Goal: Transaction & Acquisition: Purchase product/service

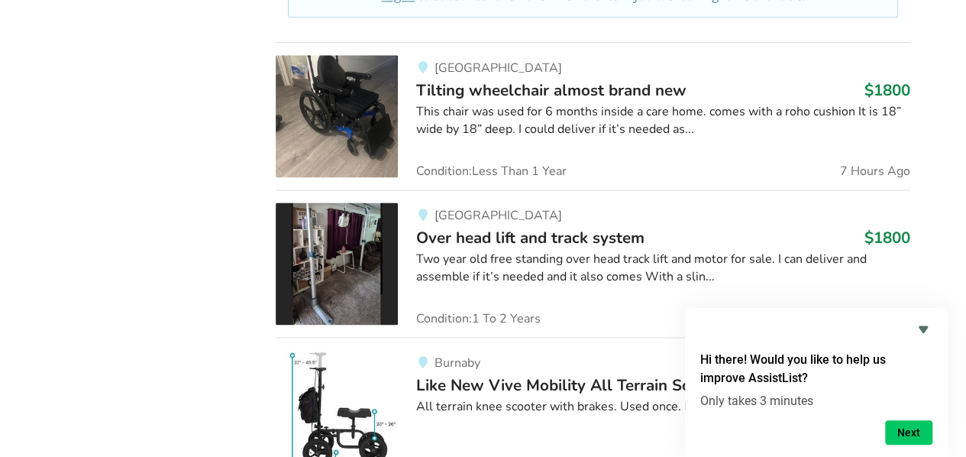
scroll to position [993, 0]
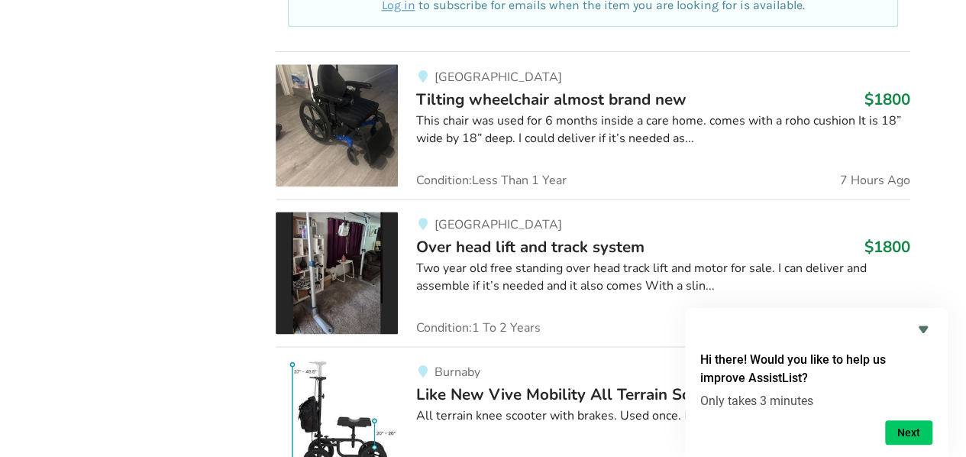
click at [919, 293] on div "Maple Ridge Manual wheelchair $800 Six month old 18”x18” manual wheelchair with…" at bounding box center [592, 275] width 659 height 1652
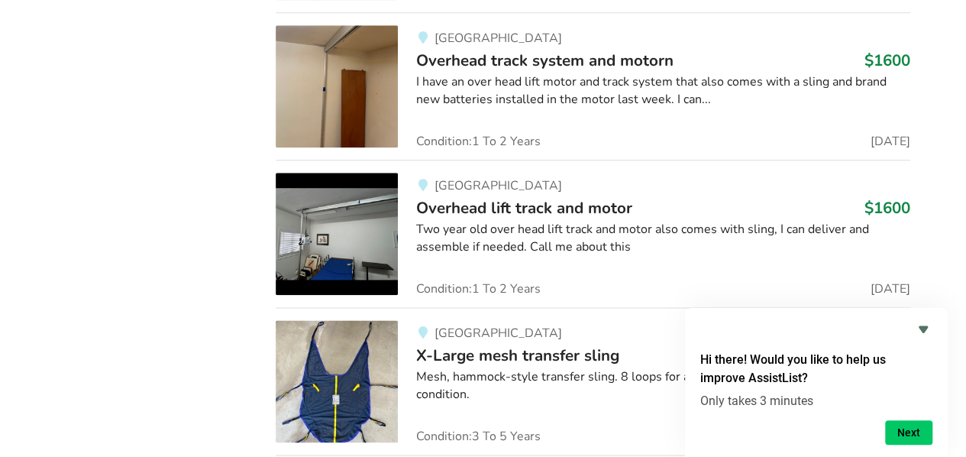
scroll to position [9559, 0]
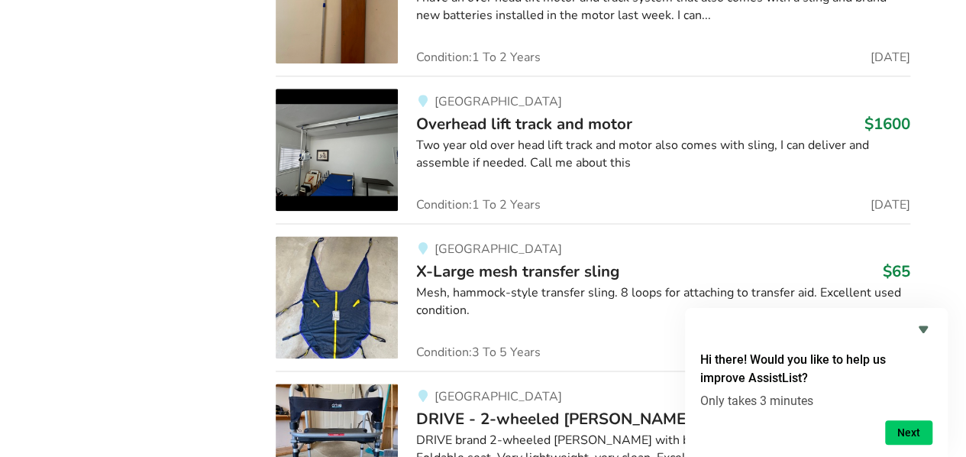
click at [351, 125] on img at bounding box center [337, 150] width 122 height 122
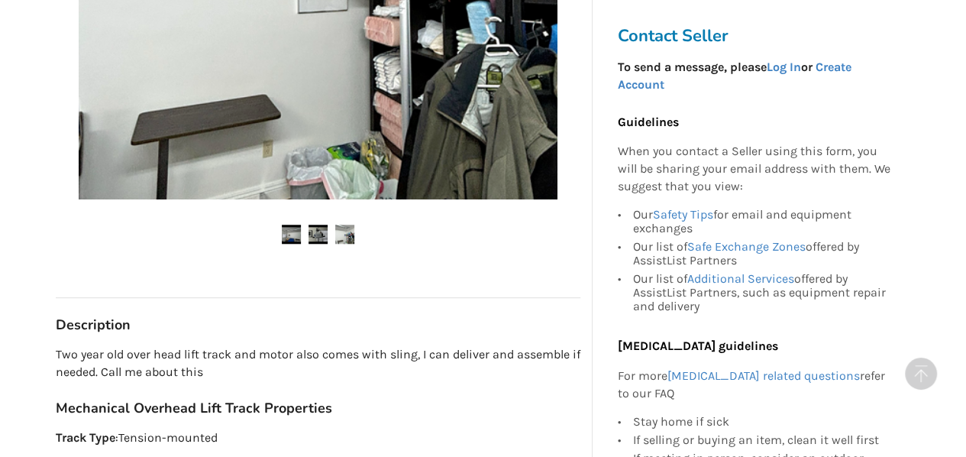
scroll to position [611, 0]
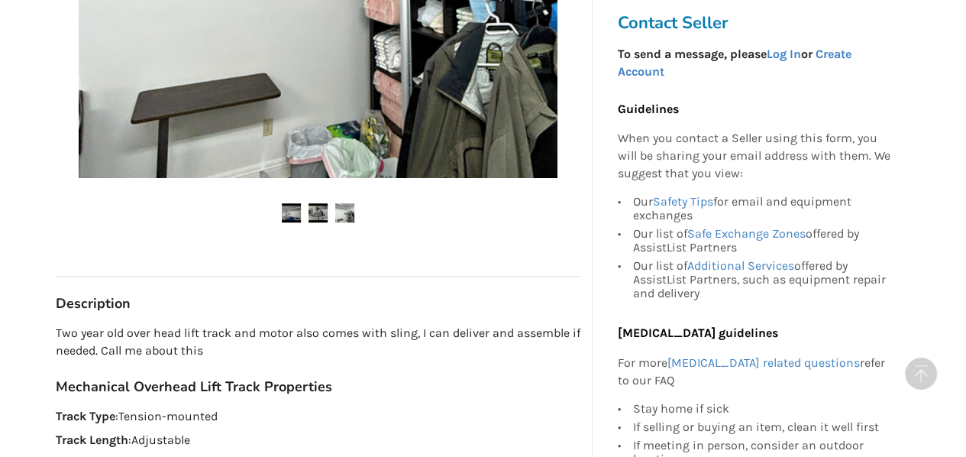
click at [315, 203] on img at bounding box center [317, 212] width 19 height 19
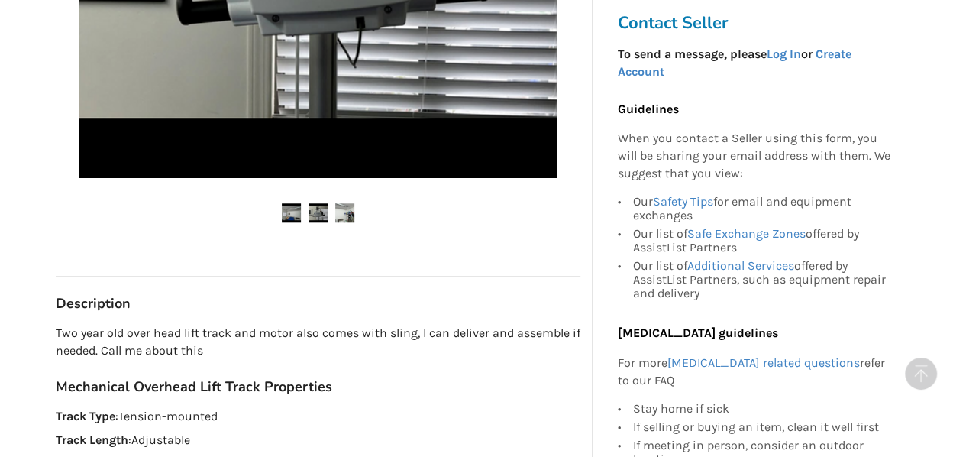
click at [340, 203] on img at bounding box center [344, 212] width 19 height 19
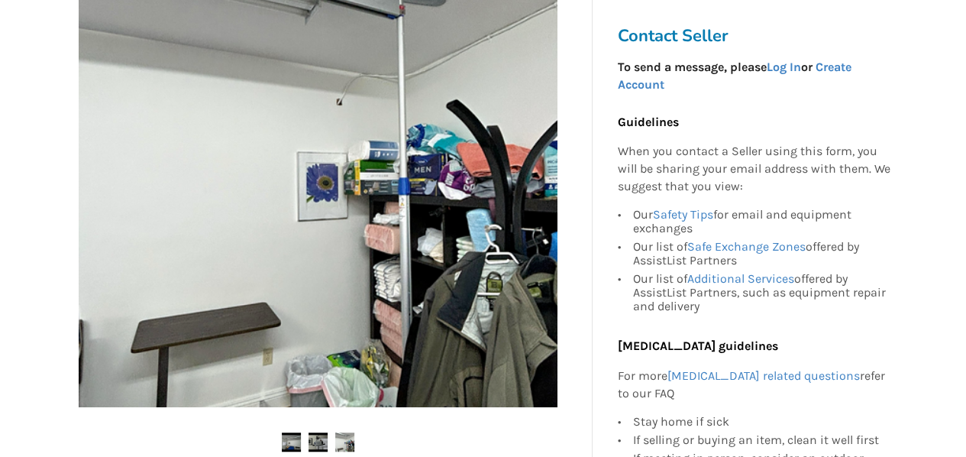
scroll to position [458, 0]
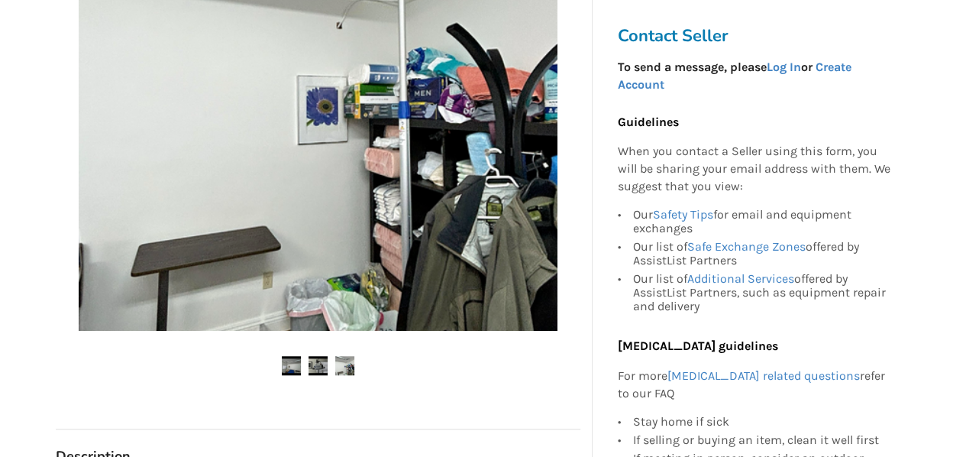
click at [298, 356] on img at bounding box center [291, 365] width 19 height 19
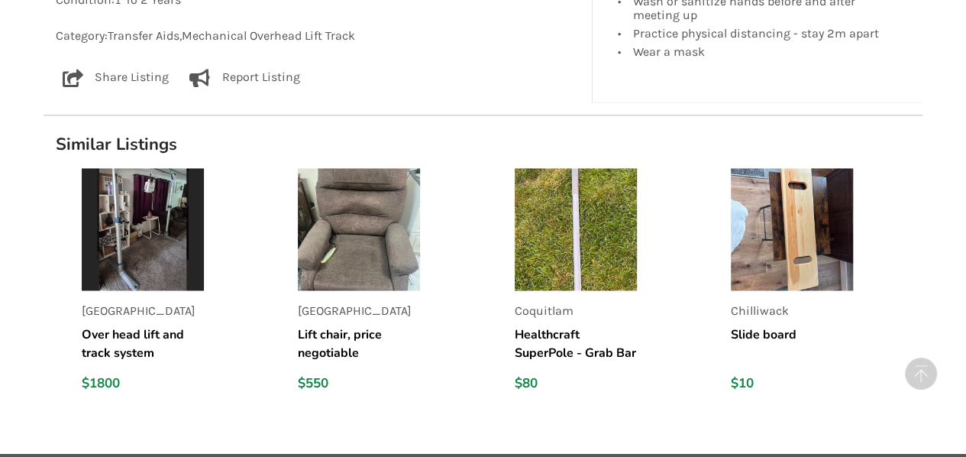
scroll to position [1095, 0]
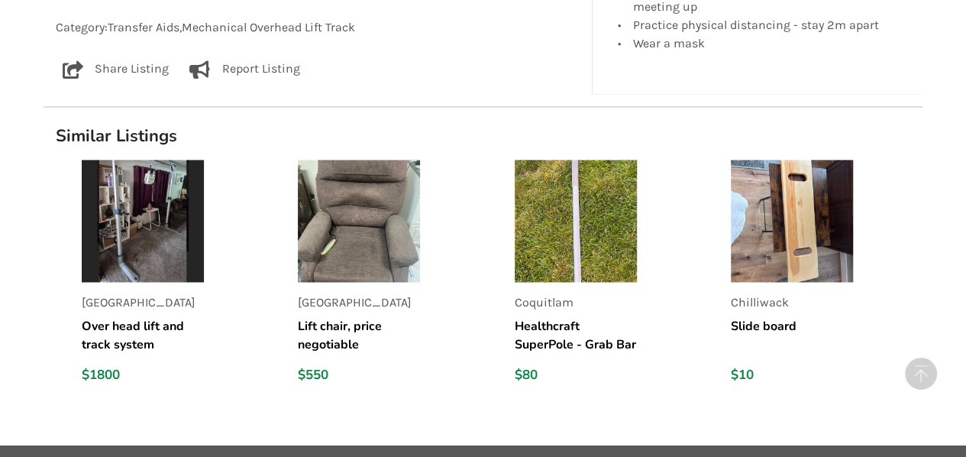
click at [153, 189] on img at bounding box center [143, 221] width 122 height 122
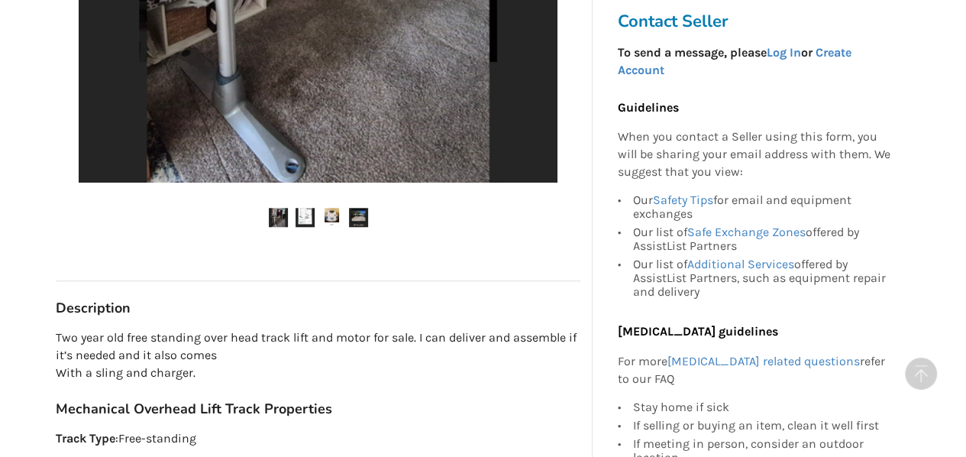
scroll to position [611, 0]
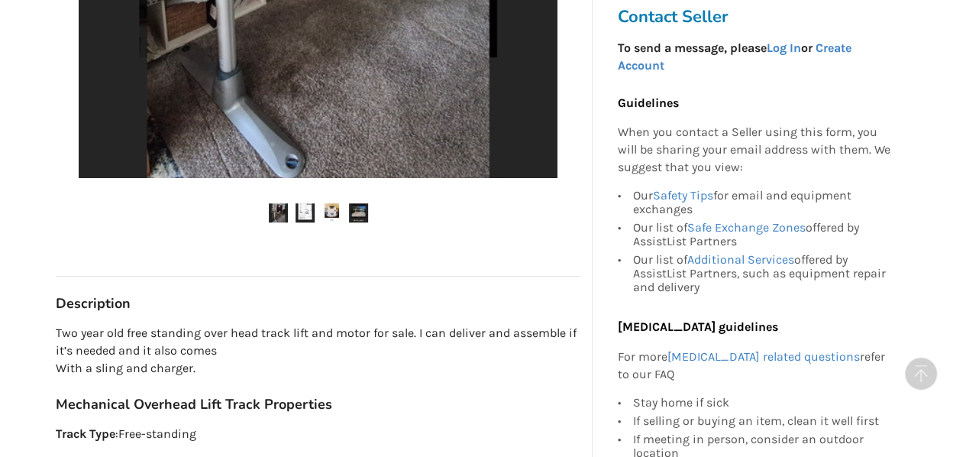
click at [276, 210] on img at bounding box center [278, 212] width 19 height 19
click at [305, 207] on img at bounding box center [305, 212] width 19 height 19
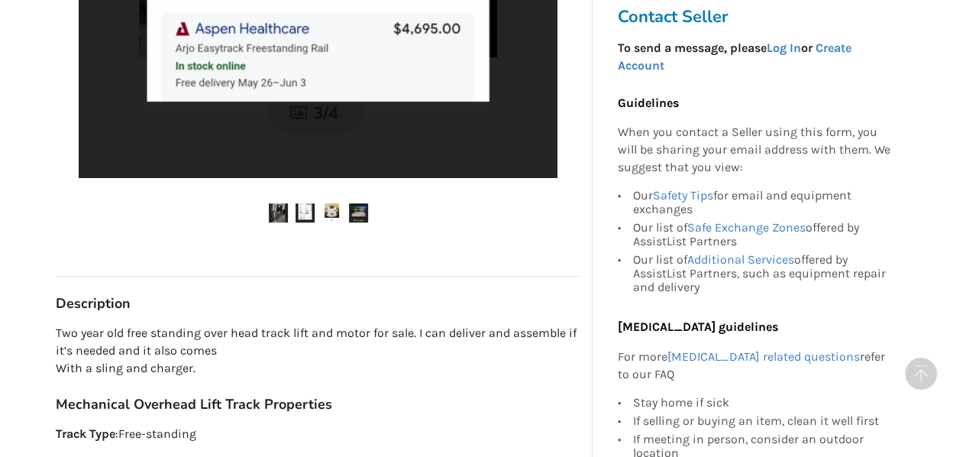
click at [333, 210] on img at bounding box center [331, 212] width 19 height 19
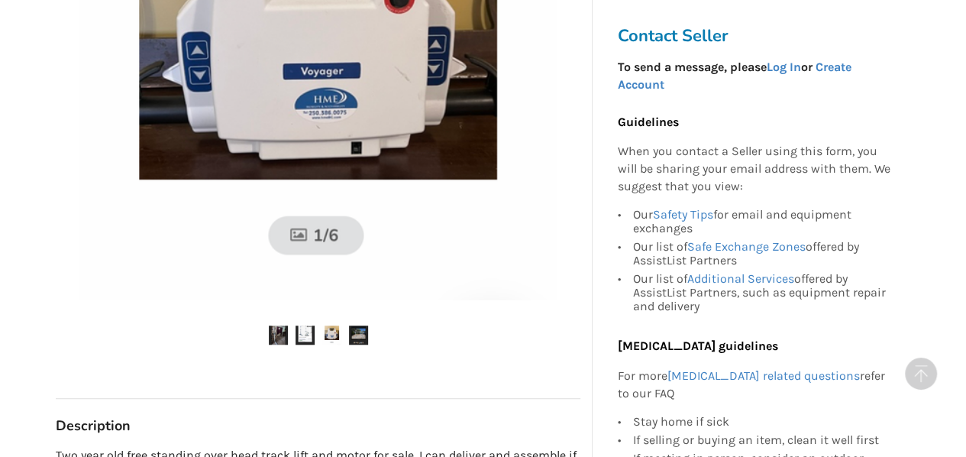
scroll to position [535, 0]
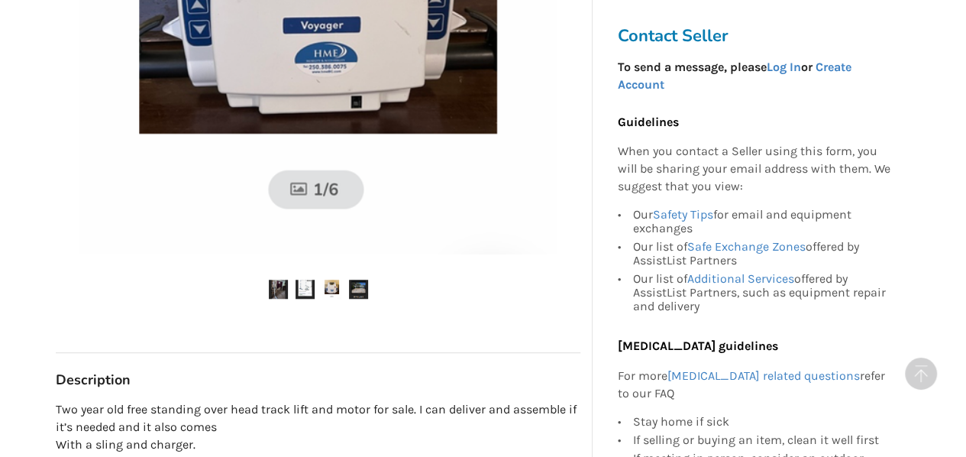
click at [357, 283] on img at bounding box center [358, 288] width 19 height 19
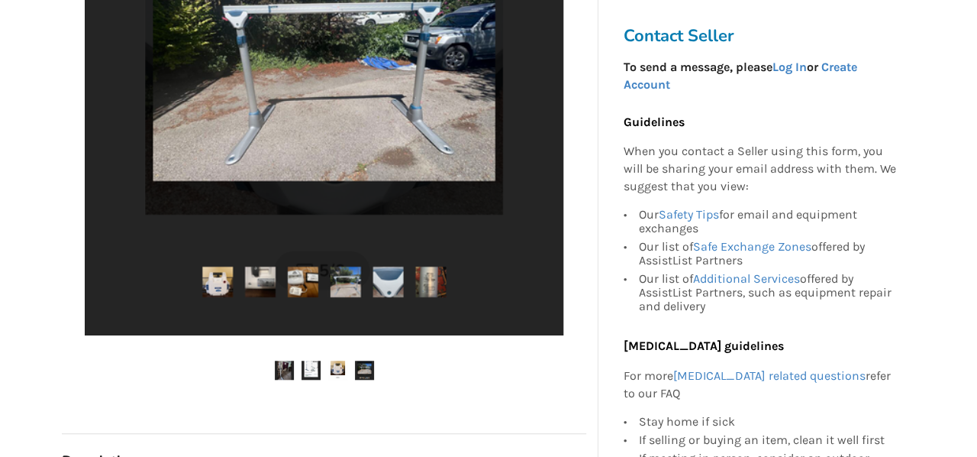
scroll to position [458, 0]
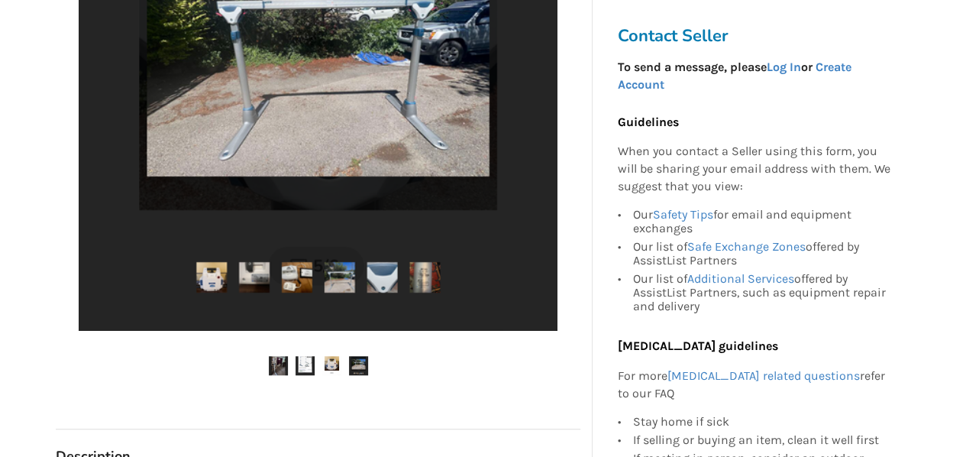
click at [214, 270] on img at bounding box center [318, 91] width 479 height 479
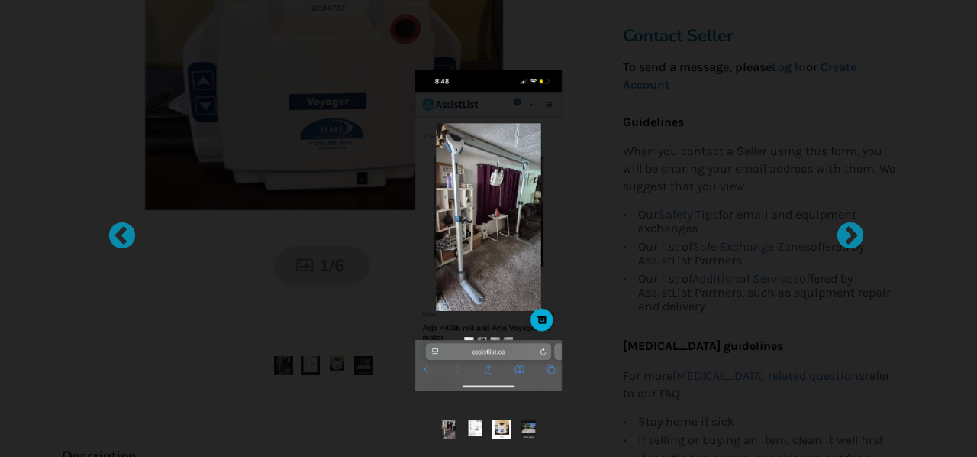
click at [493, 192] on img at bounding box center [488, 230] width 147 height 320
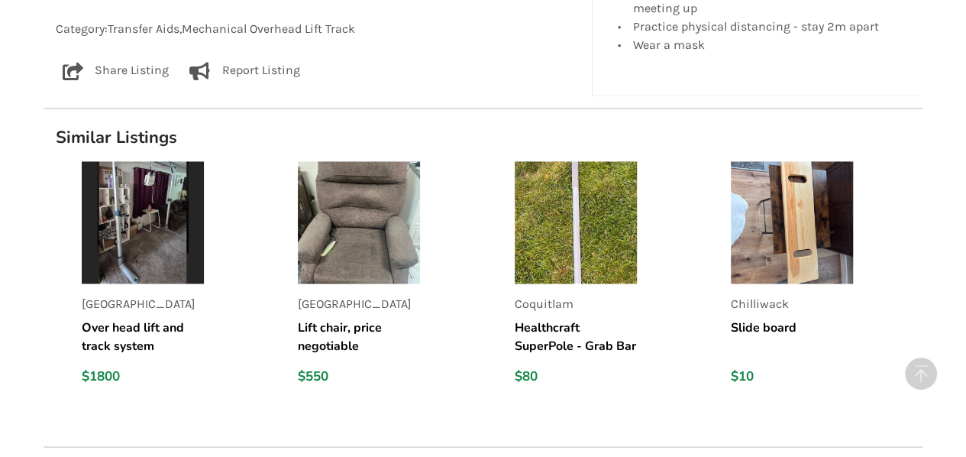
click at [144, 186] on img at bounding box center [143, 222] width 122 height 122
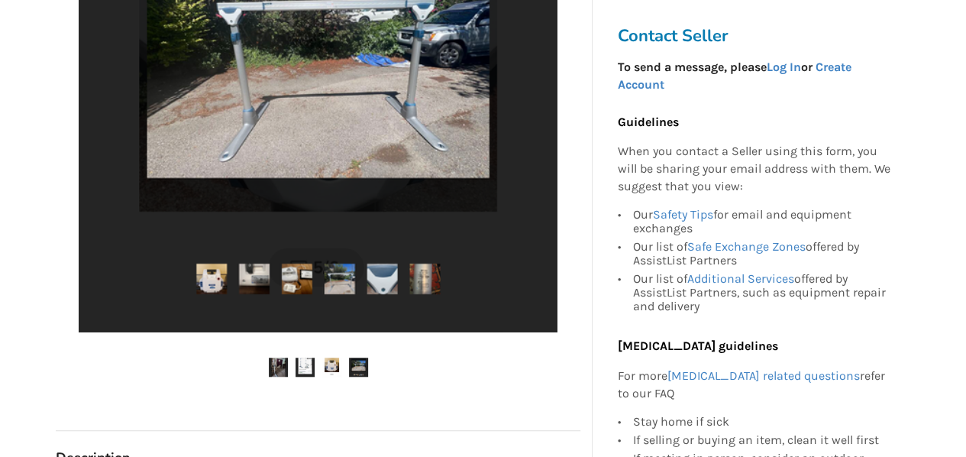
scroll to position [382, 0]
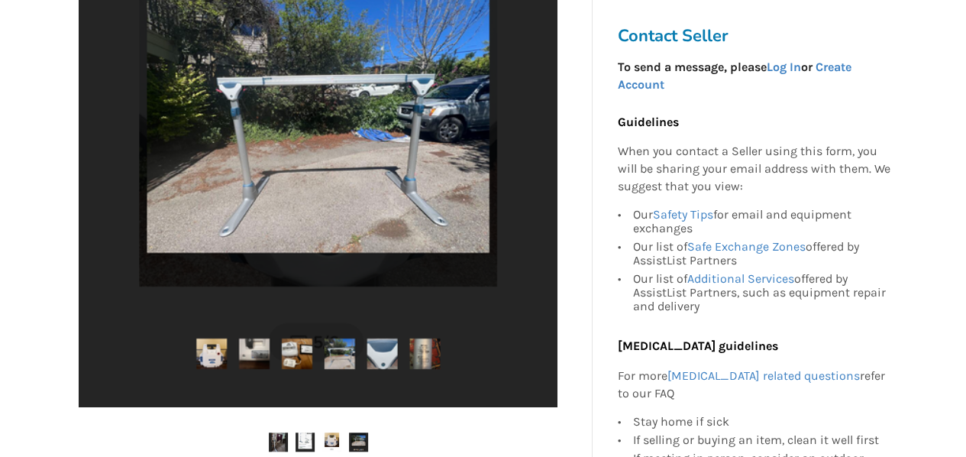
click at [384, 354] on img at bounding box center [318, 167] width 479 height 479
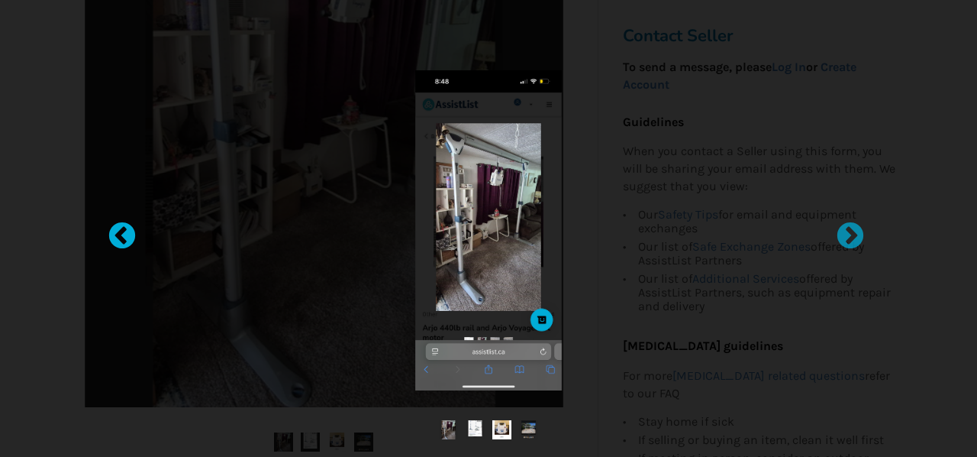
click at [122, 231] on div at bounding box center [114, 228] width 15 height 15
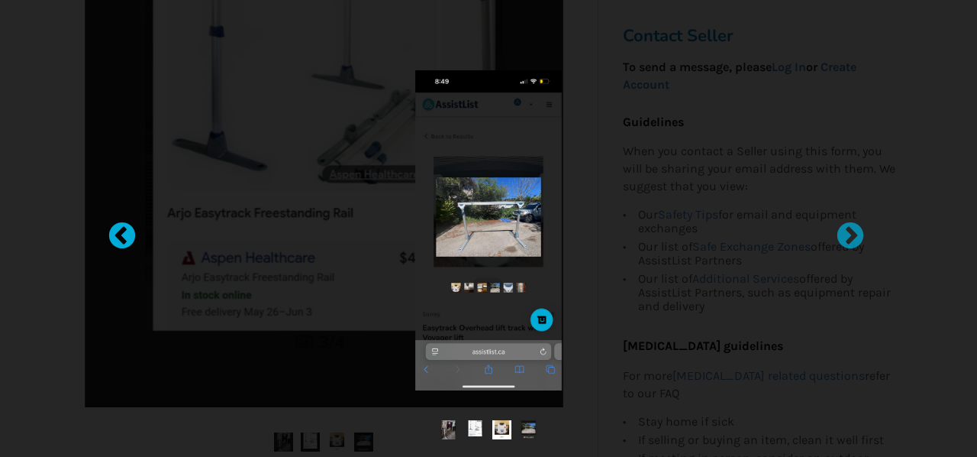
click at [122, 232] on div at bounding box center [114, 228] width 15 height 15
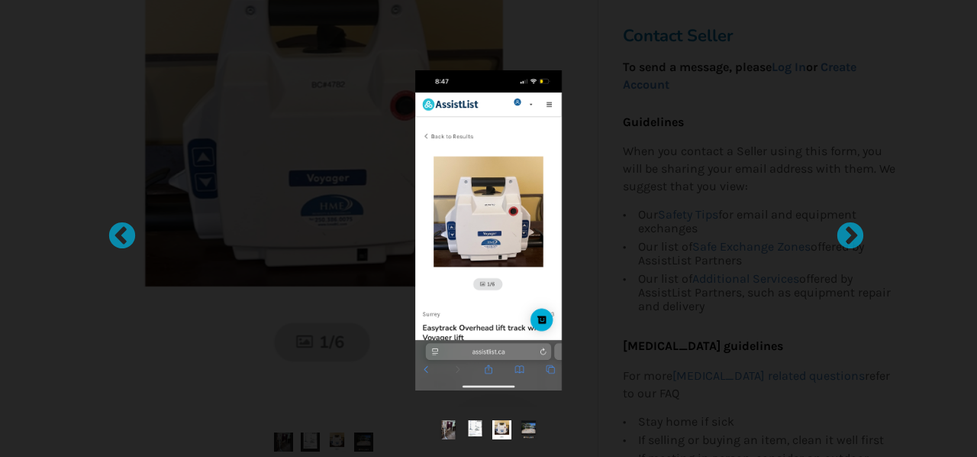
click at [50, 204] on div at bounding box center [488, 228] width 977 height 457
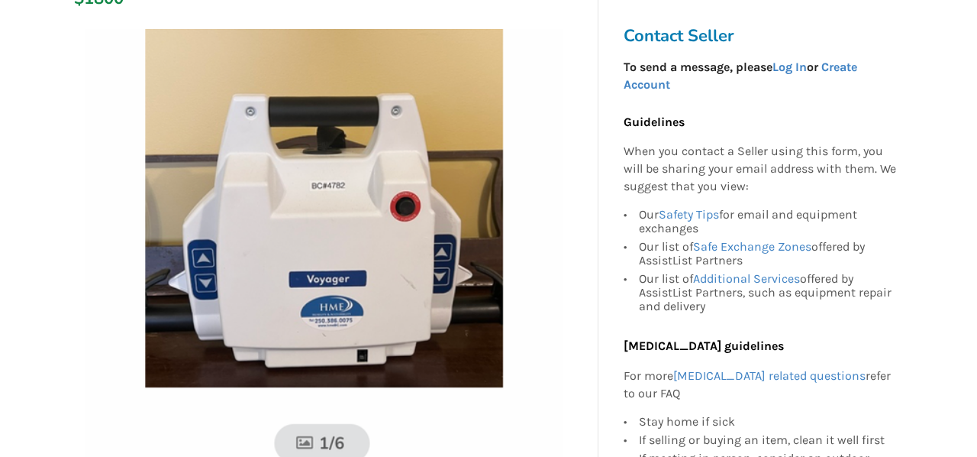
scroll to position [305, 0]
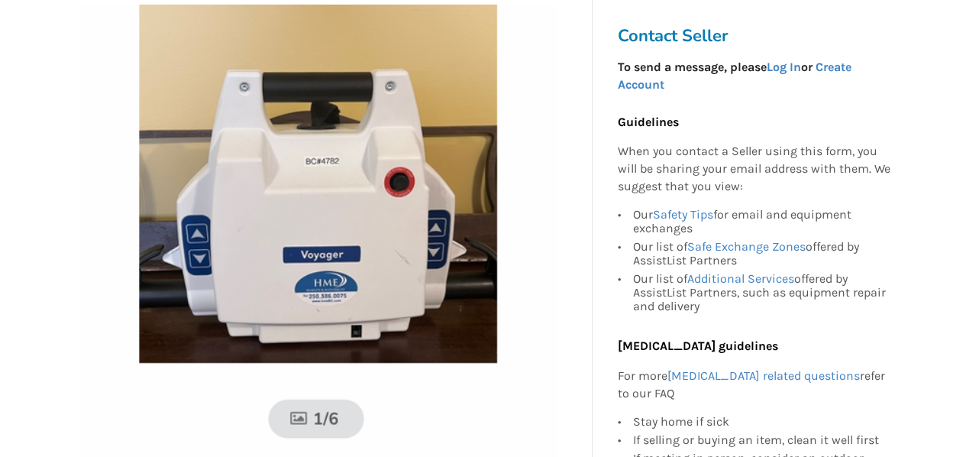
click at [490, 138] on img at bounding box center [318, 244] width 479 height 479
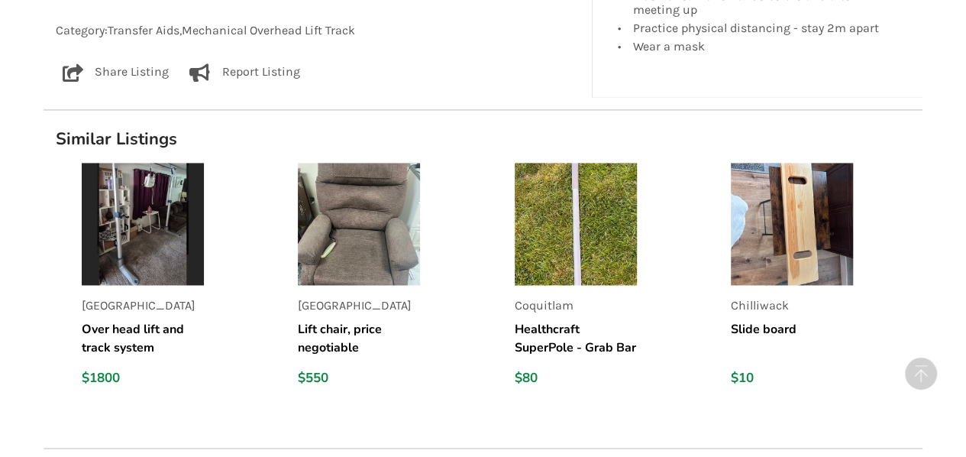
click at [147, 178] on img at bounding box center [143, 224] width 122 height 122
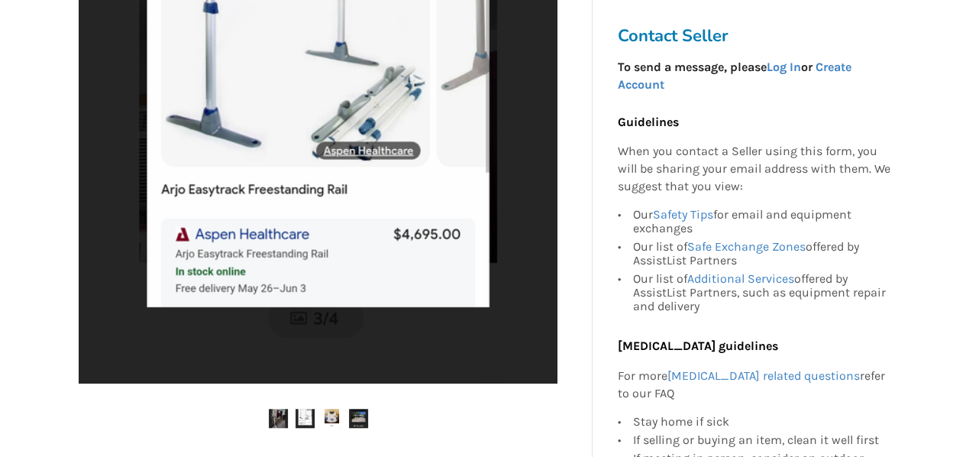
scroll to position [382, 0]
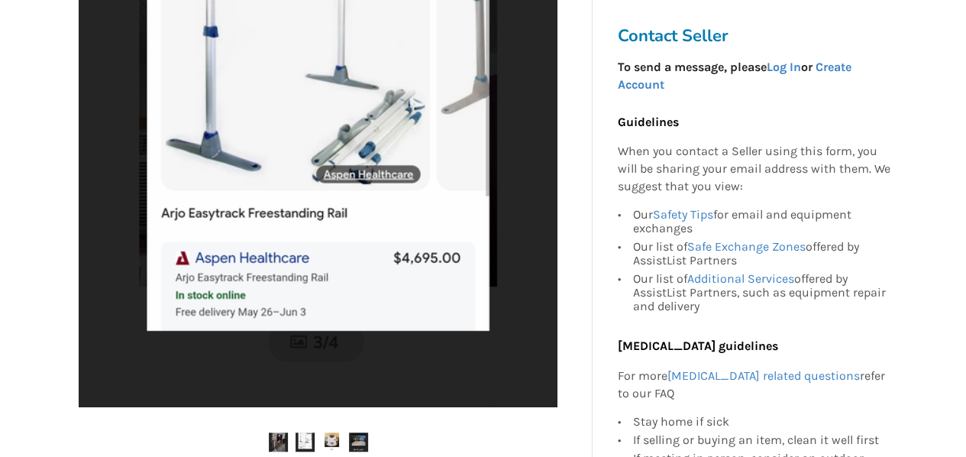
click at [280, 438] on img at bounding box center [278, 441] width 19 height 19
click at [360, 439] on img at bounding box center [358, 441] width 19 height 19
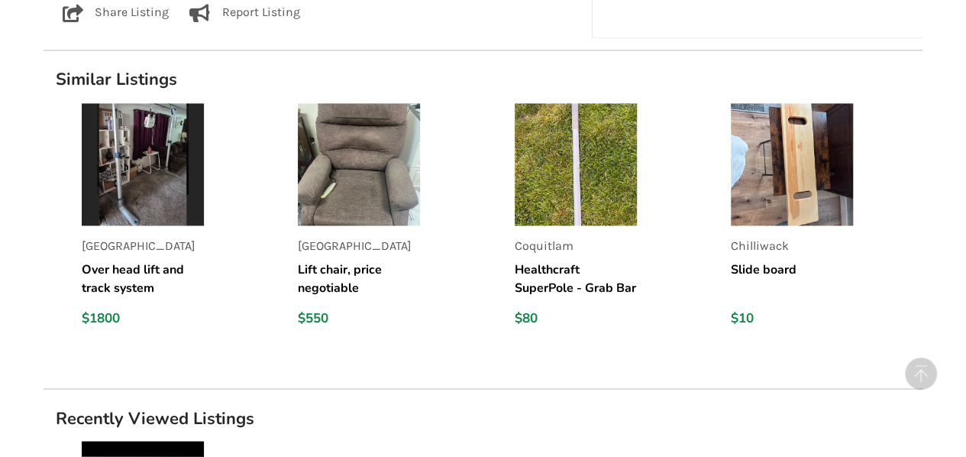
scroll to position [1069, 0]
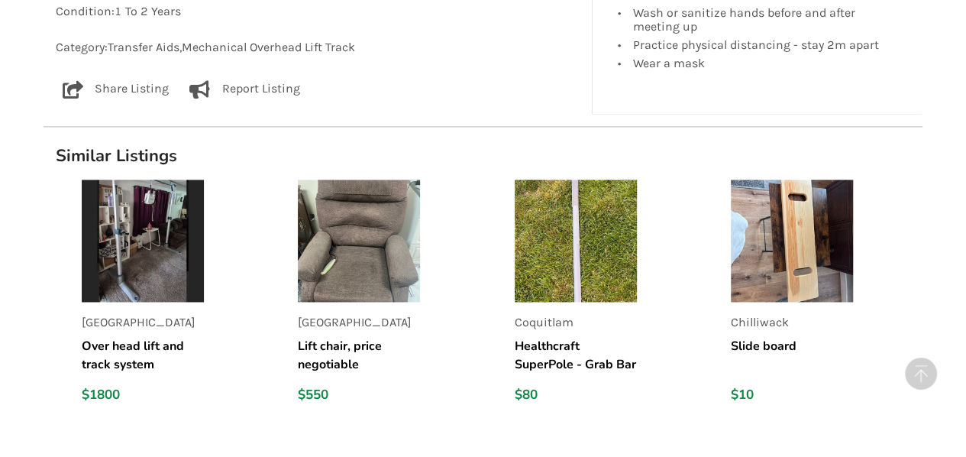
click at [137, 241] on img at bounding box center [143, 240] width 122 height 122
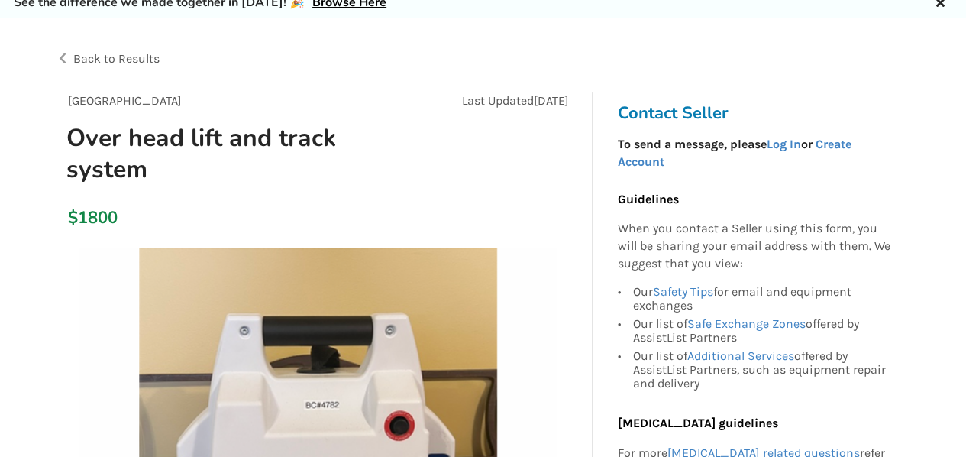
scroll to position [76, 0]
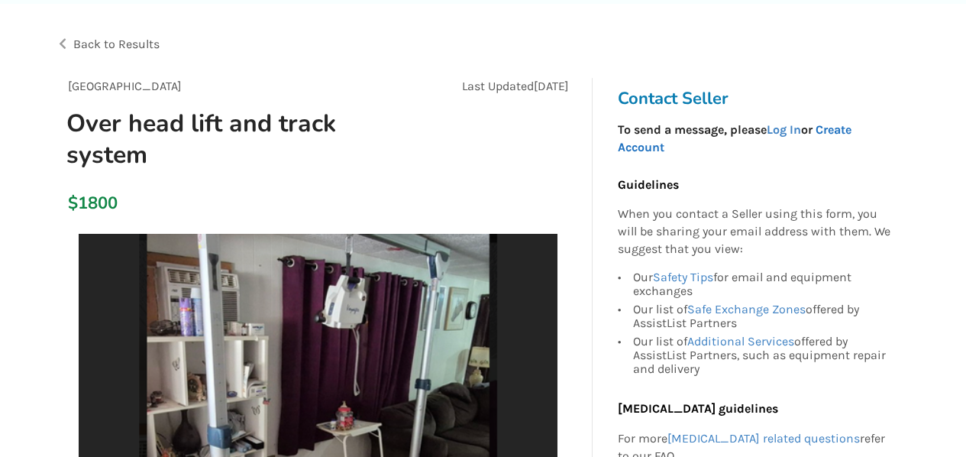
click at [832, 128] on link "Create Account" at bounding box center [734, 138] width 234 height 32
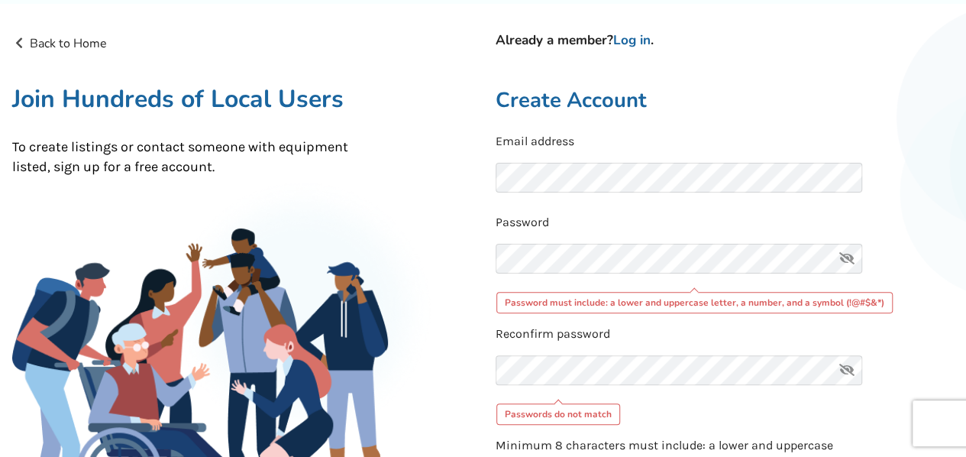
click at [849, 253] on icon at bounding box center [847, 259] width 31 height 30
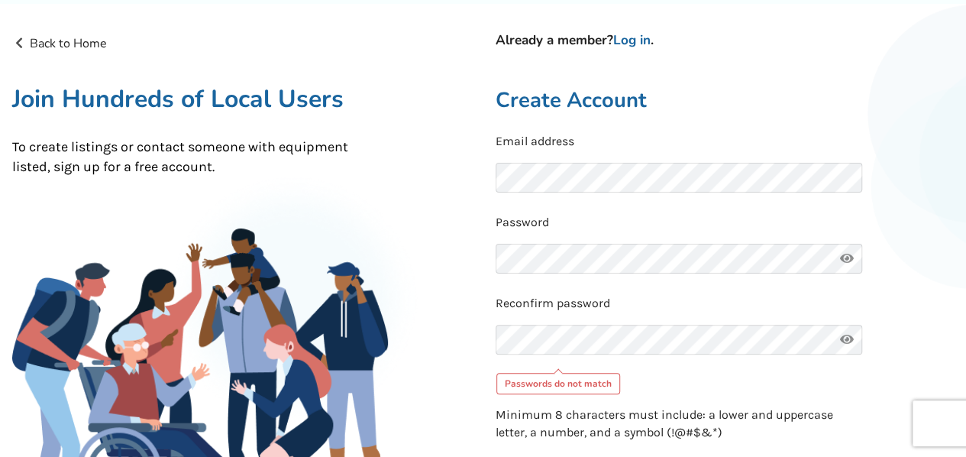
click at [845, 257] on icon at bounding box center [847, 259] width 31 height 30
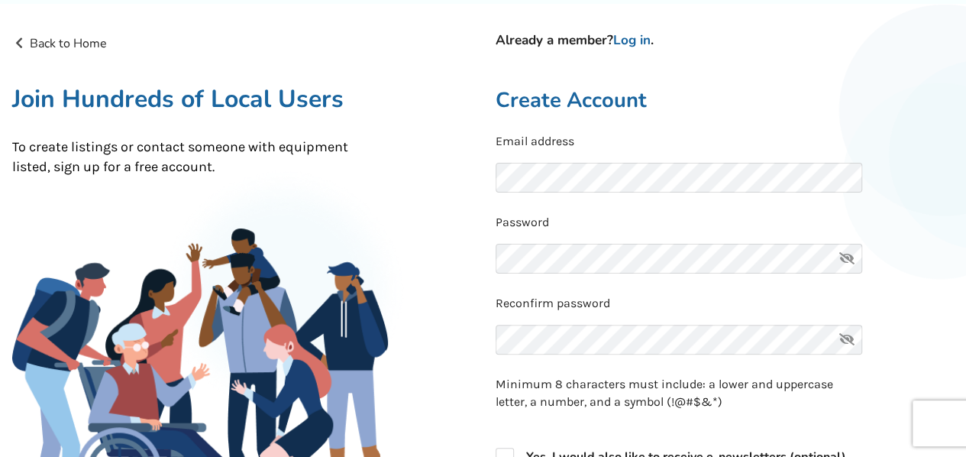
click at [848, 340] on icon at bounding box center [847, 340] width 31 height 30
click at [851, 257] on icon at bounding box center [847, 259] width 31 height 30
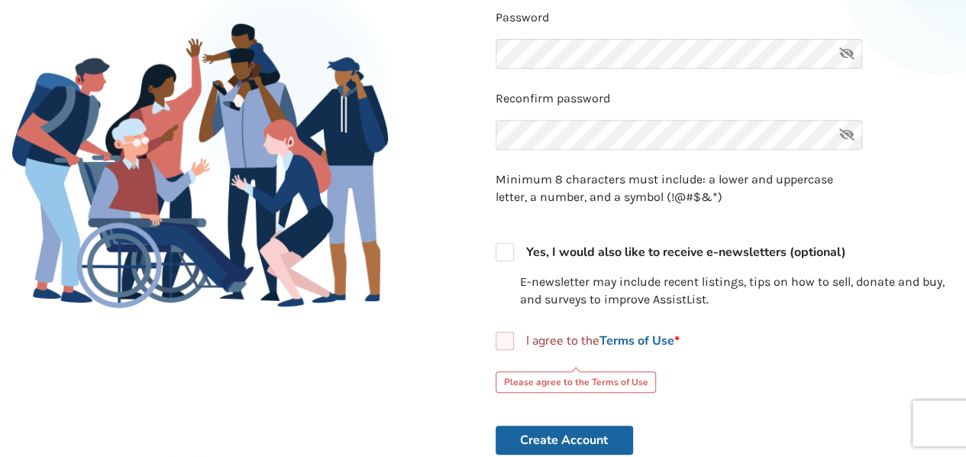
scroll to position [305, 0]
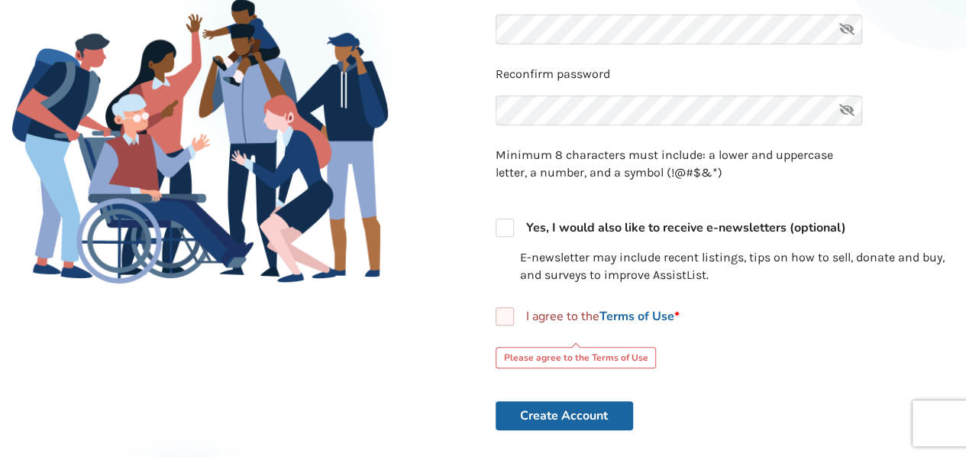
click at [507, 318] on label "I agree to the Terms of Use *" at bounding box center [588, 316] width 184 height 18
checkbox input "true"
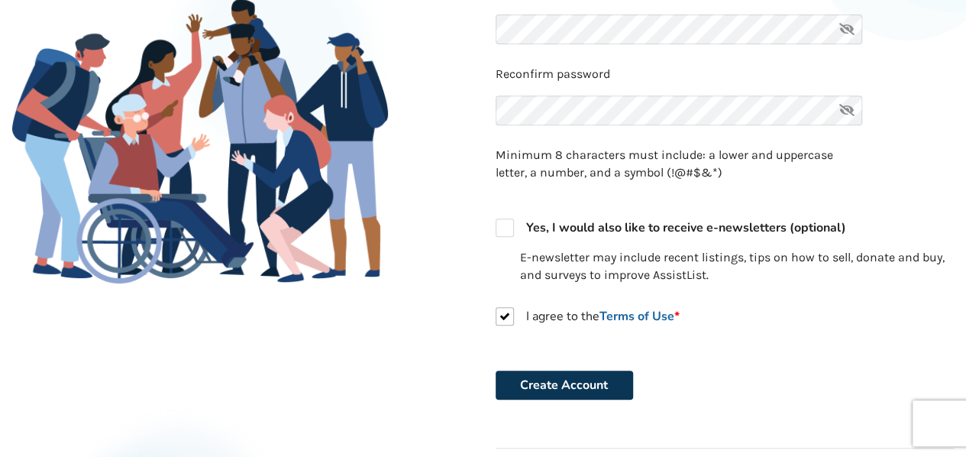
click at [554, 380] on button "Create Account" at bounding box center [564, 384] width 137 height 29
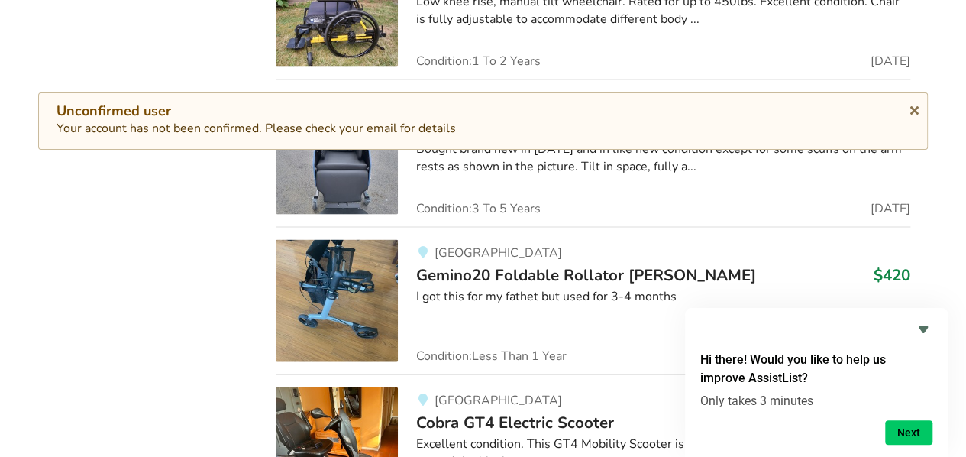
scroll to position [4370, 0]
click at [913, 102] on icon at bounding box center [914, 108] width 15 height 12
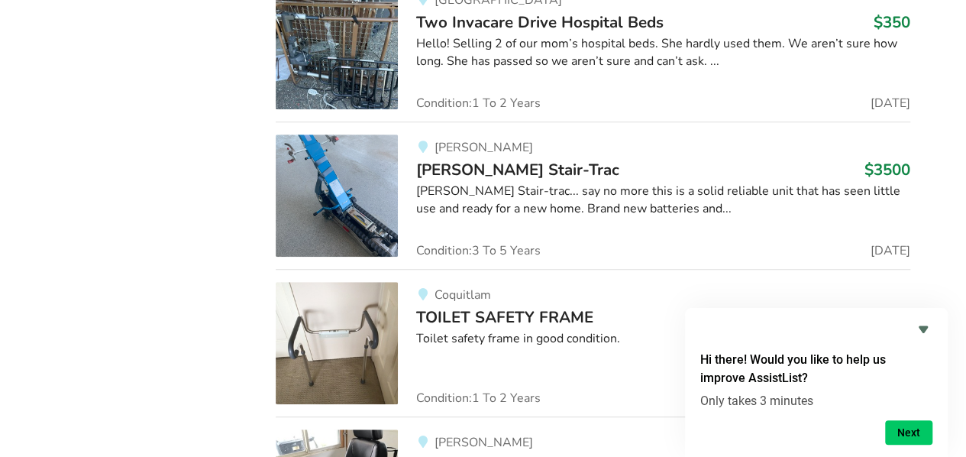
scroll to position [17873, 0]
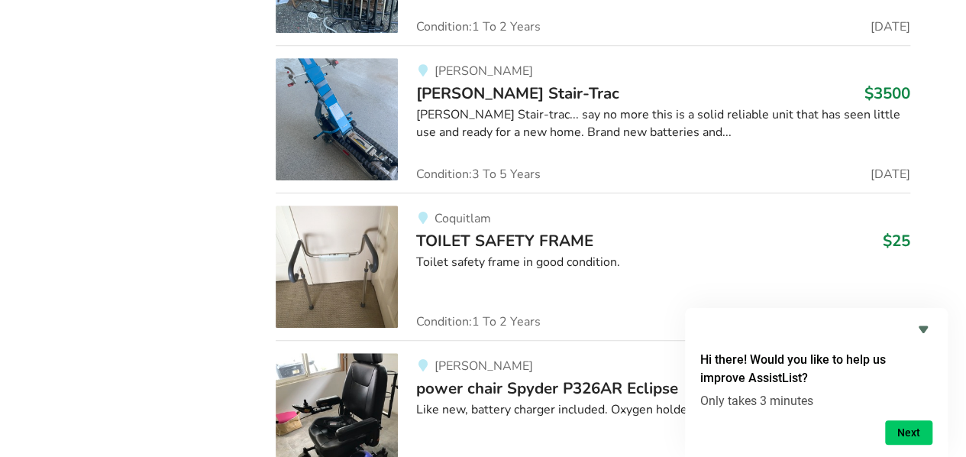
click at [328, 205] on img at bounding box center [337, 266] width 122 height 122
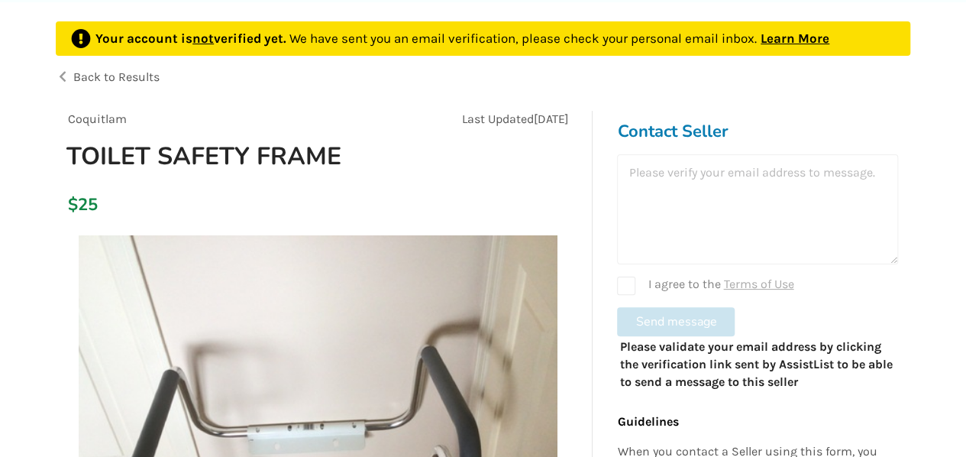
scroll to position [76, 0]
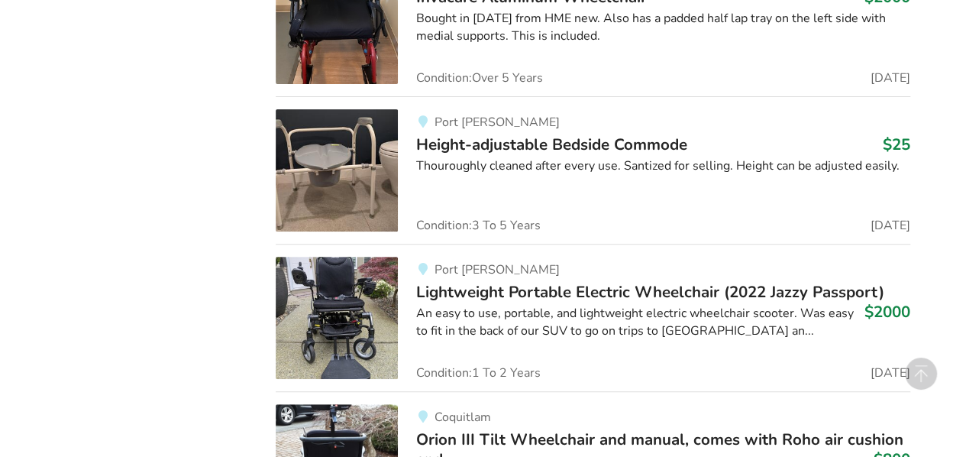
scroll to position [11693, 0]
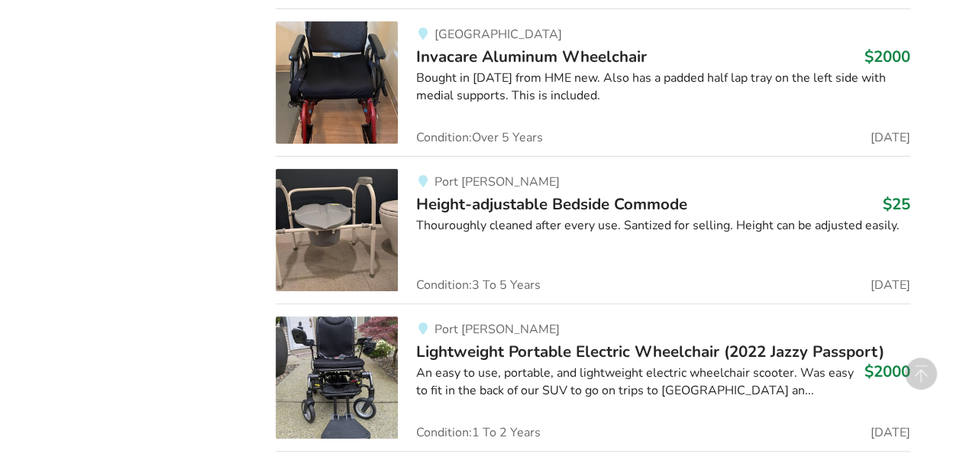
click at [345, 184] on img at bounding box center [337, 230] width 122 height 122
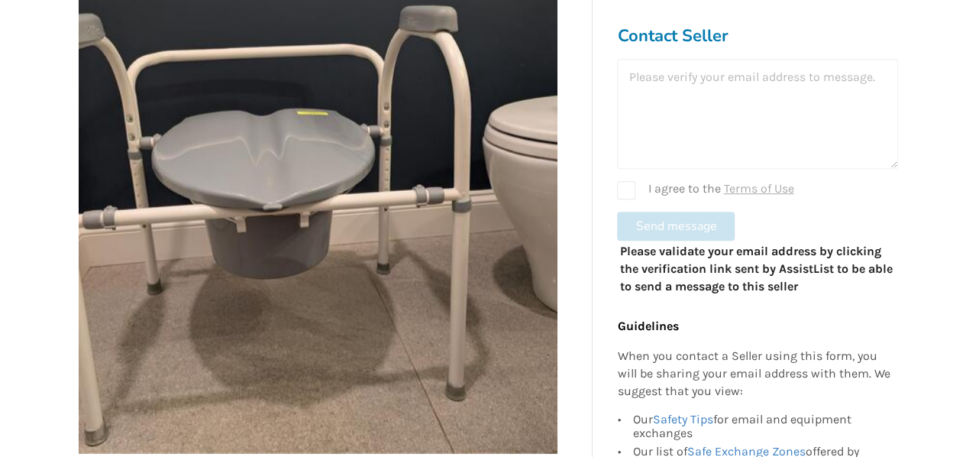
scroll to position [382, 0]
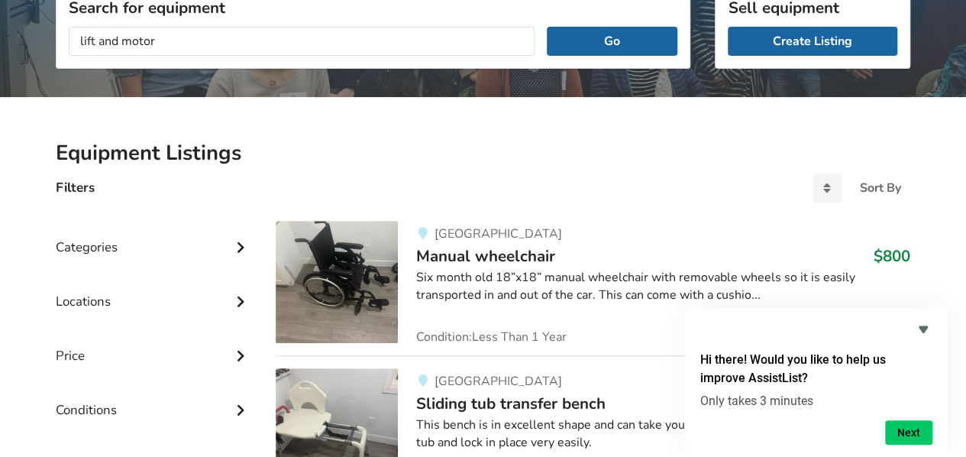
scroll to position [152, 0]
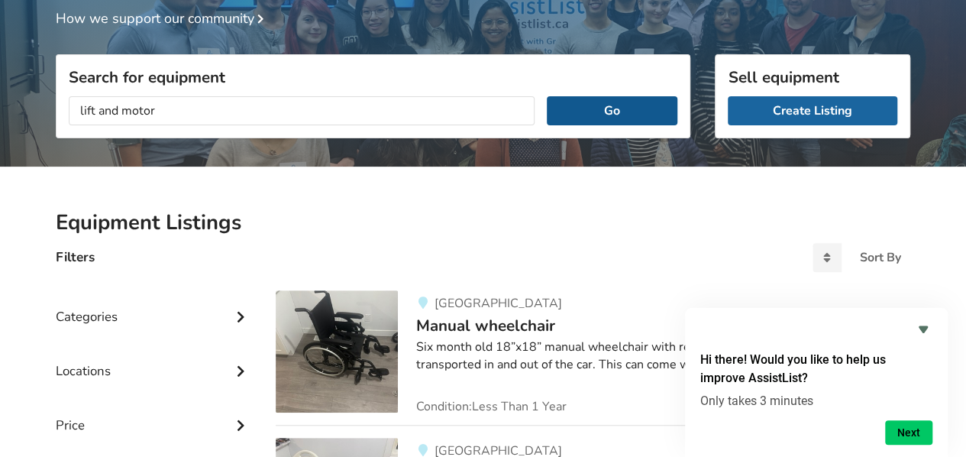
type input "lift and motor"
click at [604, 105] on button "Go" at bounding box center [612, 110] width 131 height 29
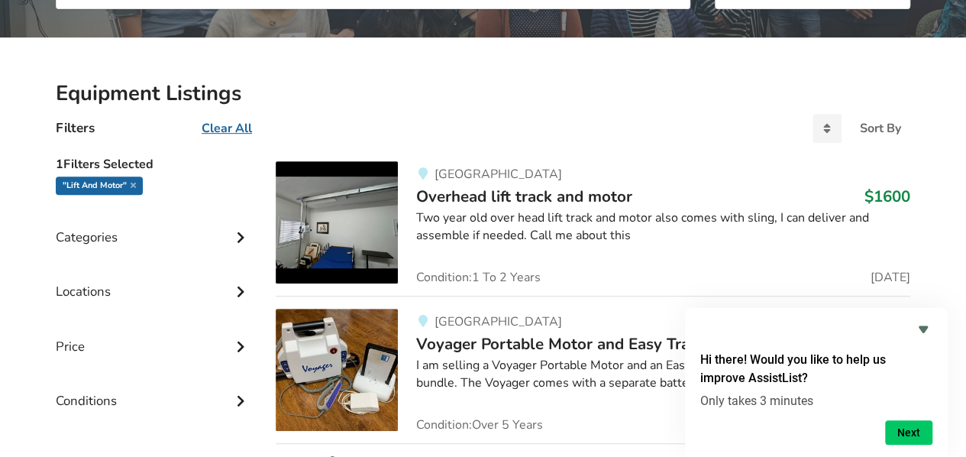
scroll to position [305, 0]
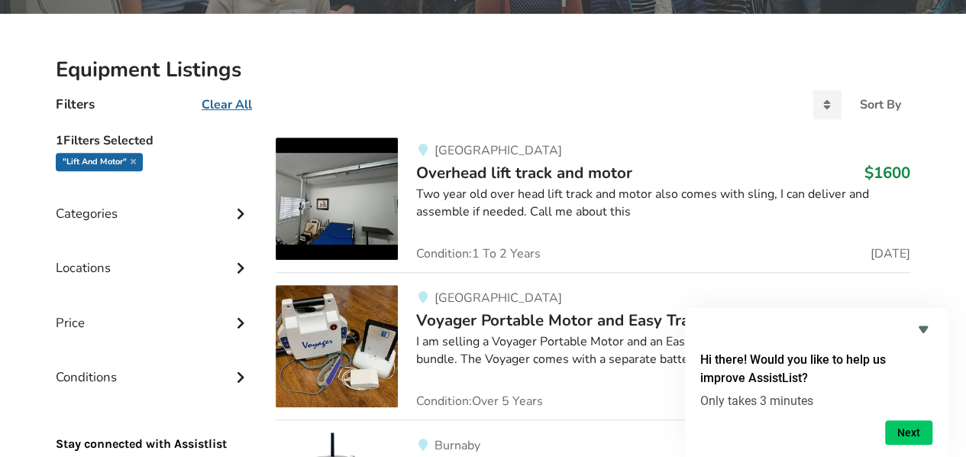
click at [355, 199] on img at bounding box center [337, 198] width 122 height 122
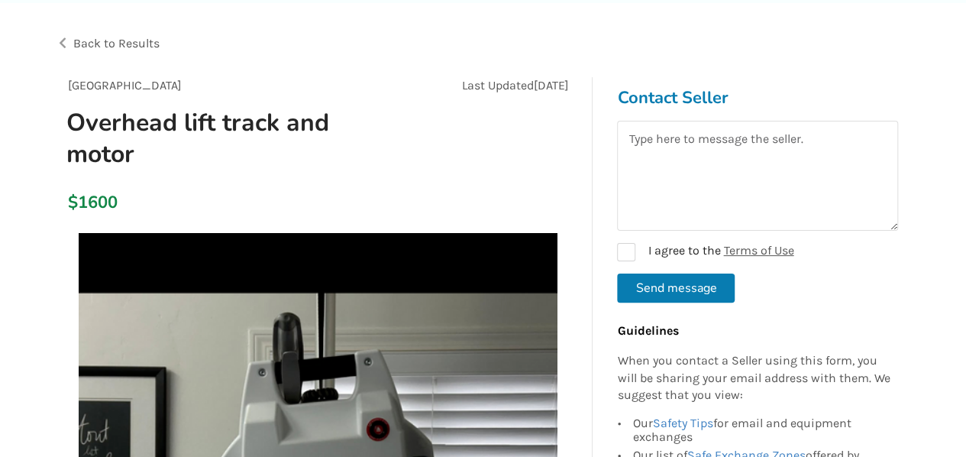
scroll to position [76, 0]
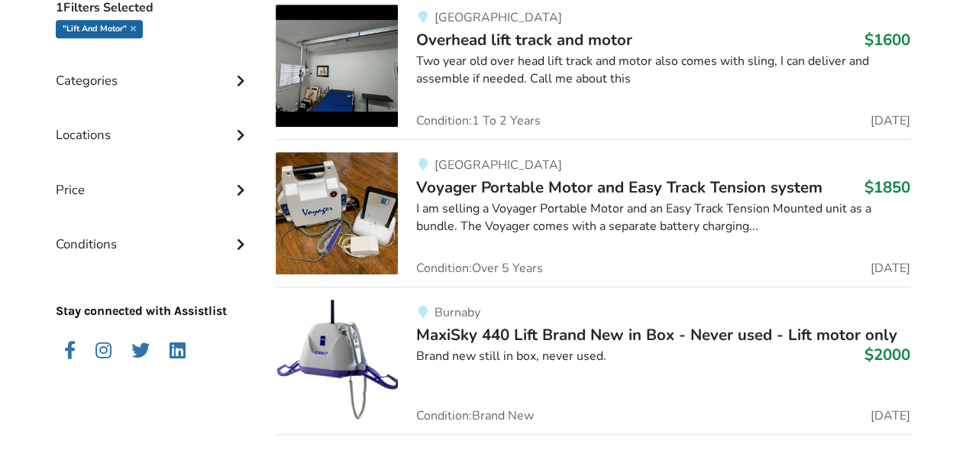
scroll to position [457, 0]
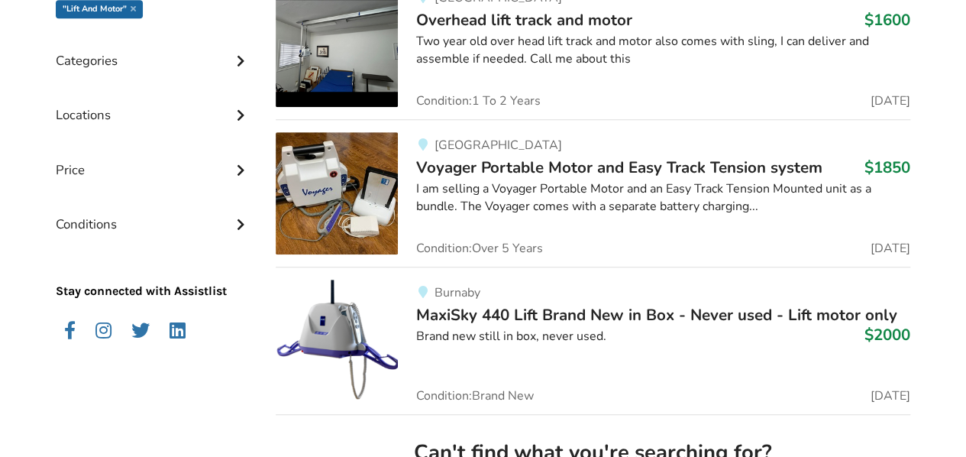
click at [357, 170] on img at bounding box center [337, 193] width 122 height 122
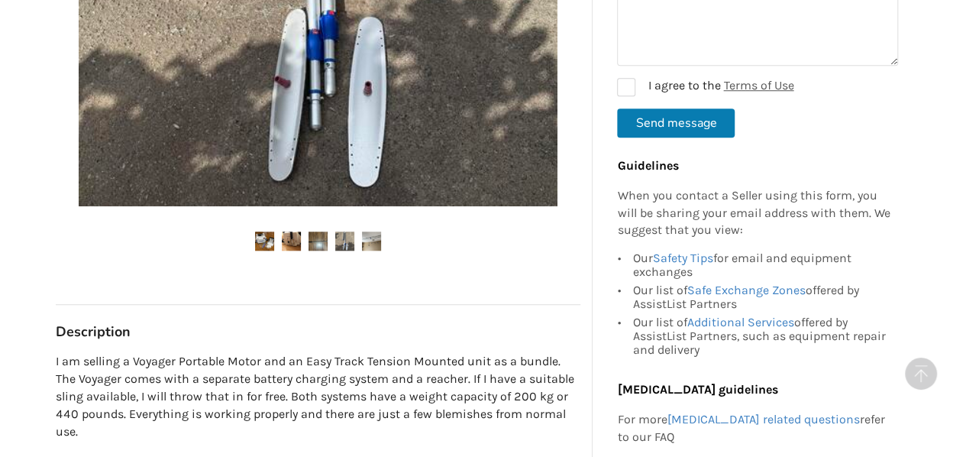
scroll to position [611, 0]
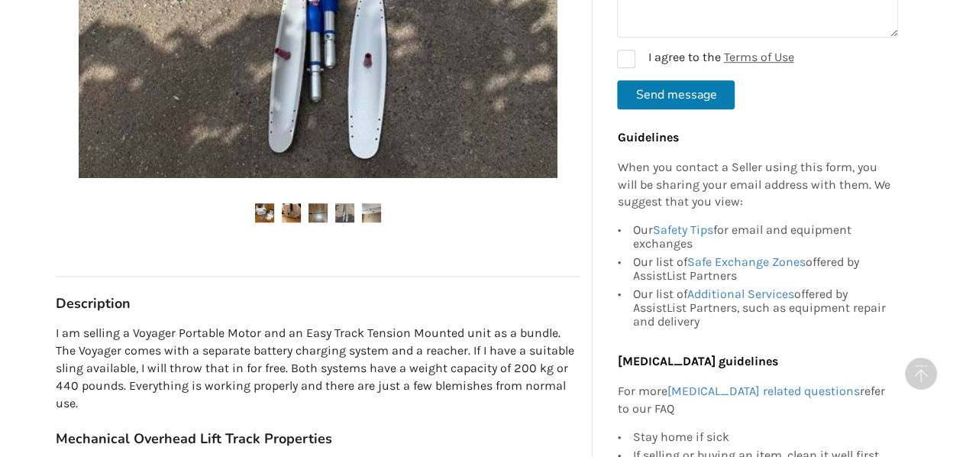
click at [292, 208] on img at bounding box center [291, 212] width 19 height 19
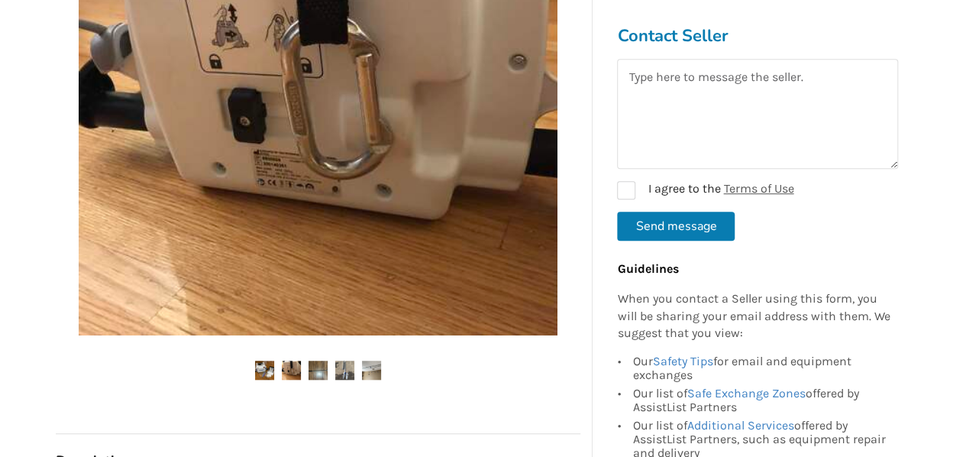
scroll to position [458, 0]
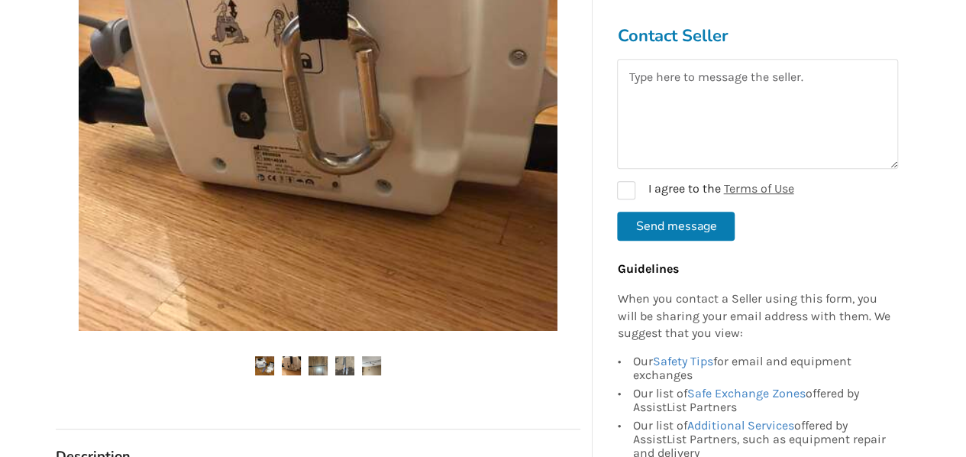
click at [318, 363] on img at bounding box center [317, 365] width 19 height 19
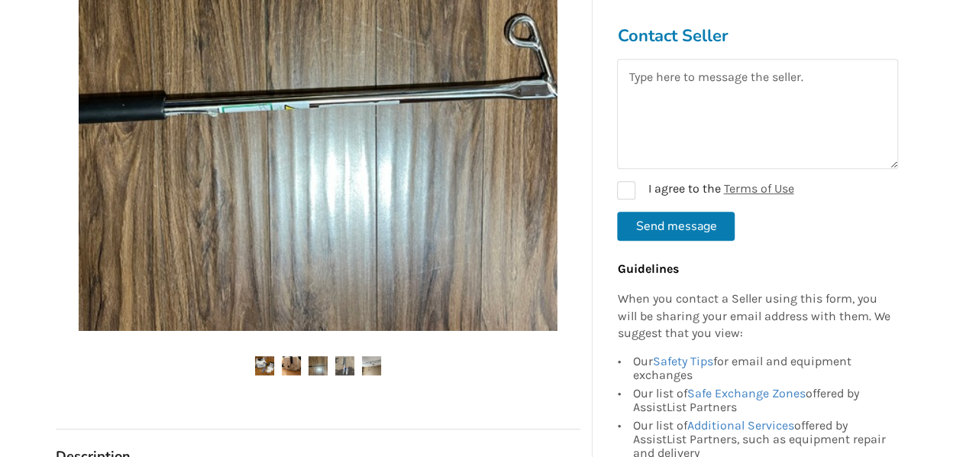
click at [344, 366] on img at bounding box center [344, 365] width 19 height 19
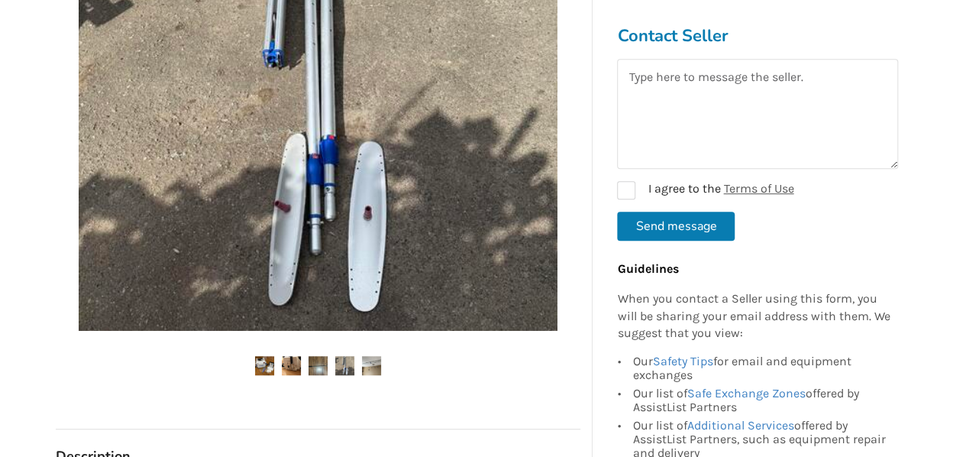
click at [364, 363] on img at bounding box center [371, 365] width 19 height 19
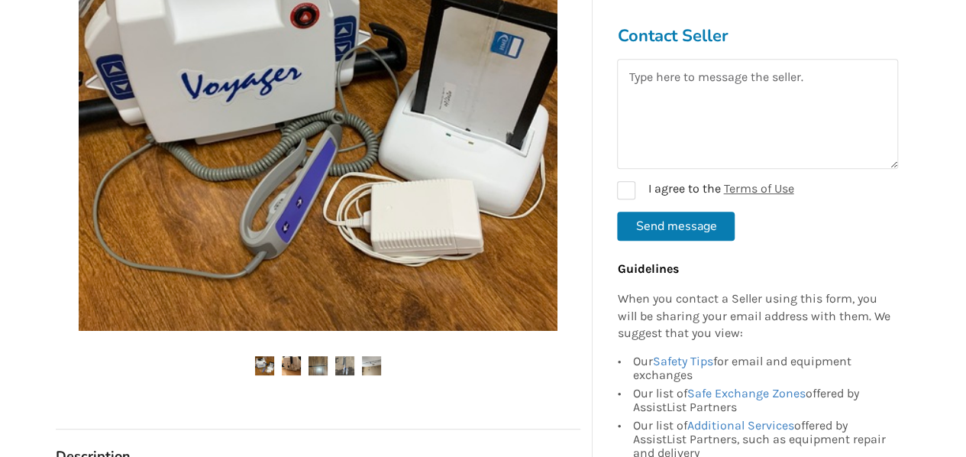
click at [379, 363] on img at bounding box center [371, 365] width 19 height 19
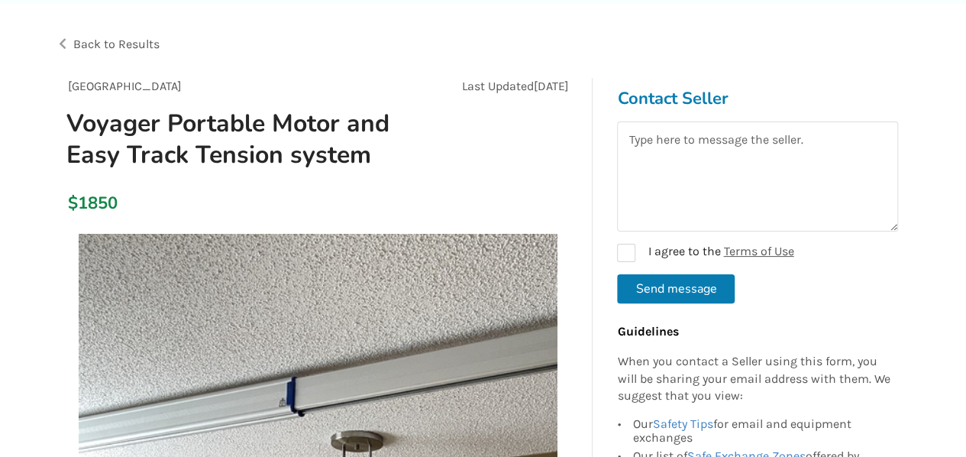
scroll to position [0, 0]
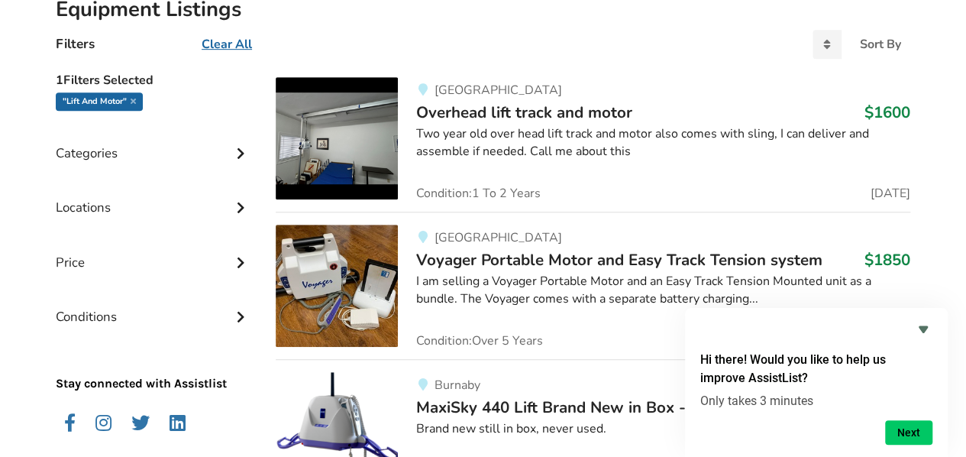
scroll to position [344, 0]
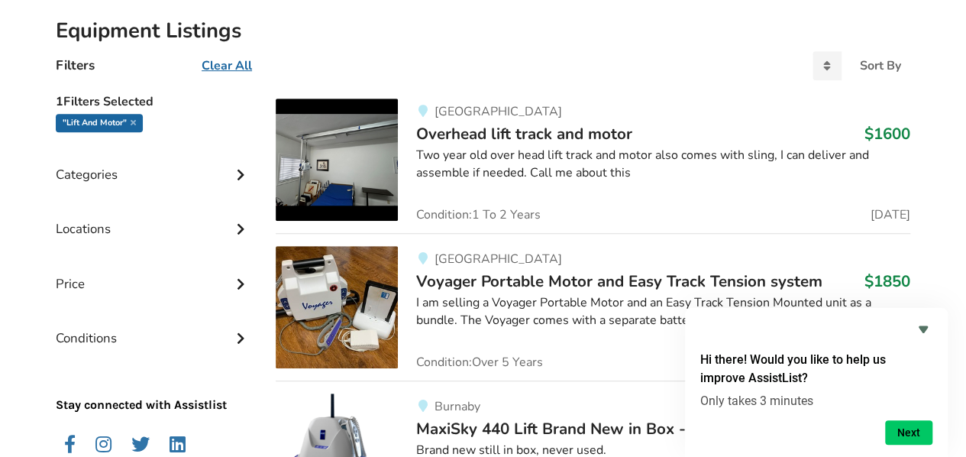
click at [350, 286] on img at bounding box center [337, 307] width 122 height 122
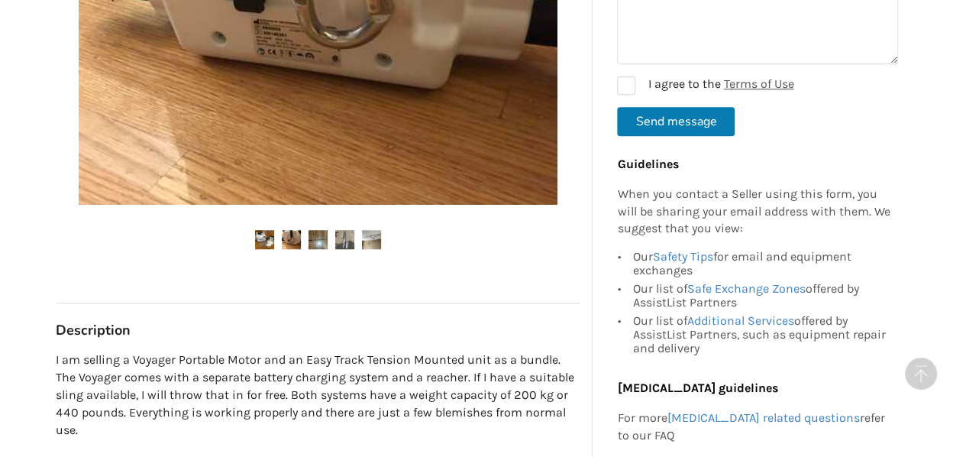
scroll to position [611, 0]
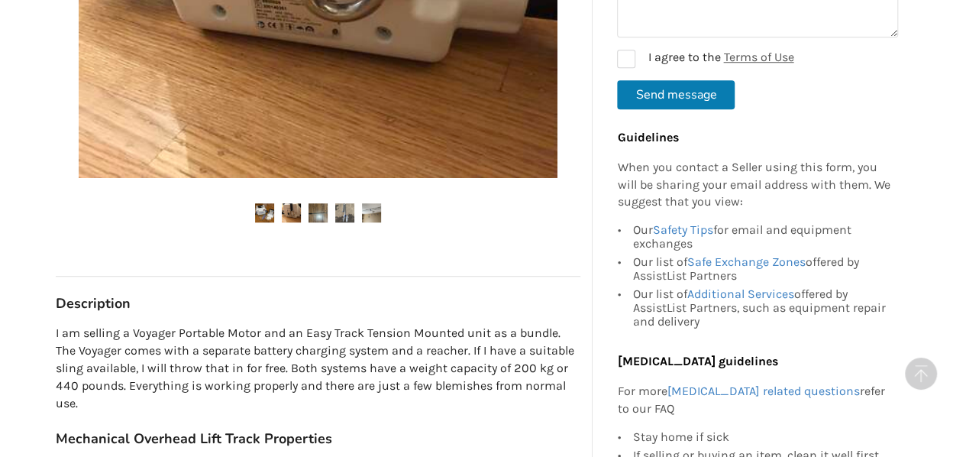
click at [268, 208] on img at bounding box center [264, 212] width 19 height 19
click at [289, 210] on img at bounding box center [291, 212] width 19 height 19
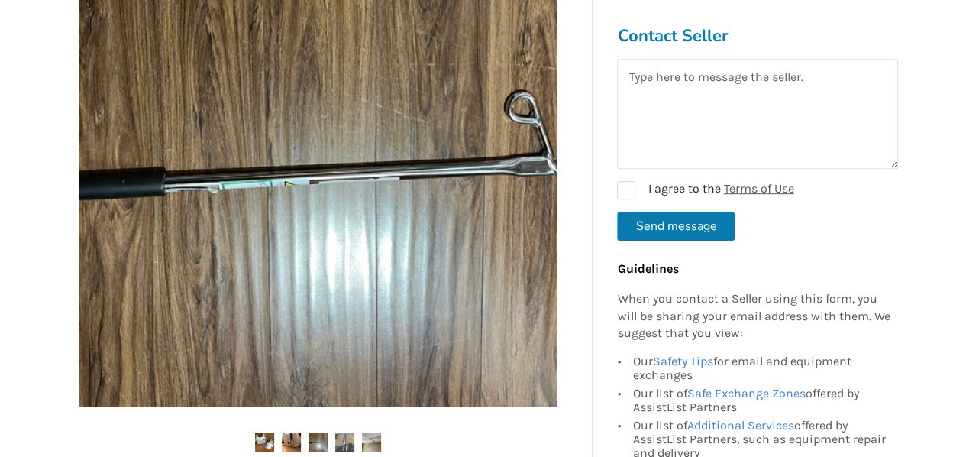
scroll to position [458, 0]
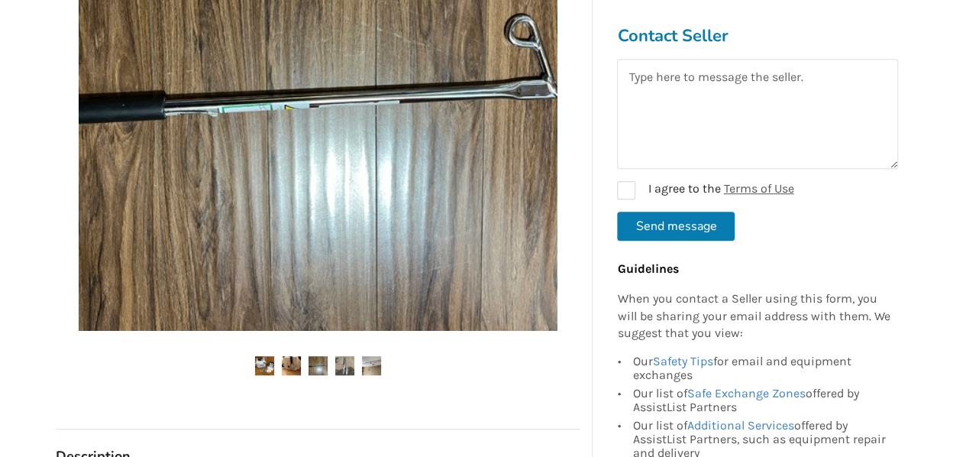
click at [322, 363] on img at bounding box center [317, 365] width 19 height 19
click at [318, 360] on img at bounding box center [317, 365] width 19 height 19
click at [341, 361] on img at bounding box center [344, 365] width 19 height 19
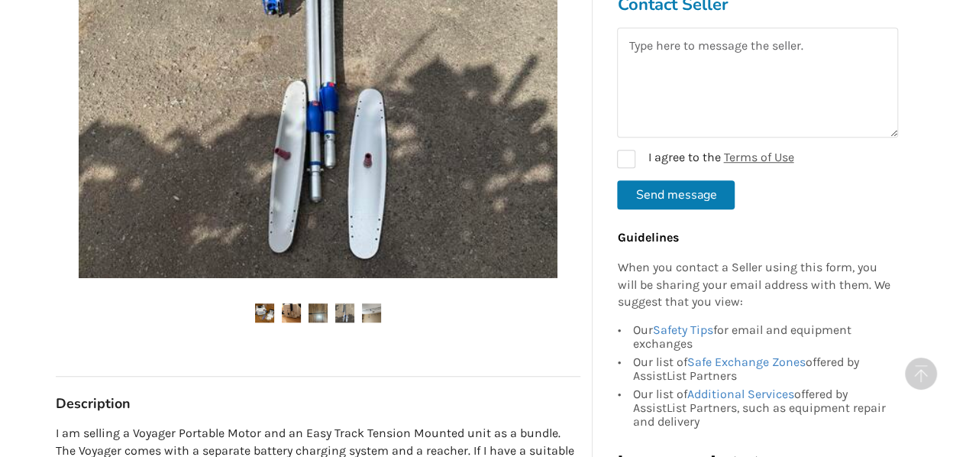
scroll to position [535, 0]
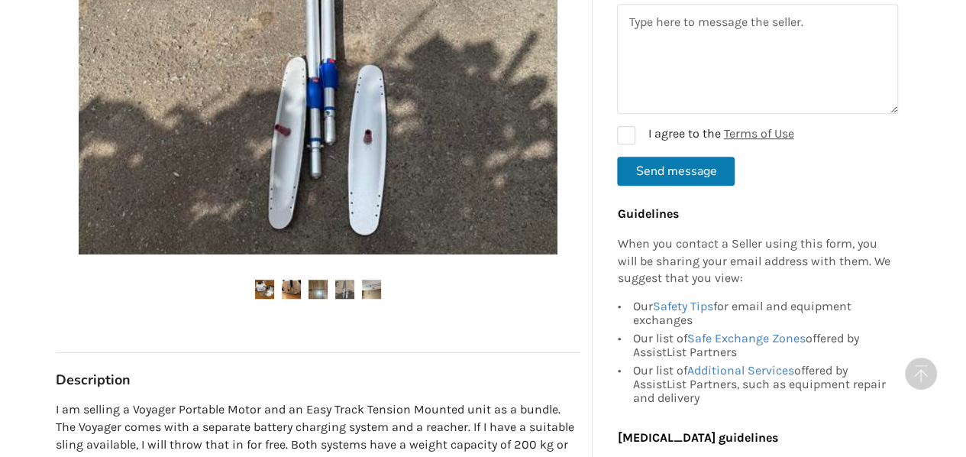
click at [376, 294] on img at bounding box center [371, 288] width 19 height 19
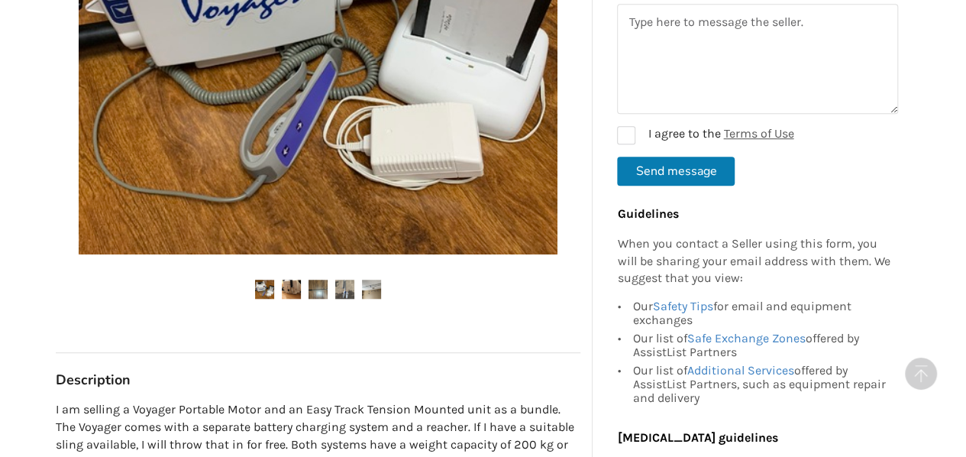
click at [374, 285] on img at bounding box center [371, 288] width 19 height 19
click at [368, 291] on img at bounding box center [371, 288] width 19 height 19
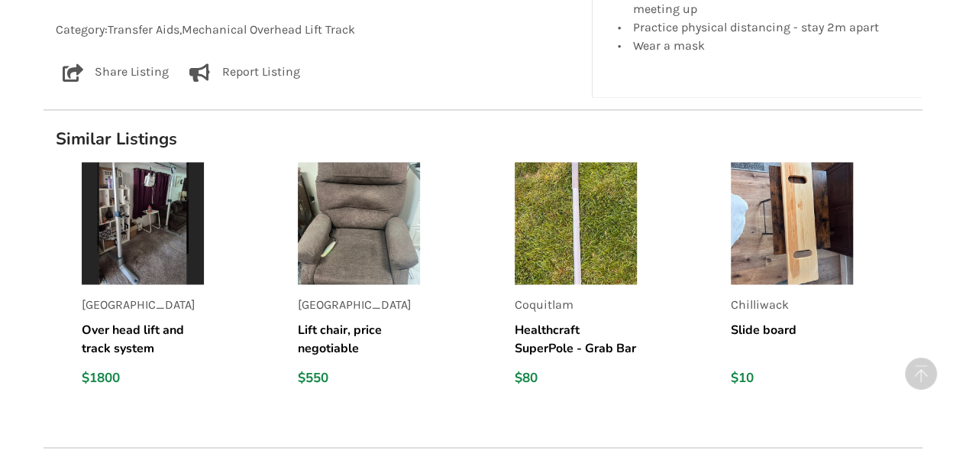
scroll to position [1145, 0]
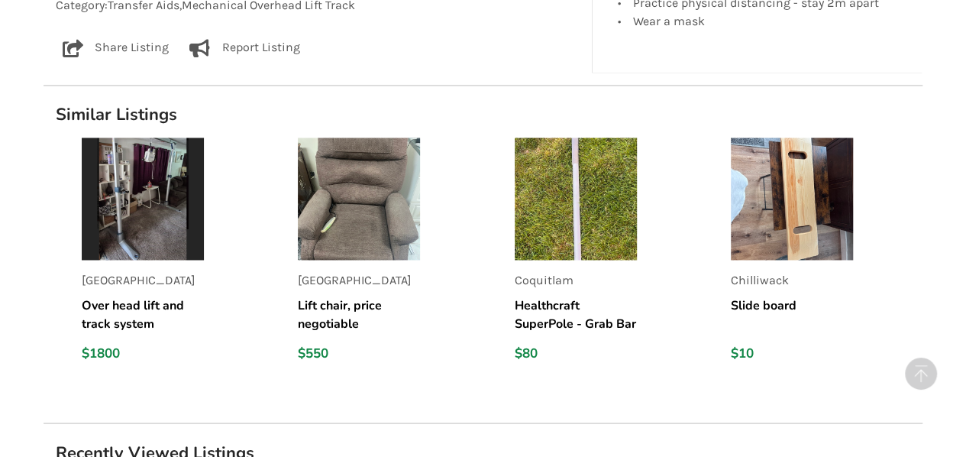
click at [157, 193] on img at bounding box center [143, 198] width 122 height 122
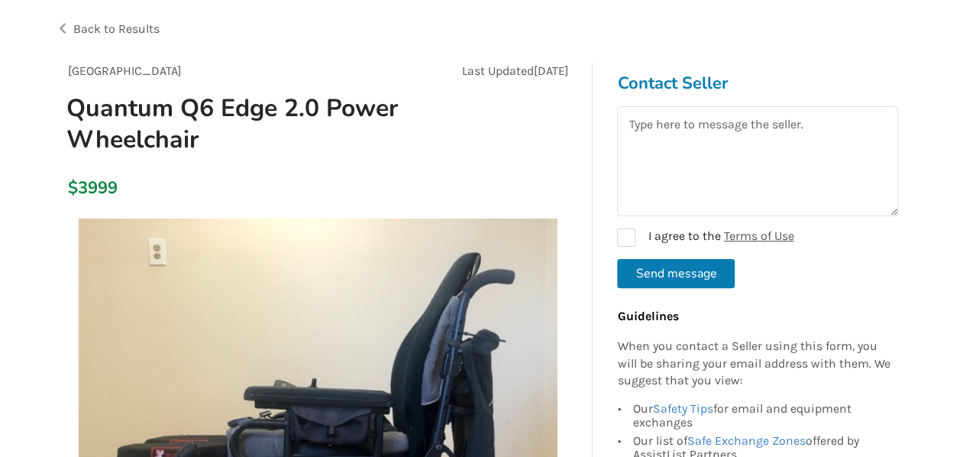
scroll to position [76, 0]
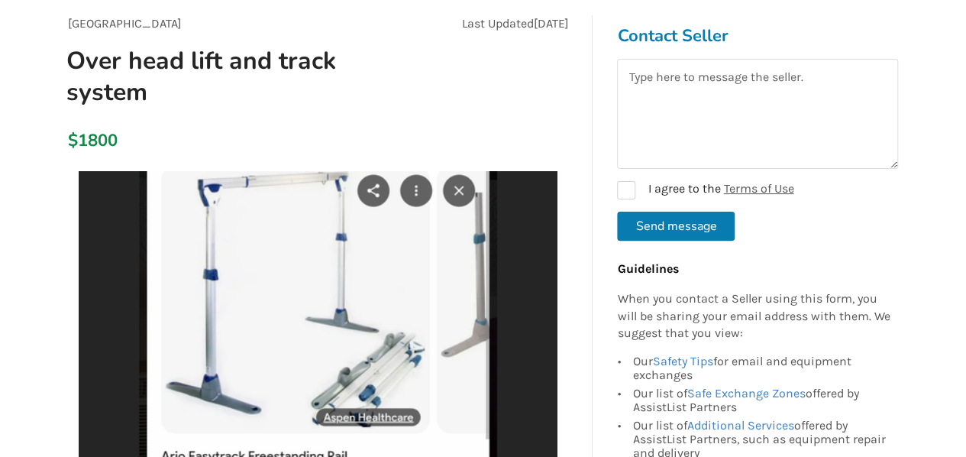
scroll to position [382, 0]
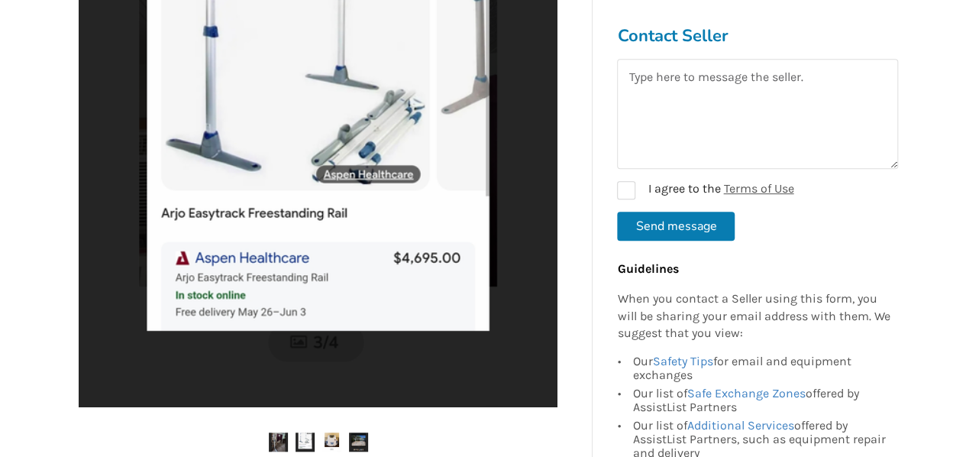
click at [279, 441] on img at bounding box center [278, 441] width 19 height 19
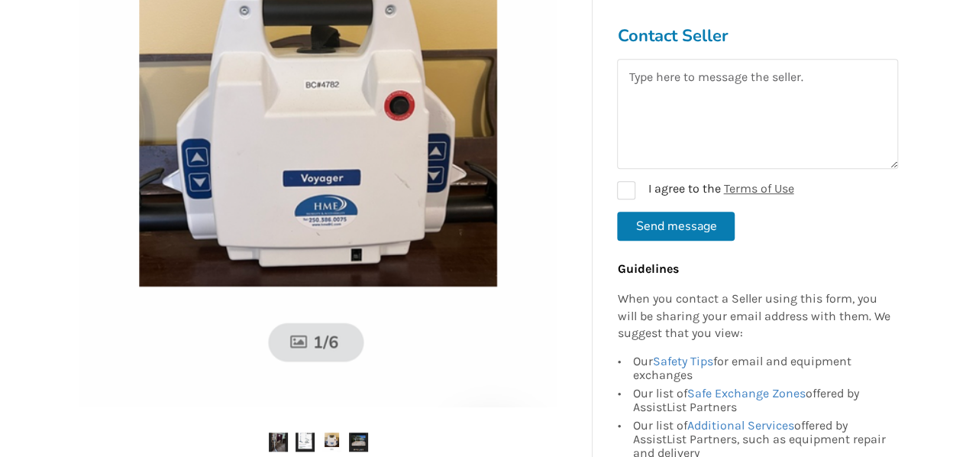
click at [362, 439] on img at bounding box center [358, 441] width 19 height 19
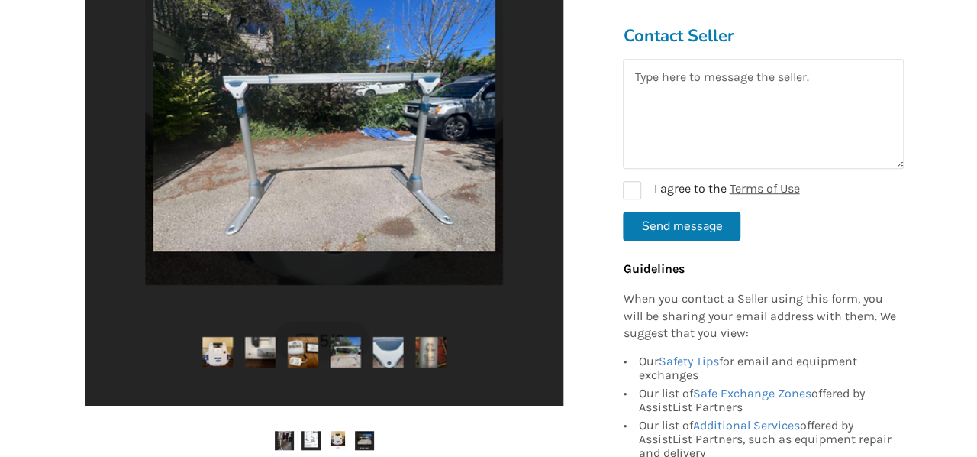
scroll to position [458, 0]
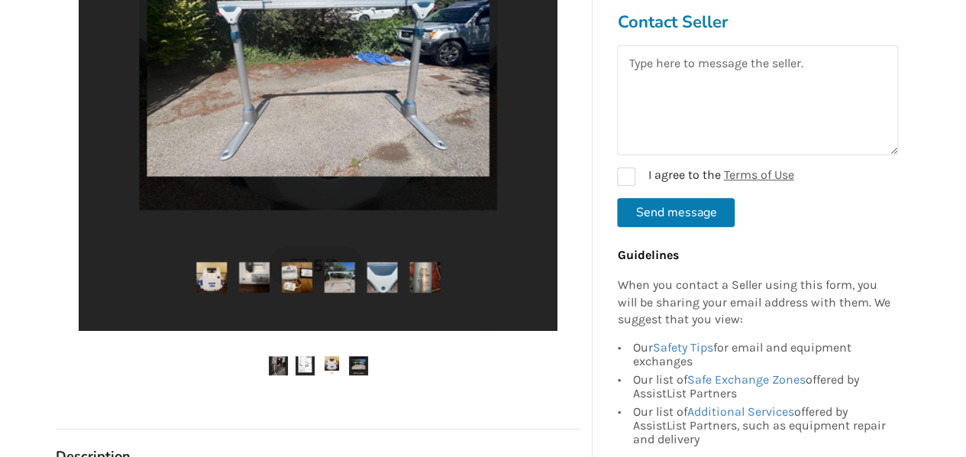
click at [248, 265] on img at bounding box center [318, 91] width 479 height 479
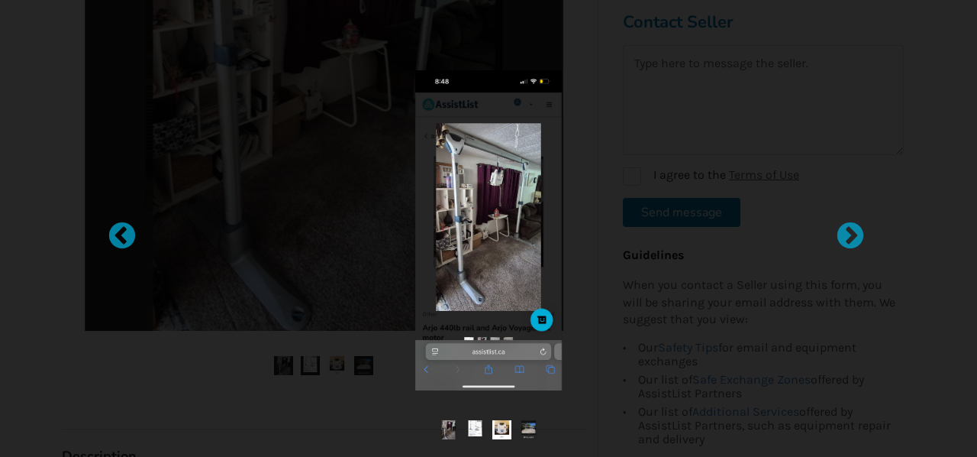
click at [295, 272] on div at bounding box center [488, 230] width 605 height 320
click at [339, 364] on div at bounding box center [488, 230] width 605 height 320
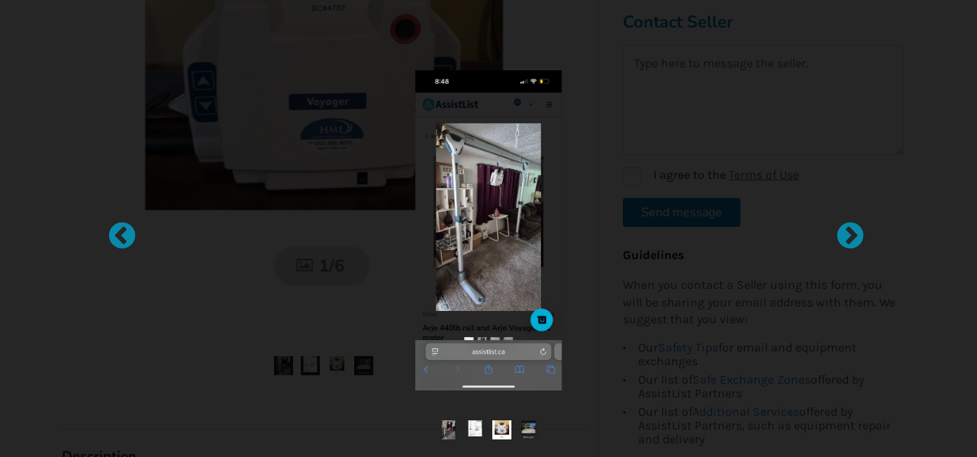
click at [284, 363] on div at bounding box center [488, 230] width 605 height 320
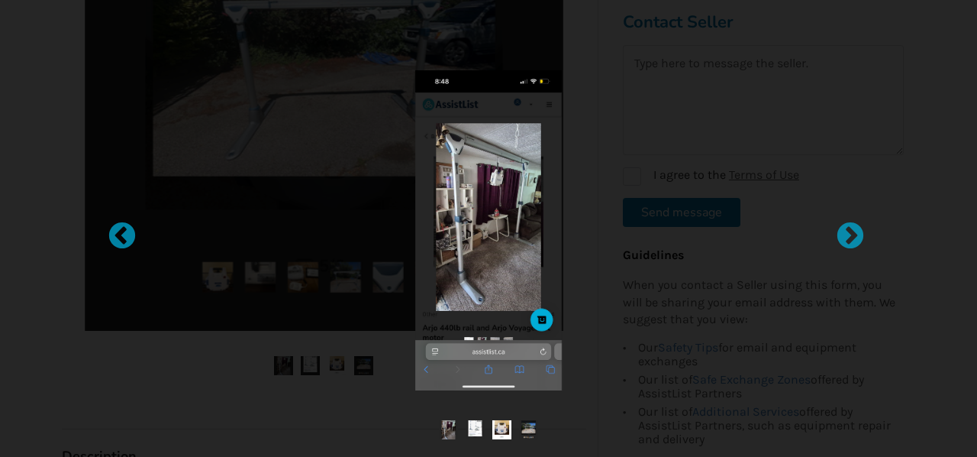
click at [359, 359] on div at bounding box center [488, 230] width 605 height 320
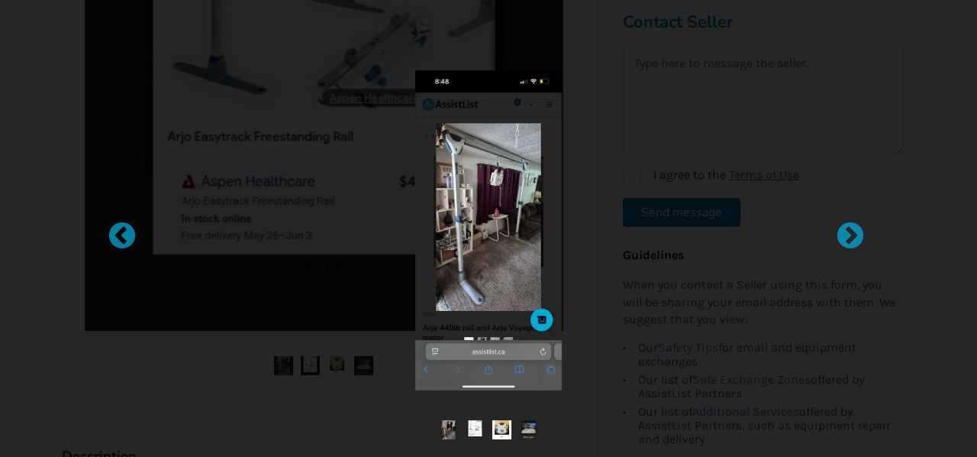
click at [447, 424] on img at bounding box center [448, 429] width 19 height 19
click at [506, 424] on img at bounding box center [502, 429] width 19 height 19
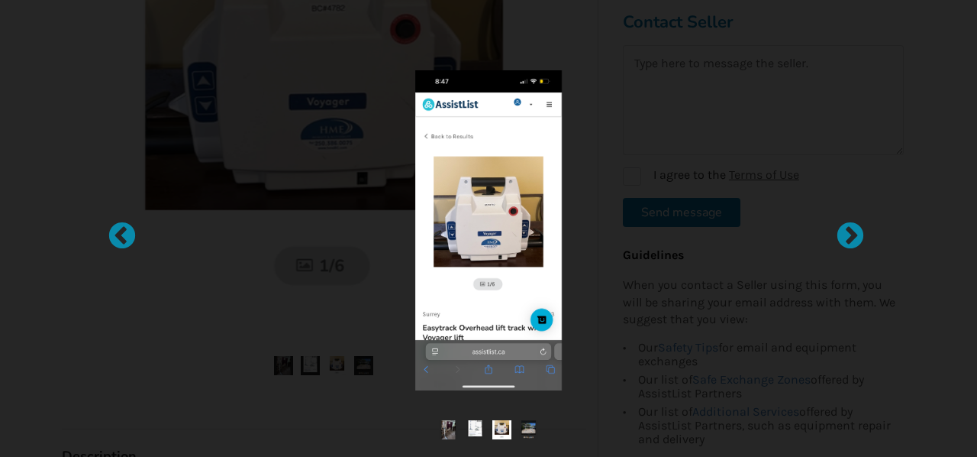
click at [526, 425] on img at bounding box center [528, 429] width 19 height 19
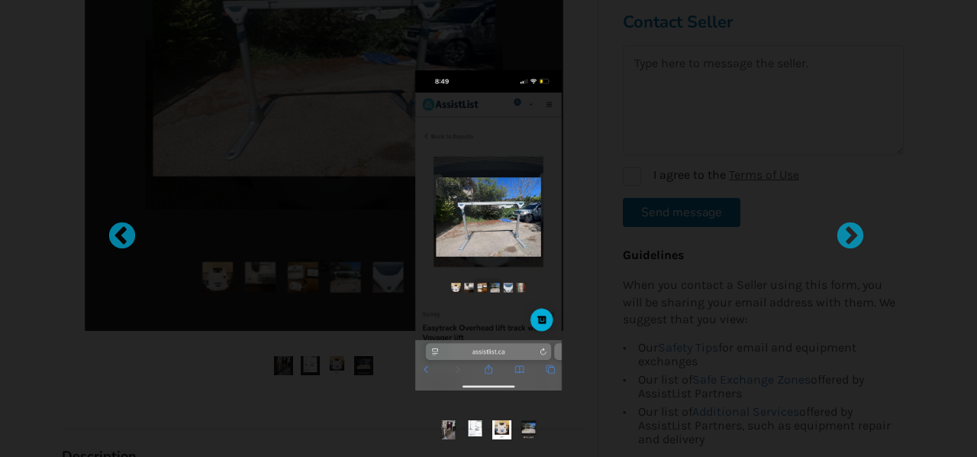
click at [450, 427] on img at bounding box center [448, 429] width 19 height 19
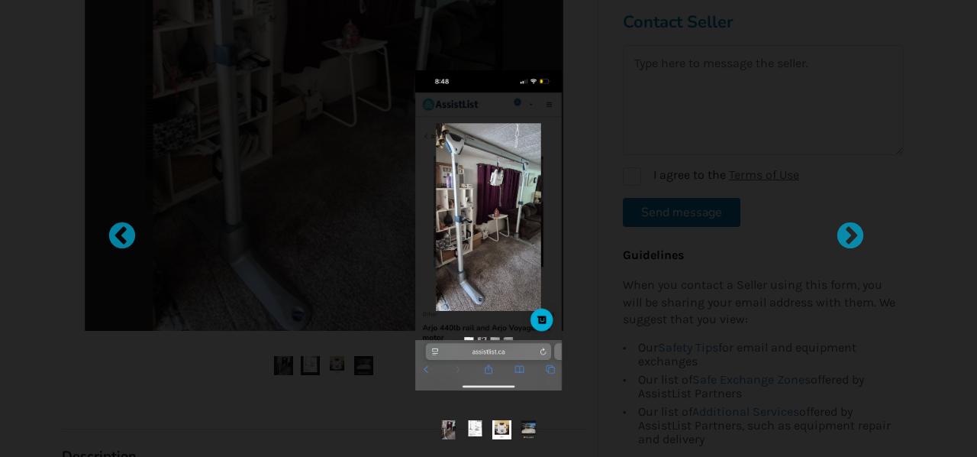
click at [191, 360] on div at bounding box center [488, 230] width 605 height 320
click at [848, 227] on div at bounding box center [842, 228] width 15 height 15
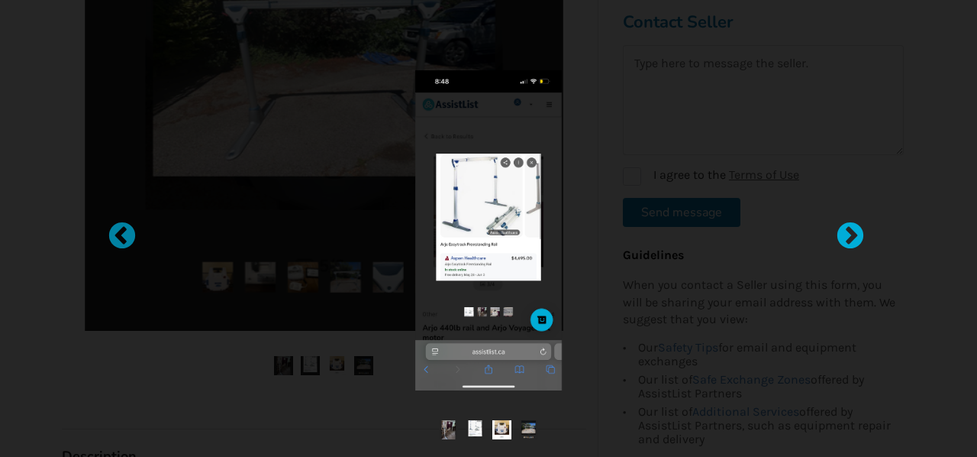
click at [848, 227] on div at bounding box center [842, 228] width 15 height 15
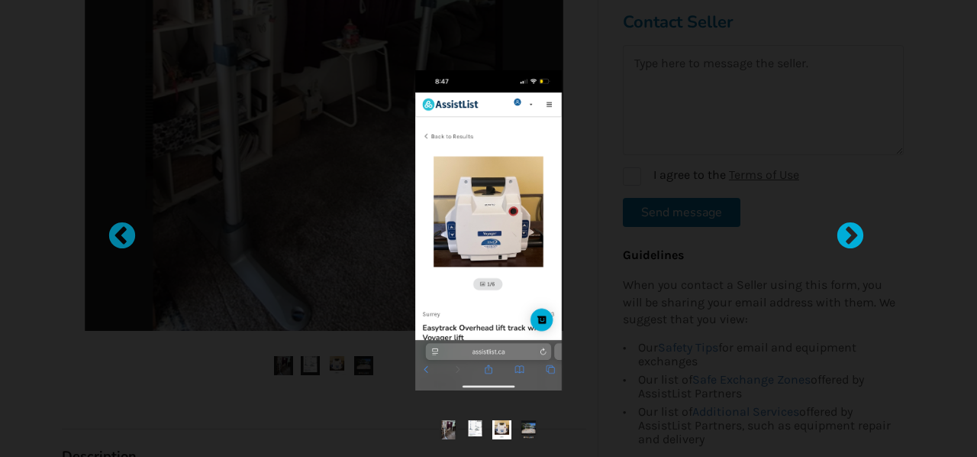
click at [848, 227] on div at bounding box center [842, 228] width 15 height 15
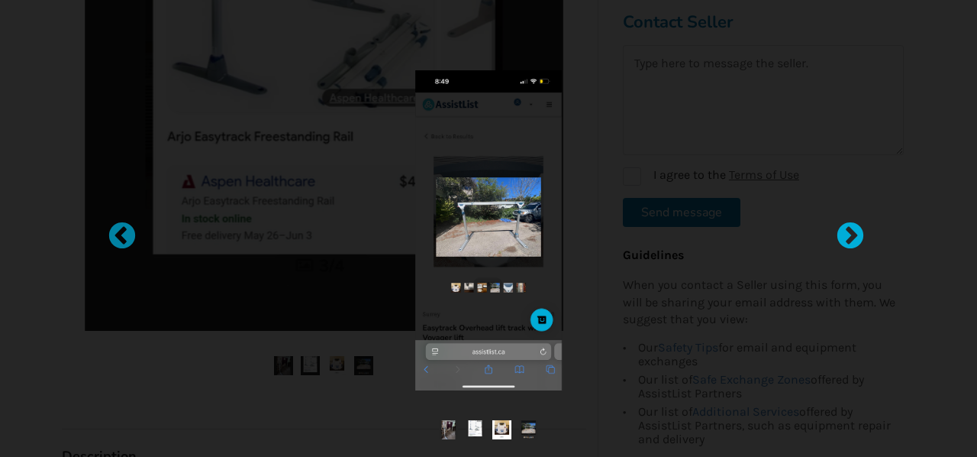
click at [848, 227] on div at bounding box center [842, 228] width 15 height 15
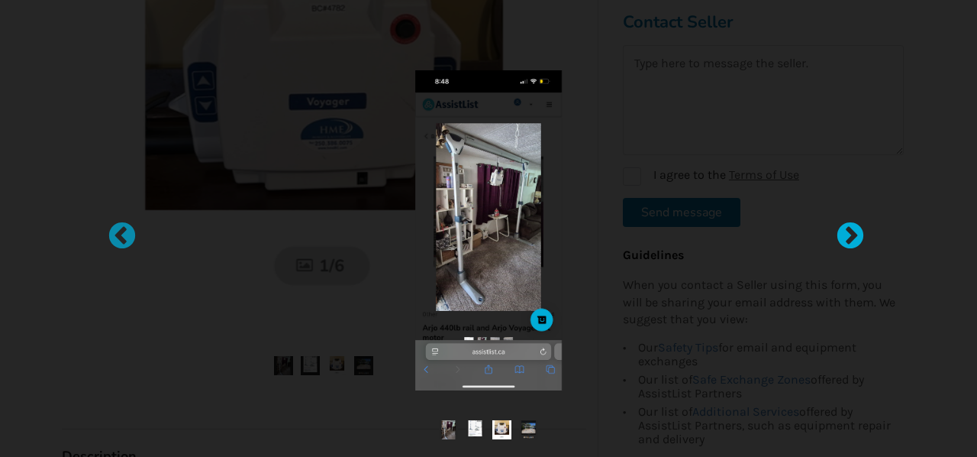
click at [848, 227] on div at bounding box center [842, 228] width 15 height 15
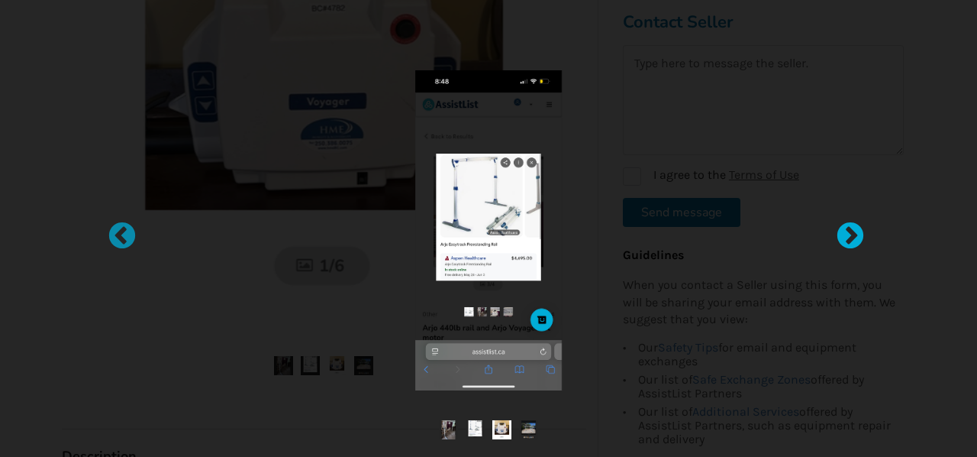
click at [848, 227] on div at bounding box center [842, 228] width 15 height 15
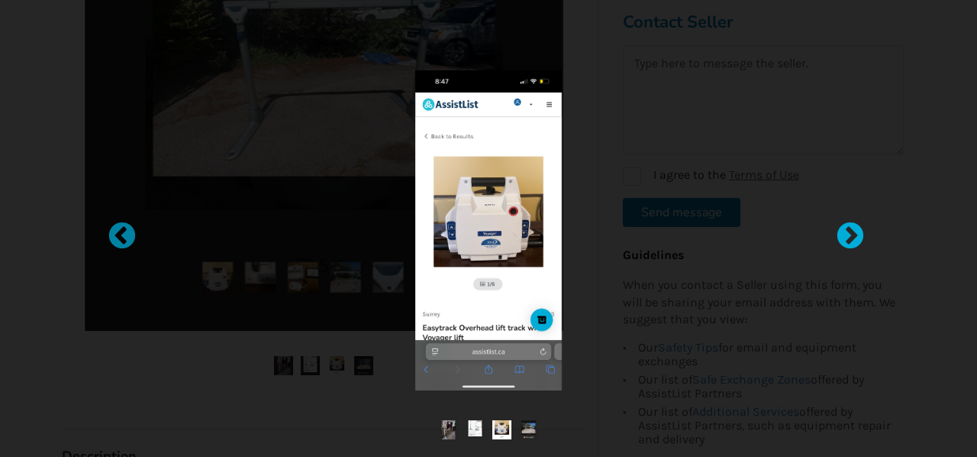
click at [848, 227] on div at bounding box center [842, 228] width 15 height 15
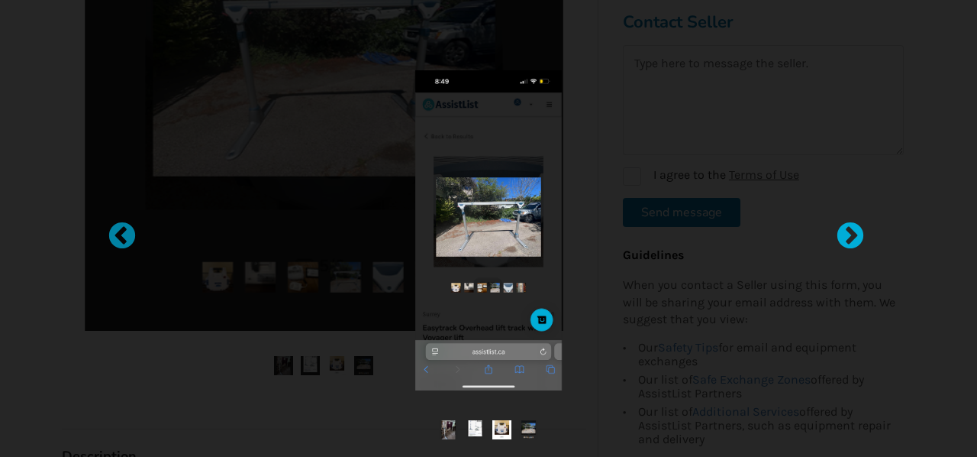
click at [848, 227] on div at bounding box center [842, 228] width 15 height 15
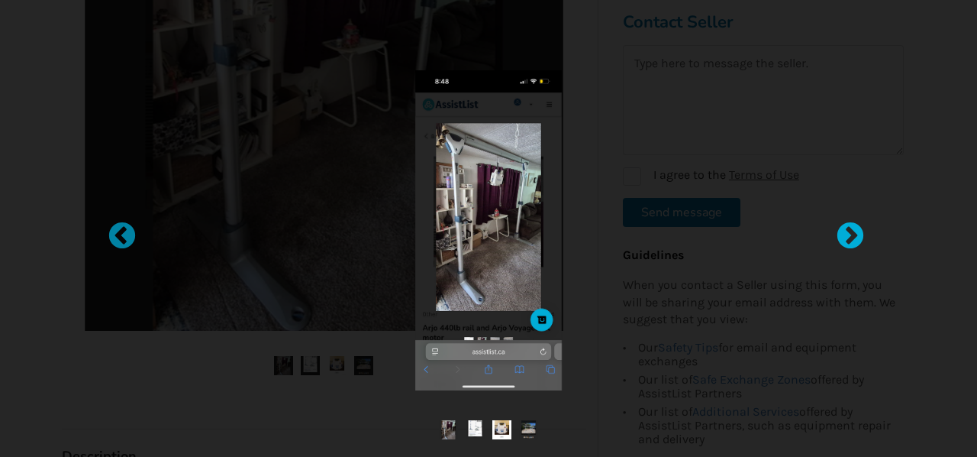
click at [848, 227] on div at bounding box center [842, 228] width 15 height 15
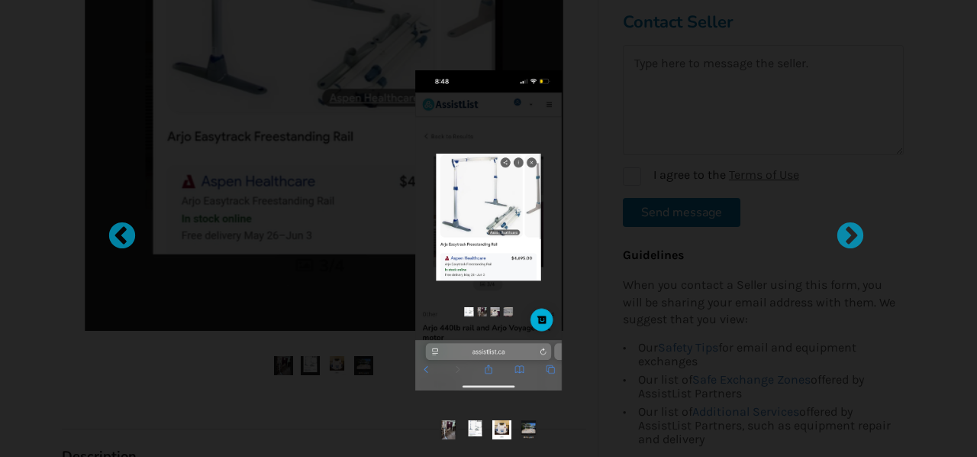
click at [804, 233] on div at bounding box center [488, 229] width 651 height 332
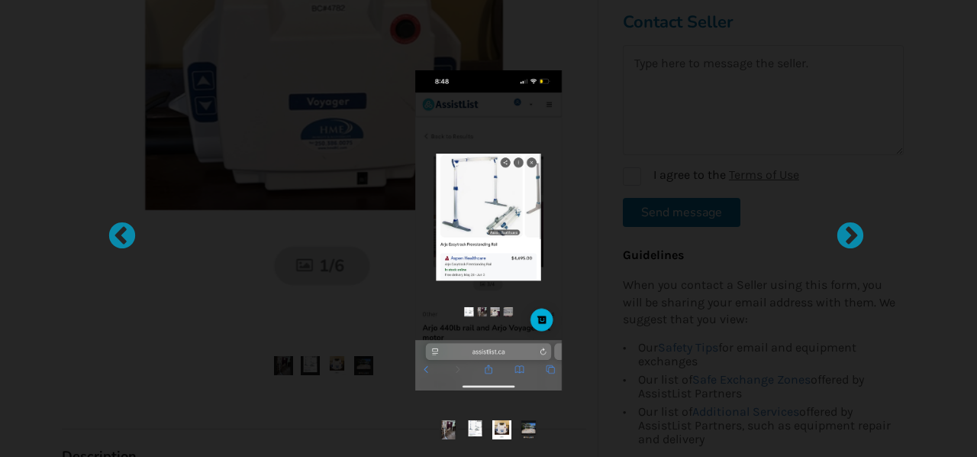
click at [369, 294] on div at bounding box center [488, 230] width 605 height 320
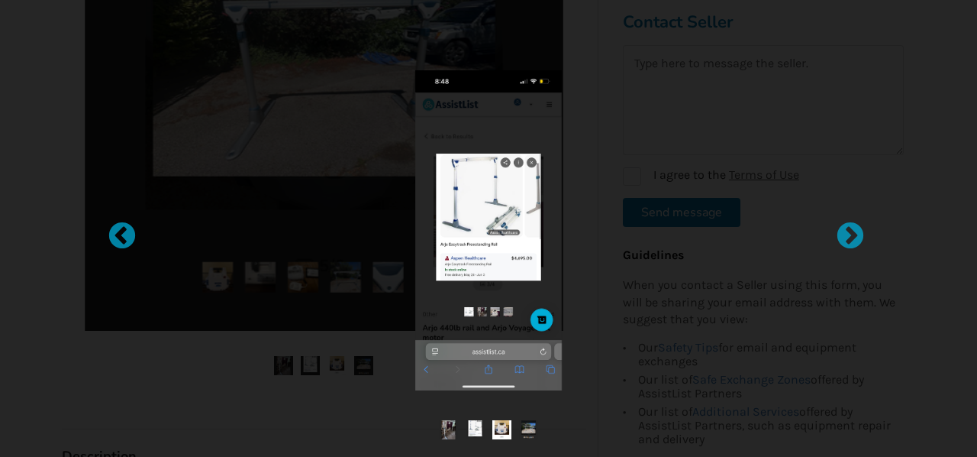
click at [600, 337] on div at bounding box center [488, 230] width 605 height 320
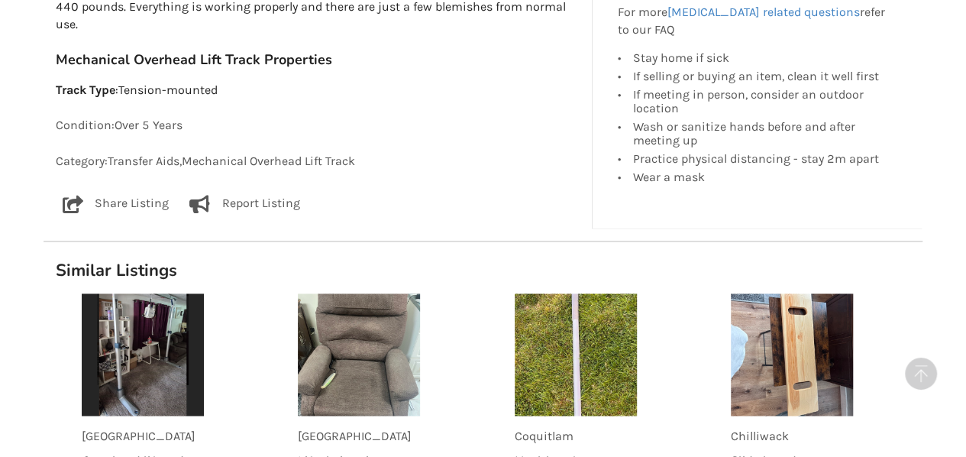
scroll to position [991, 0]
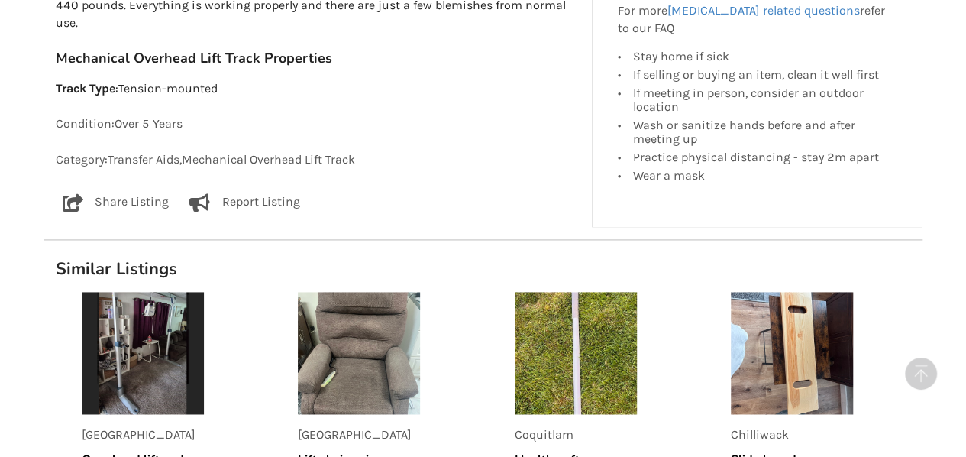
click at [137, 320] on img at bounding box center [143, 353] width 122 height 122
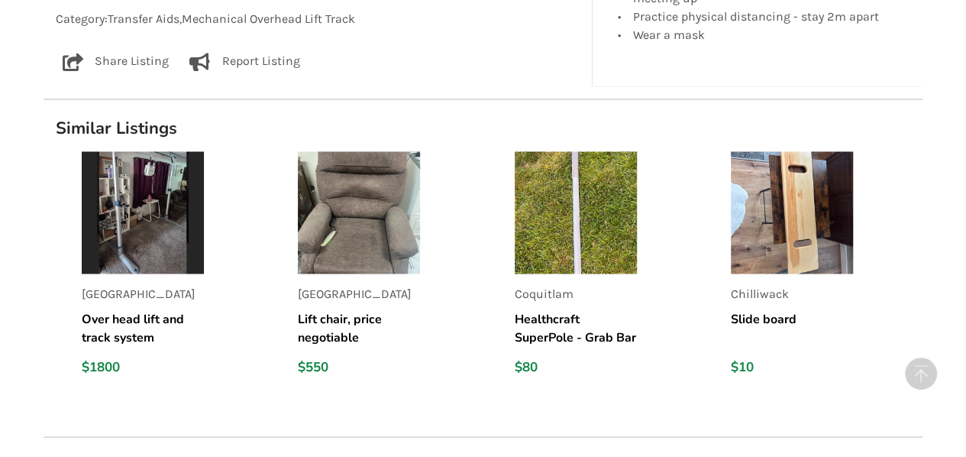
scroll to position [1142, 0]
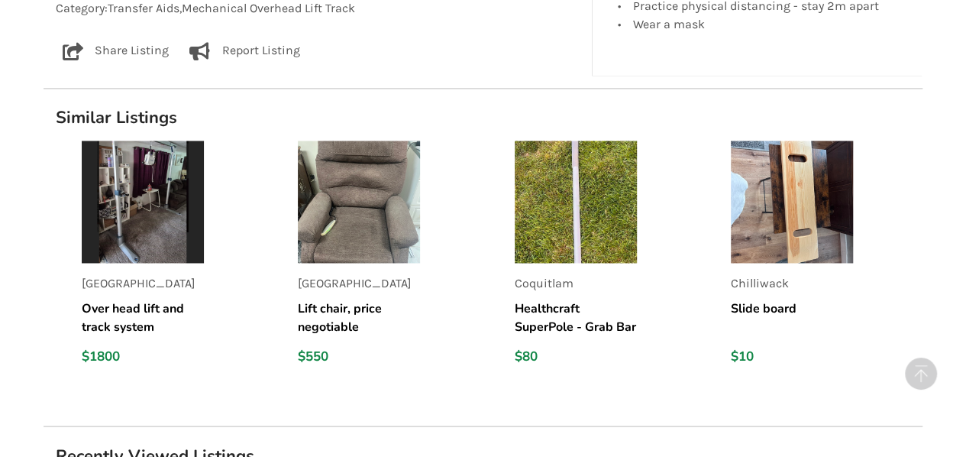
click at [144, 192] on img at bounding box center [143, 202] width 122 height 122
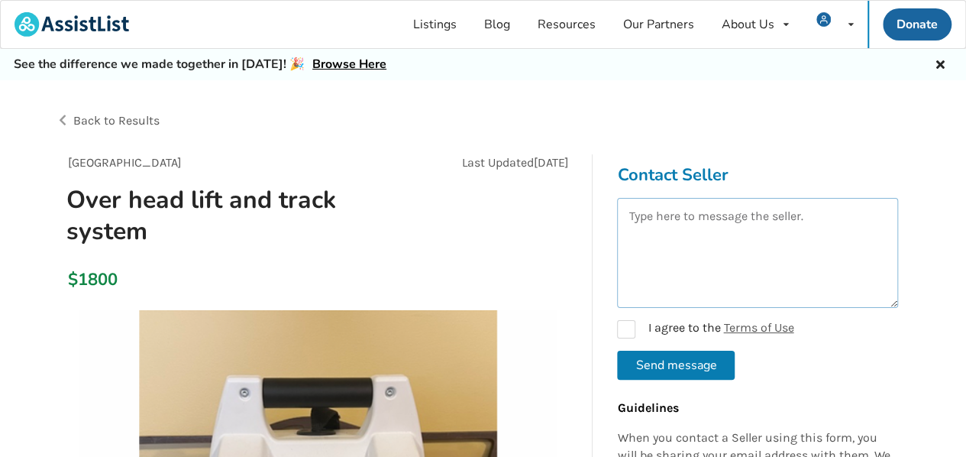
click at [628, 219] on textarea at bounding box center [757, 253] width 281 height 110
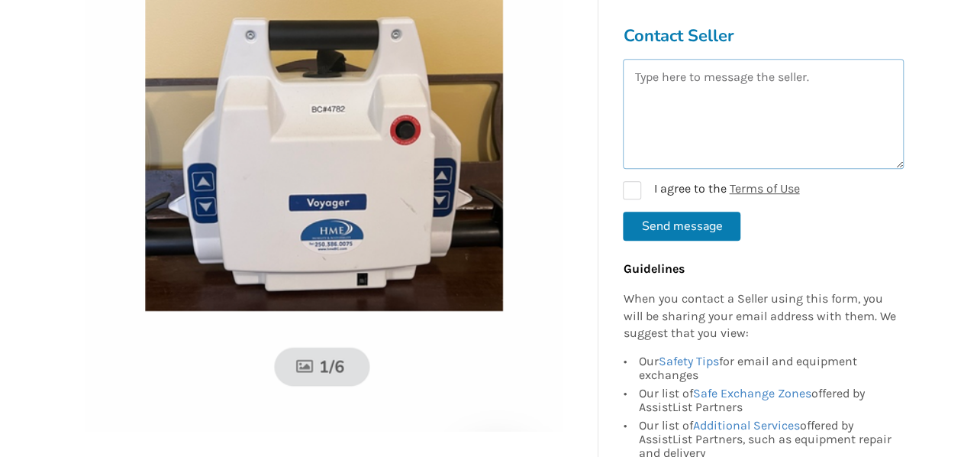
scroll to position [382, 0]
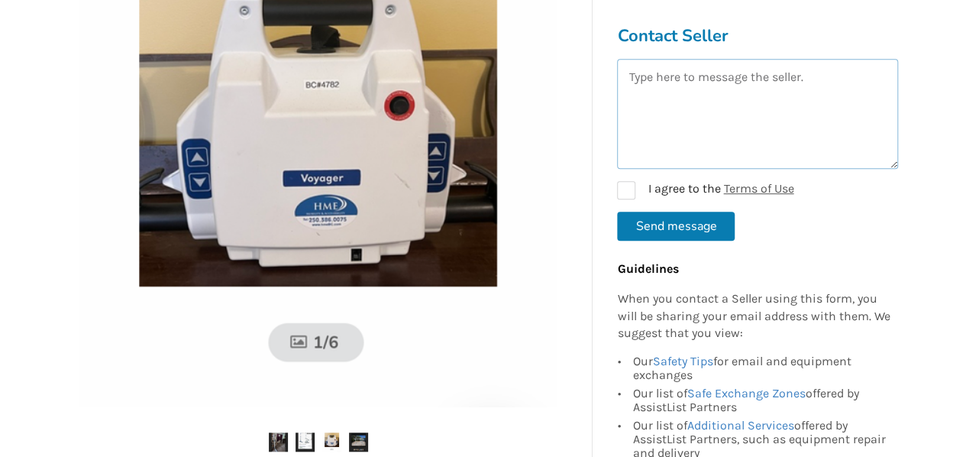
click at [348, 134] on img at bounding box center [318, 167] width 479 height 479
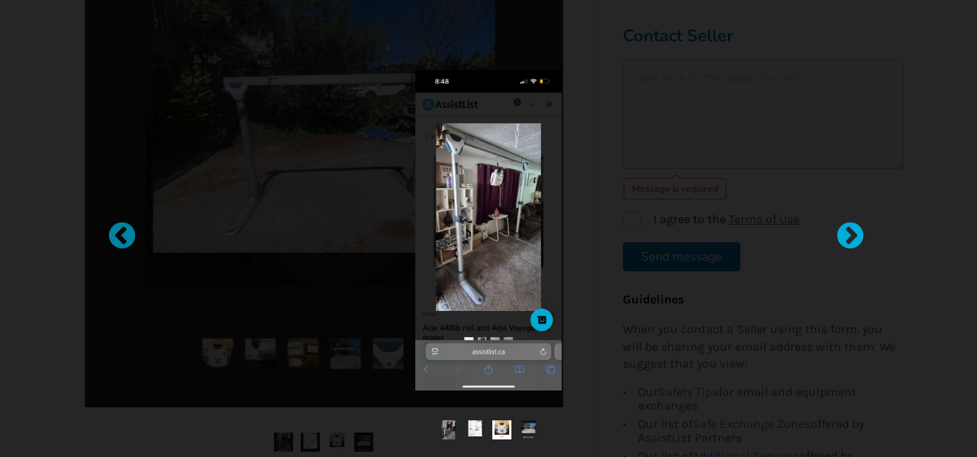
click at [851, 230] on div at bounding box center [842, 228] width 15 height 15
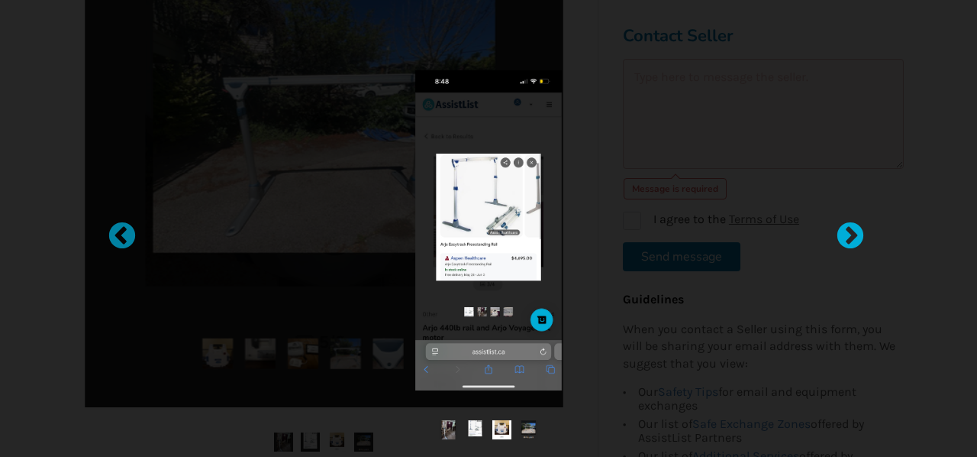
click at [851, 230] on div at bounding box center [842, 228] width 15 height 15
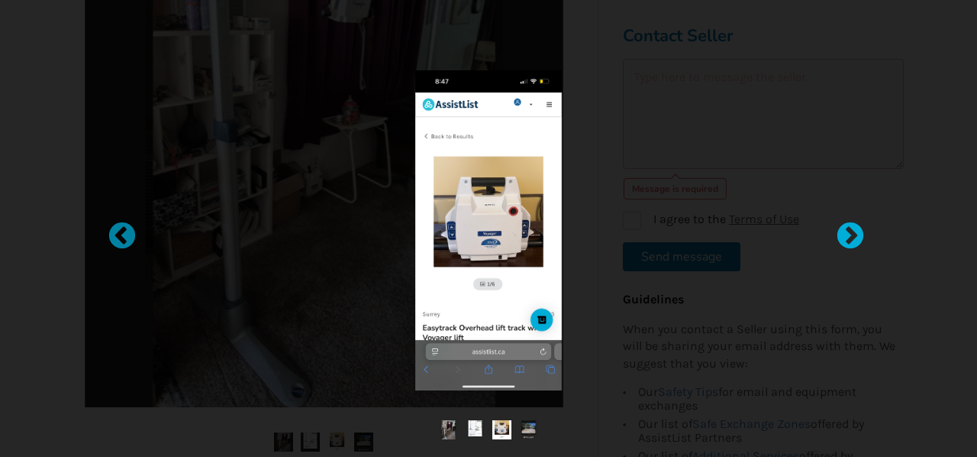
click at [851, 230] on div at bounding box center [842, 228] width 15 height 15
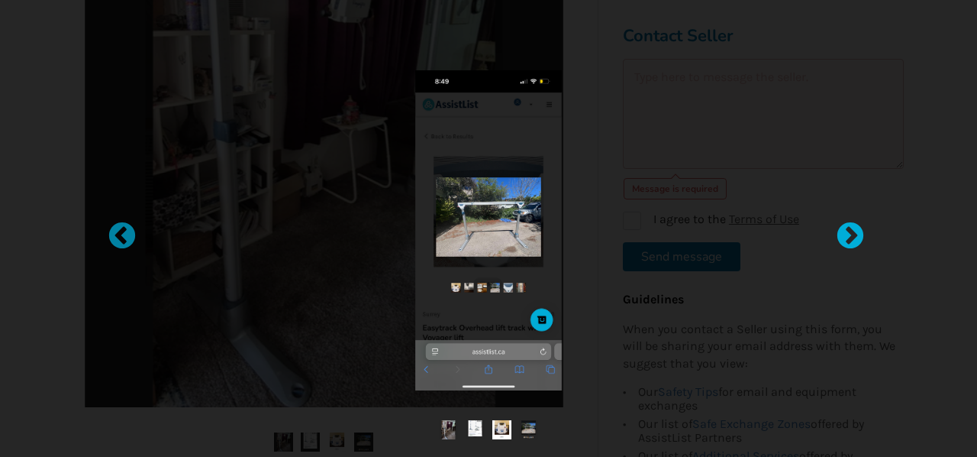
click at [851, 230] on div at bounding box center [842, 228] width 15 height 15
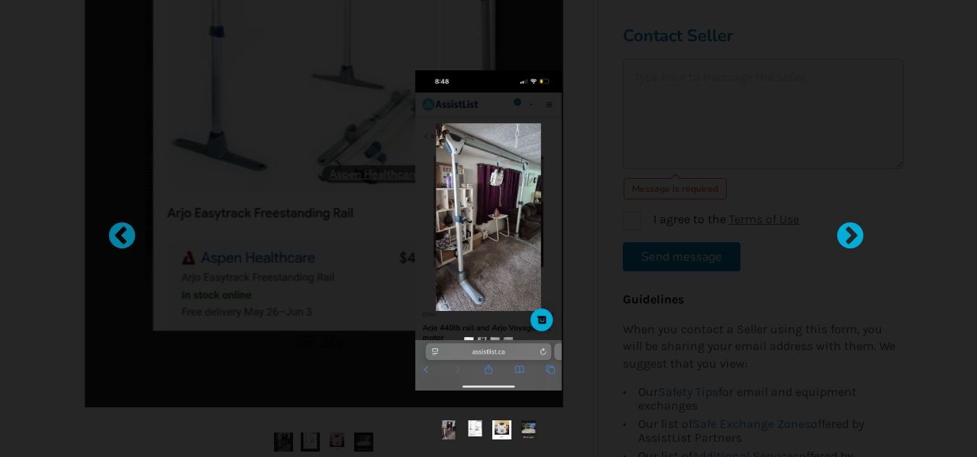
click at [851, 230] on div at bounding box center [842, 228] width 15 height 15
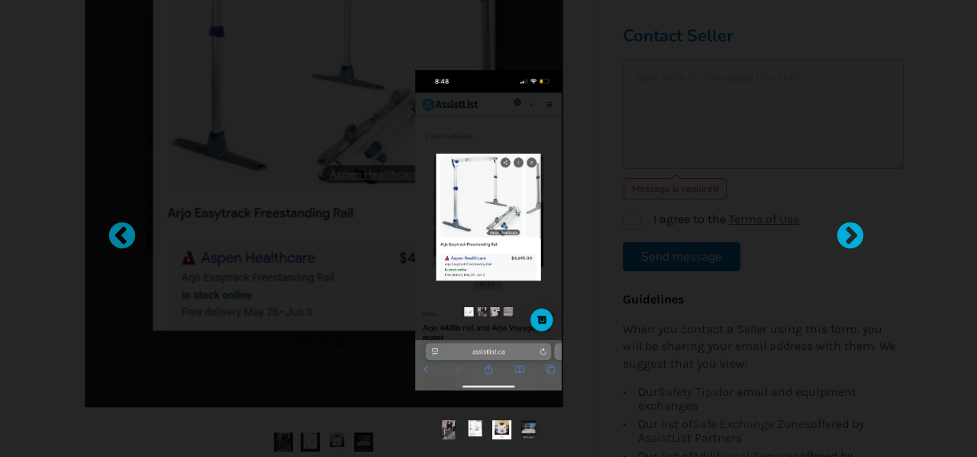
click at [851, 230] on div at bounding box center [842, 228] width 15 height 15
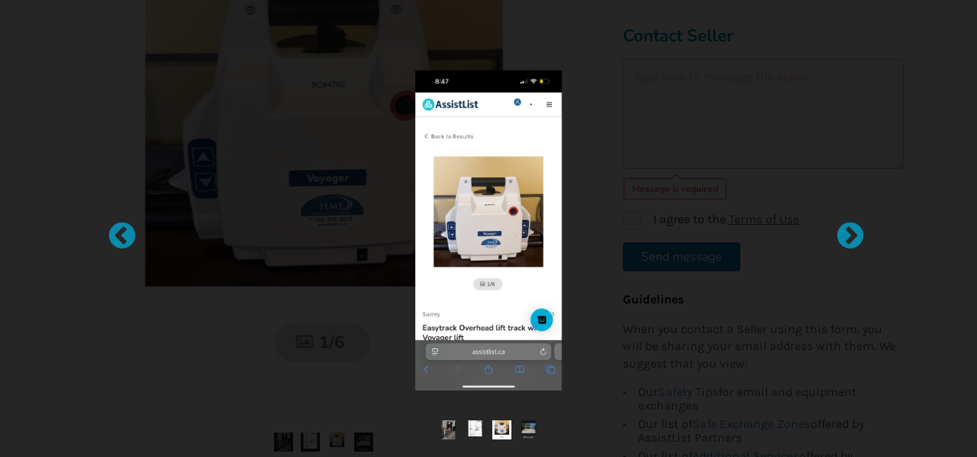
click at [279, 322] on div at bounding box center [488, 230] width 605 height 320
click at [260, 326] on div at bounding box center [488, 230] width 605 height 320
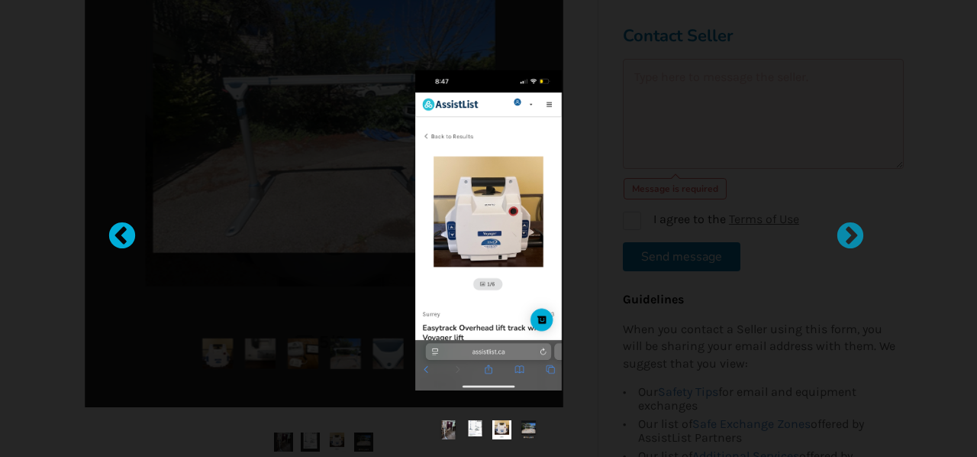
click at [121, 229] on div at bounding box center [114, 228] width 15 height 15
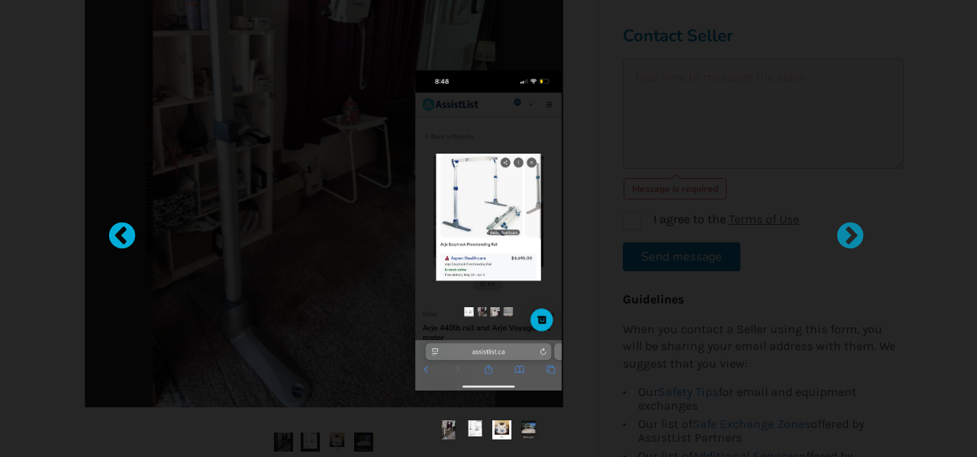
click at [121, 229] on div at bounding box center [114, 228] width 15 height 15
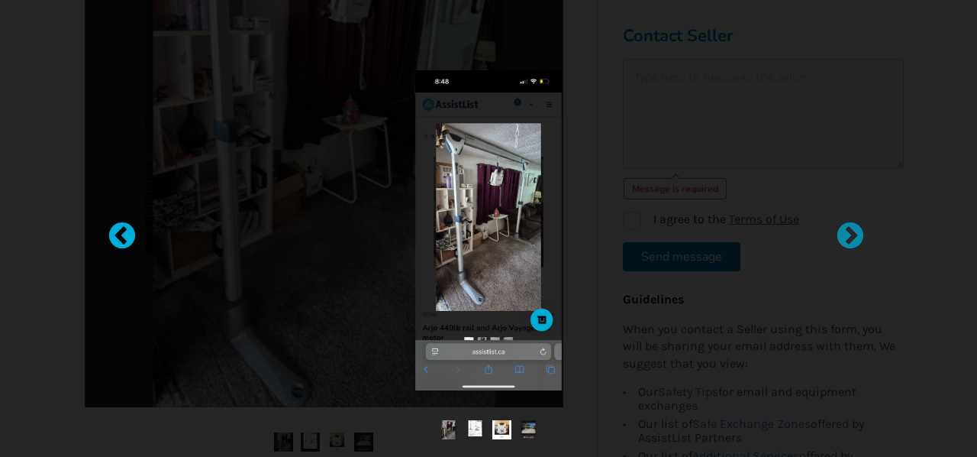
click at [121, 229] on div at bounding box center [114, 228] width 15 height 15
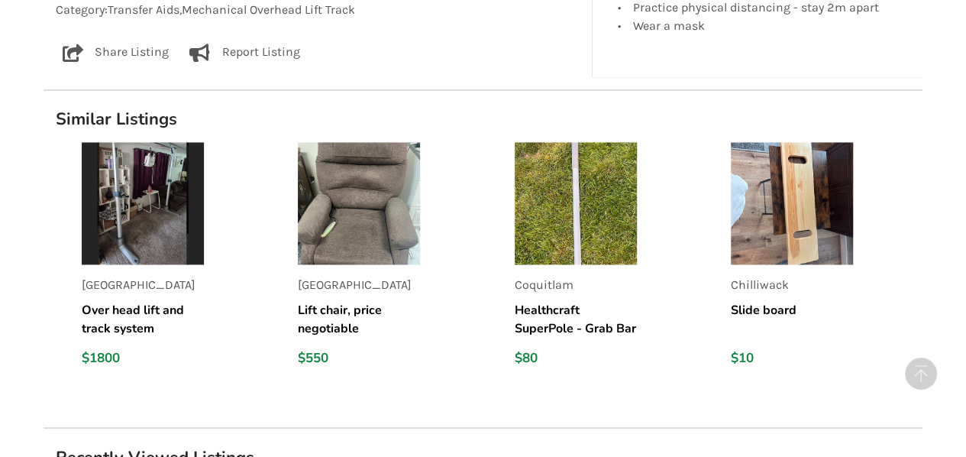
click at [142, 202] on img at bounding box center [143, 203] width 122 height 122
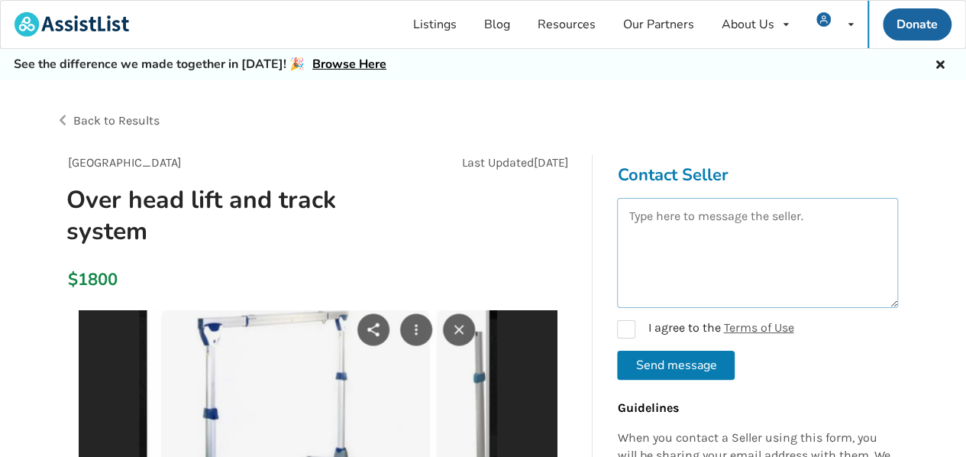
click at [631, 217] on textarea at bounding box center [757, 253] width 281 height 110
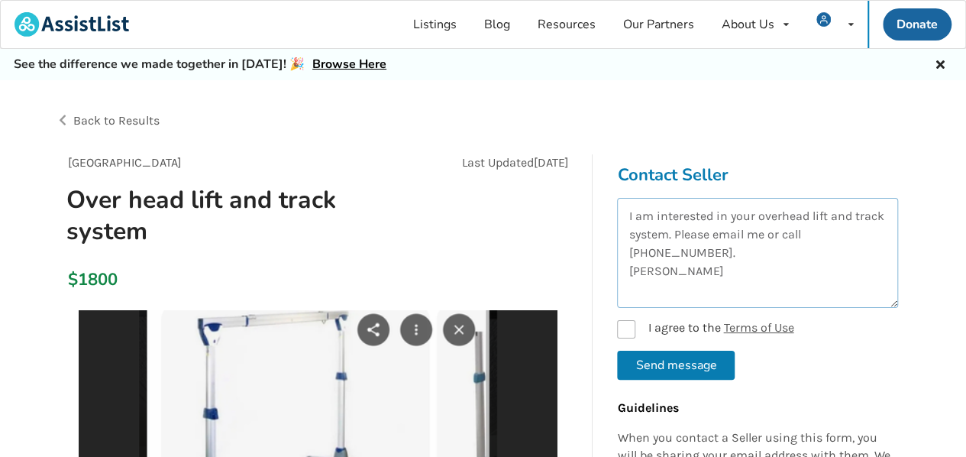
type textarea "I am interested in your overhead lift and track system. Please email me or call…"
click at [631, 327] on label "I agree to the Terms of Use" at bounding box center [705, 329] width 176 height 18
click at [667, 357] on button "Send message" at bounding box center [676, 364] width 118 height 29
checkbox input "false"
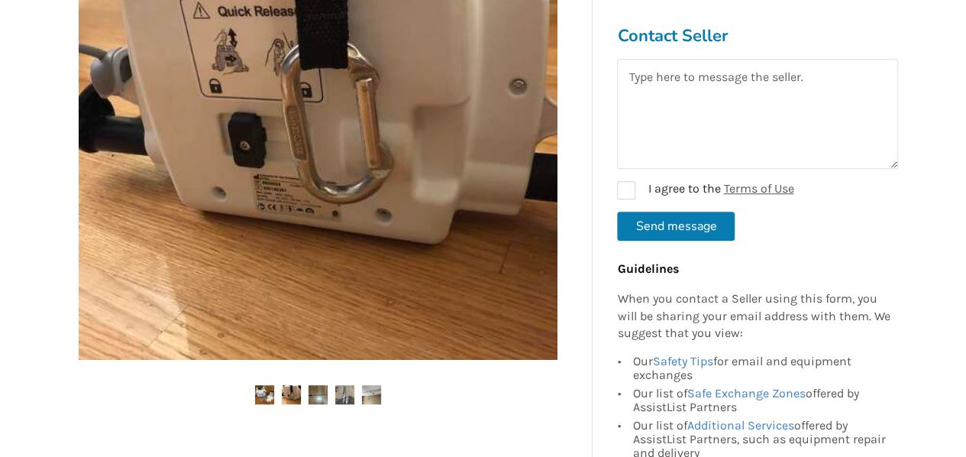
scroll to position [454, 0]
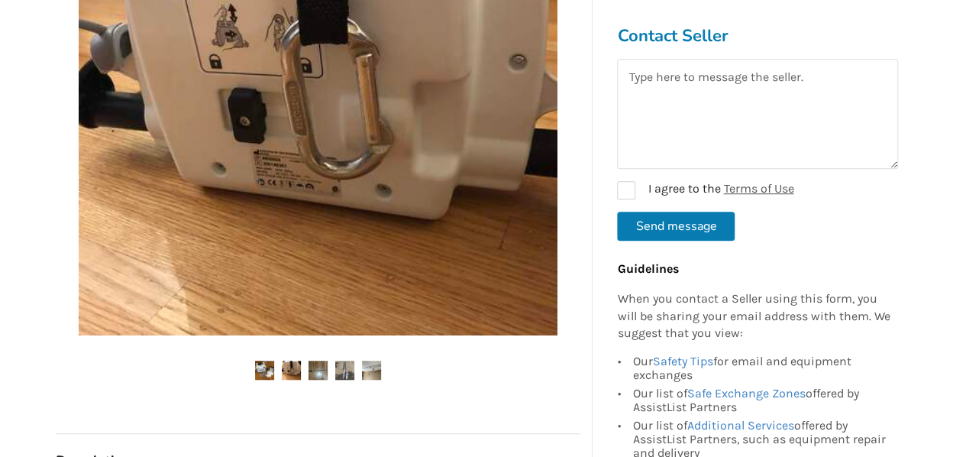
click at [267, 368] on img at bounding box center [264, 369] width 19 height 19
click at [293, 369] on img at bounding box center [291, 369] width 19 height 19
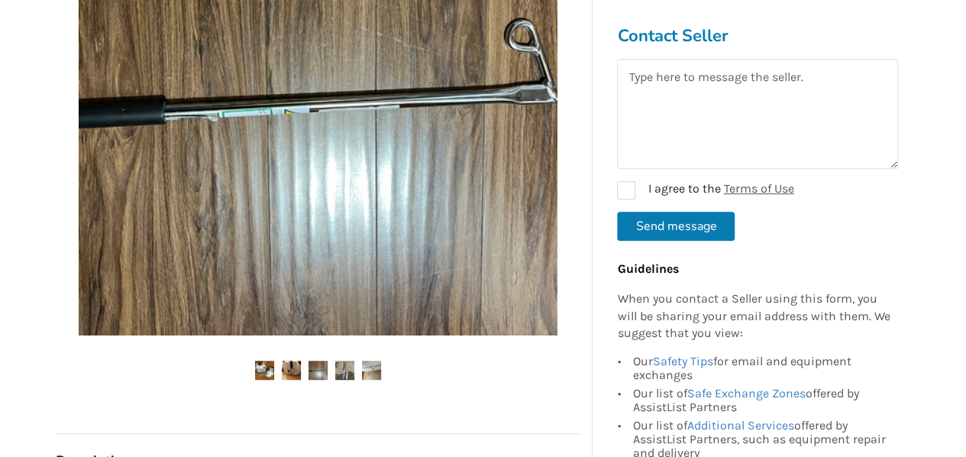
click at [321, 365] on img at bounding box center [317, 369] width 19 height 19
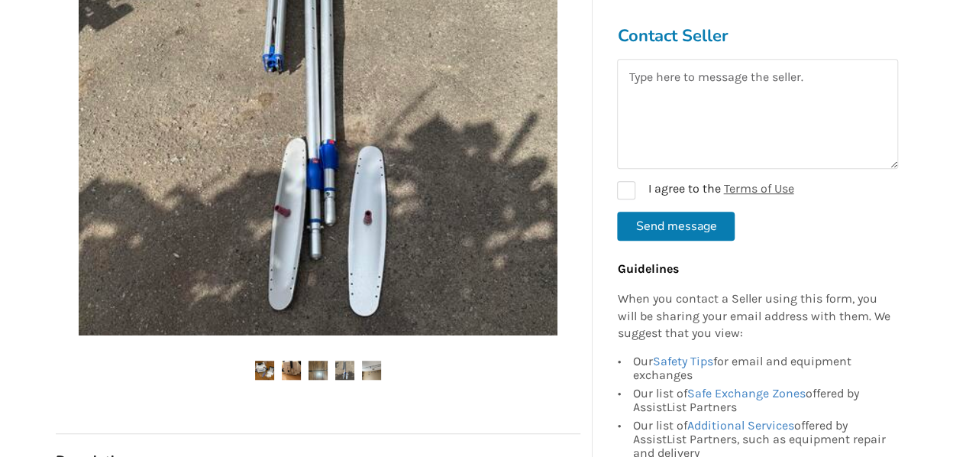
click at [345, 364] on img at bounding box center [344, 369] width 19 height 19
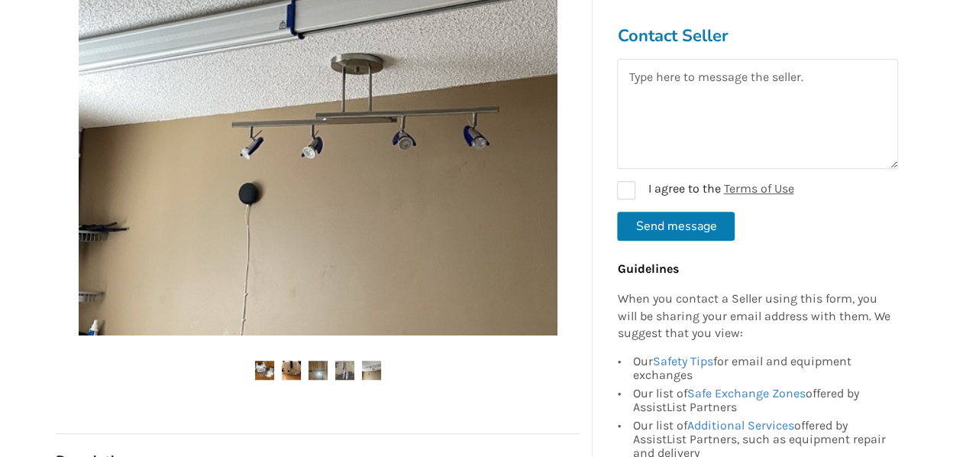
click at [373, 370] on img at bounding box center [371, 369] width 19 height 19
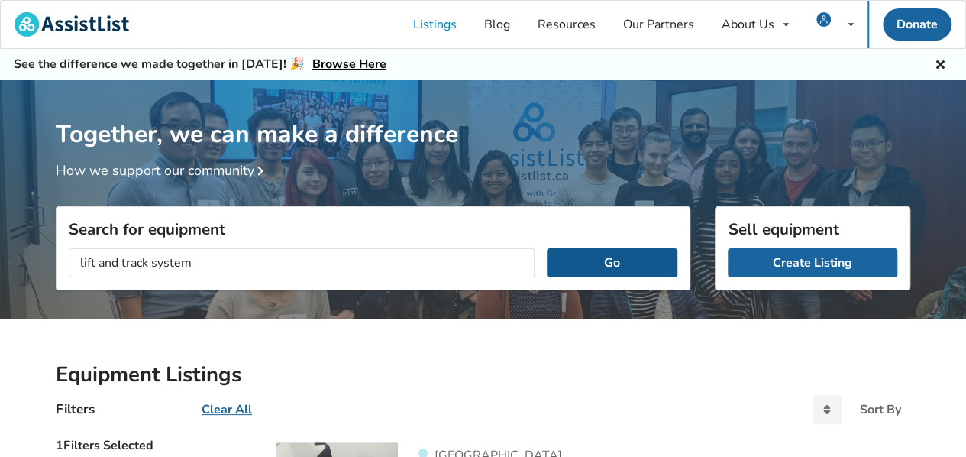
type input "lift and track system"
click at [593, 257] on button "Go" at bounding box center [612, 262] width 131 height 29
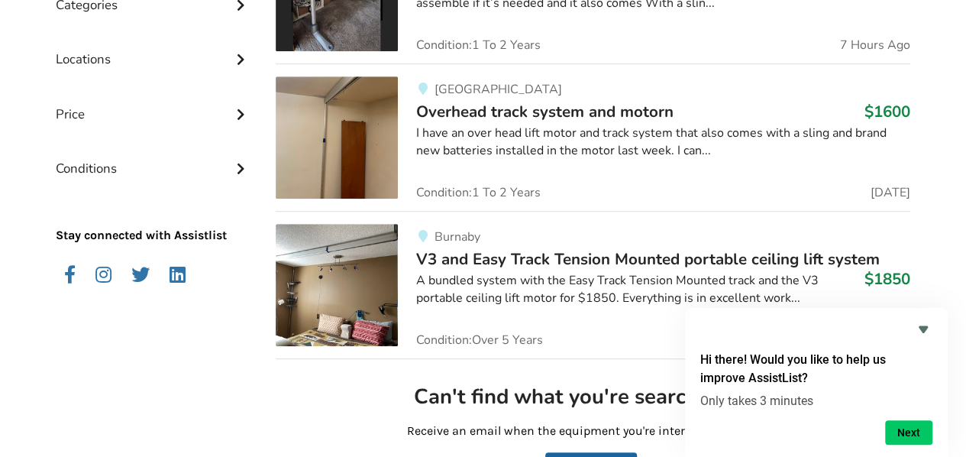
scroll to position [535, 0]
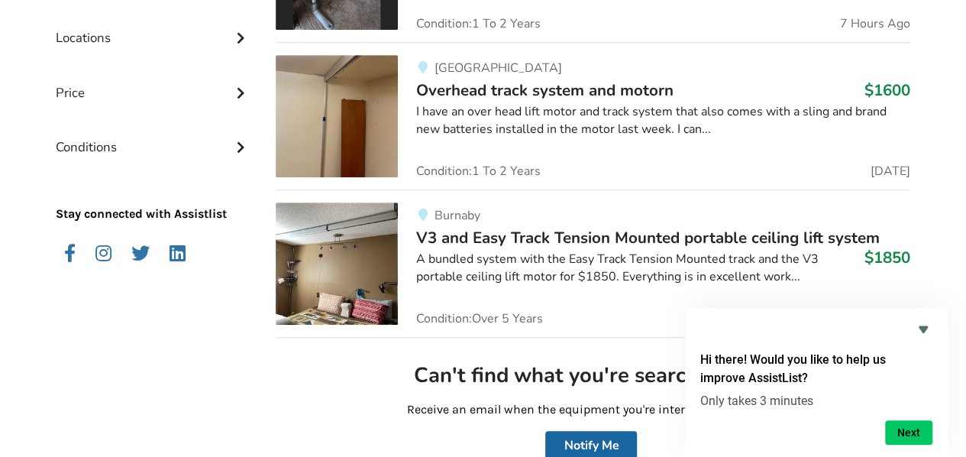
click at [362, 108] on img at bounding box center [337, 116] width 122 height 122
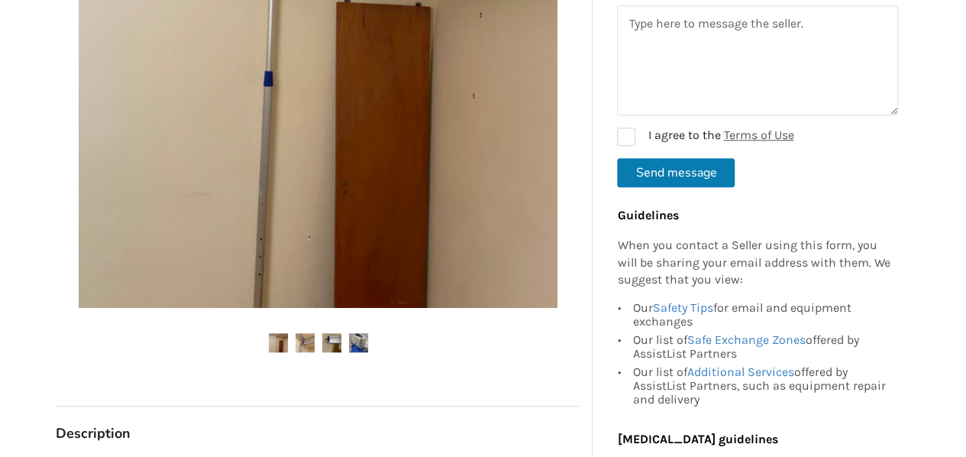
scroll to position [458, 0]
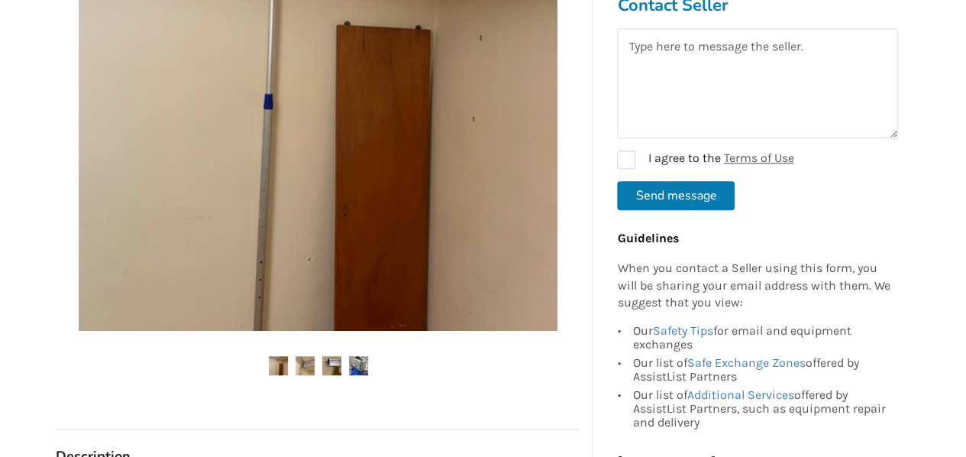
click at [306, 363] on img at bounding box center [305, 365] width 19 height 19
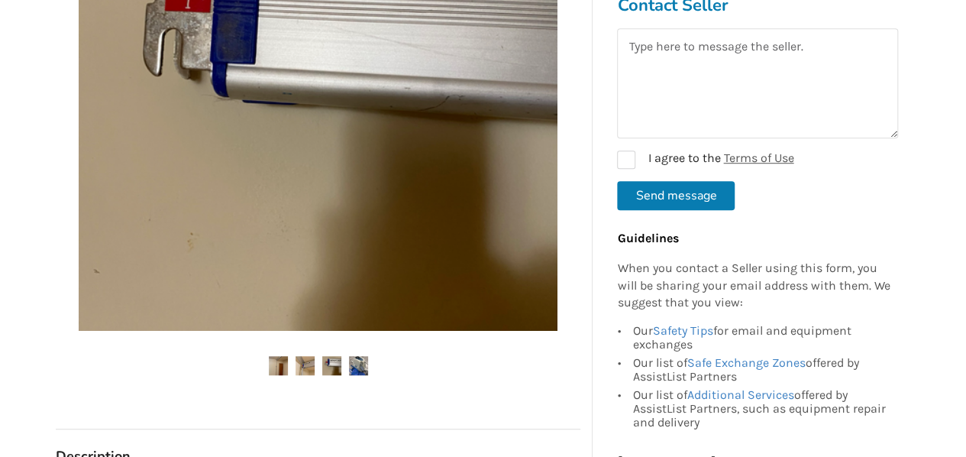
click at [330, 365] on img at bounding box center [331, 365] width 19 height 19
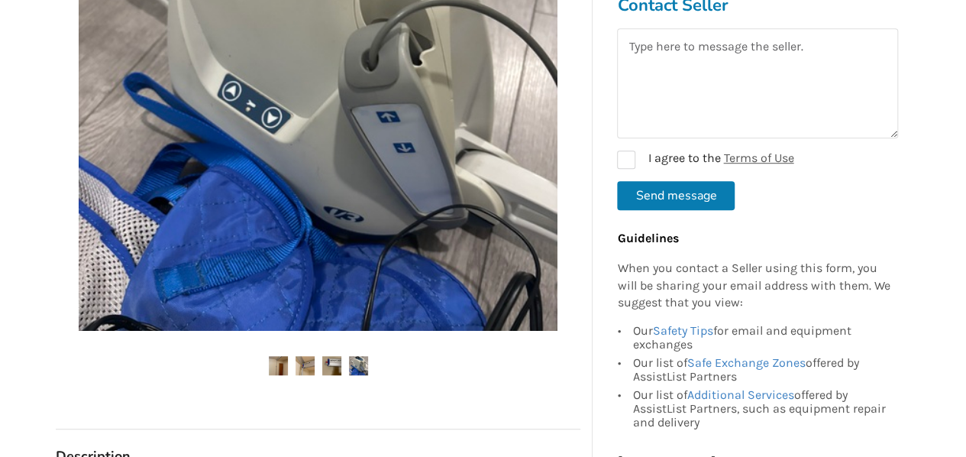
click at [361, 366] on img at bounding box center [358, 365] width 19 height 19
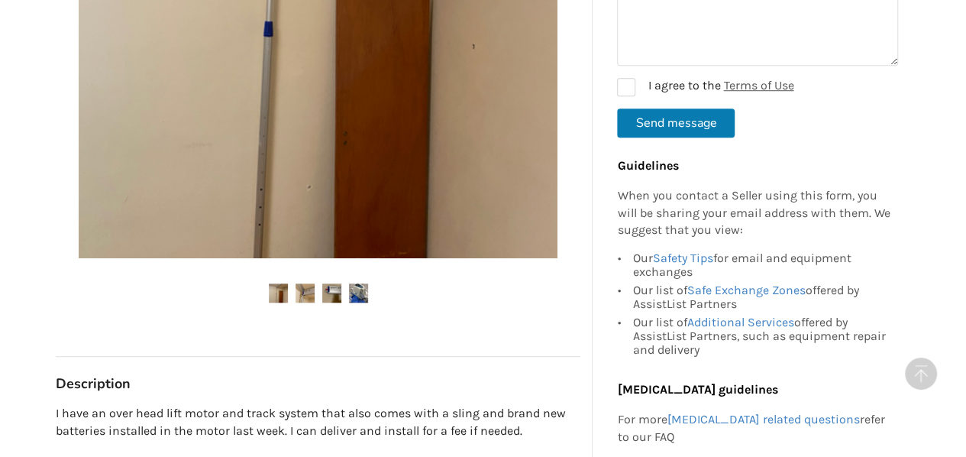
scroll to position [535, 0]
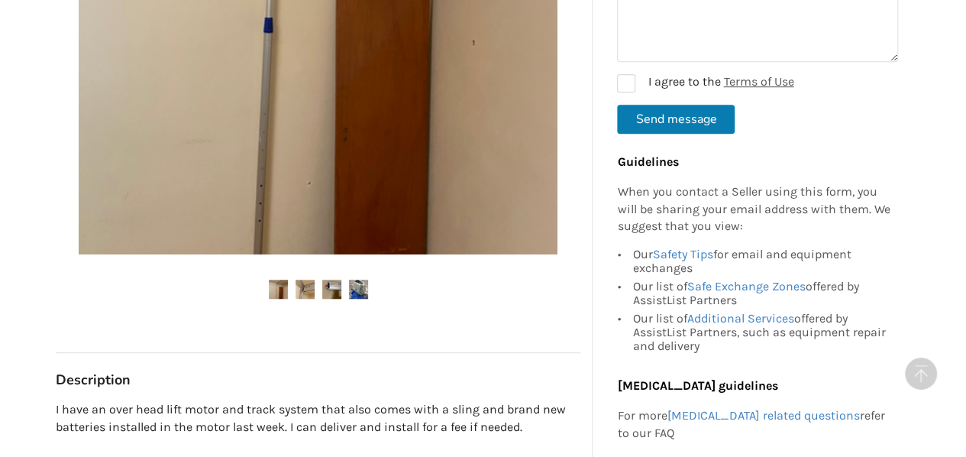
click at [286, 286] on img at bounding box center [278, 288] width 19 height 19
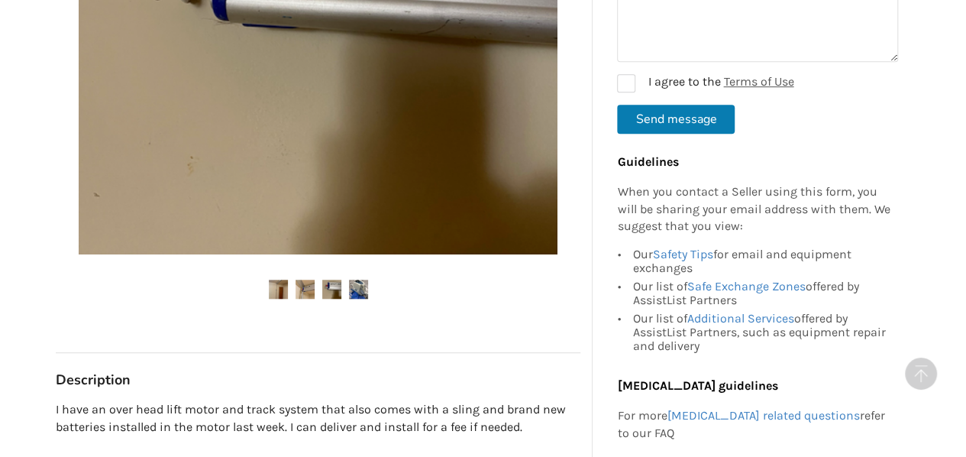
click at [306, 286] on img at bounding box center [305, 288] width 19 height 19
click at [330, 288] on img at bounding box center [331, 288] width 19 height 19
click at [334, 287] on img at bounding box center [331, 288] width 19 height 19
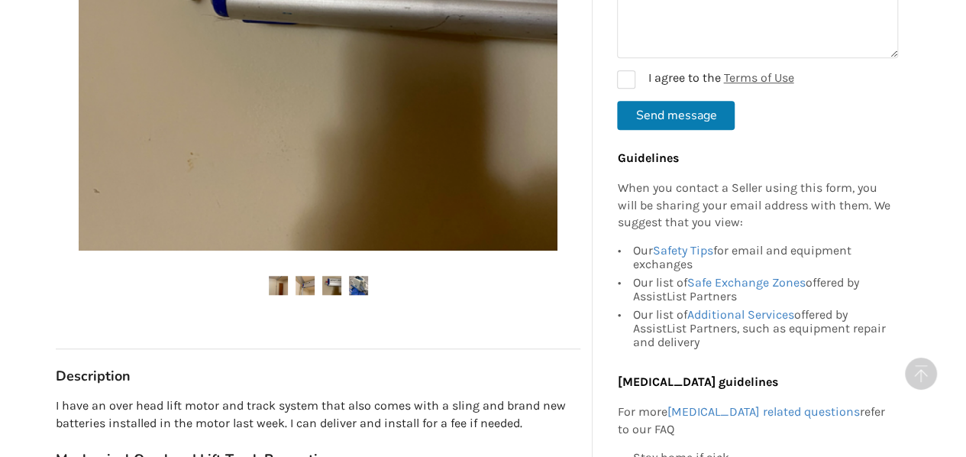
scroll to position [611, 0]
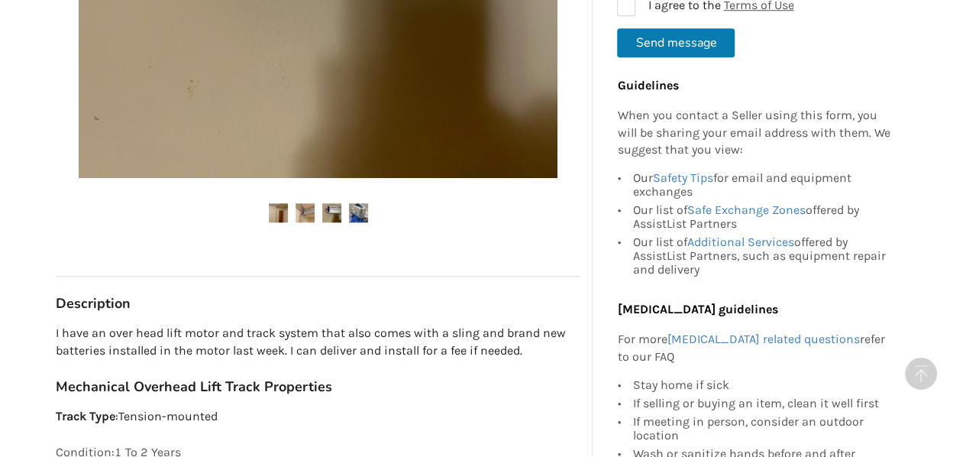
click at [360, 211] on img at bounding box center [358, 212] width 19 height 19
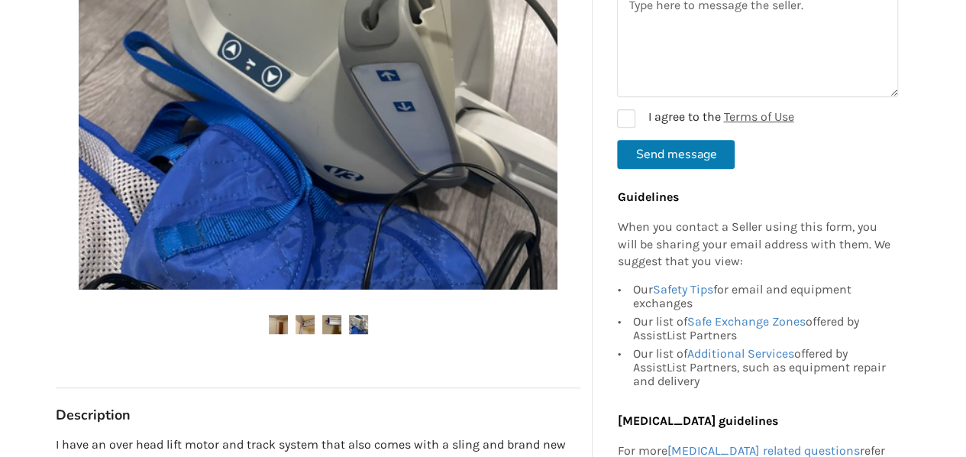
scroll to position [535, 0]
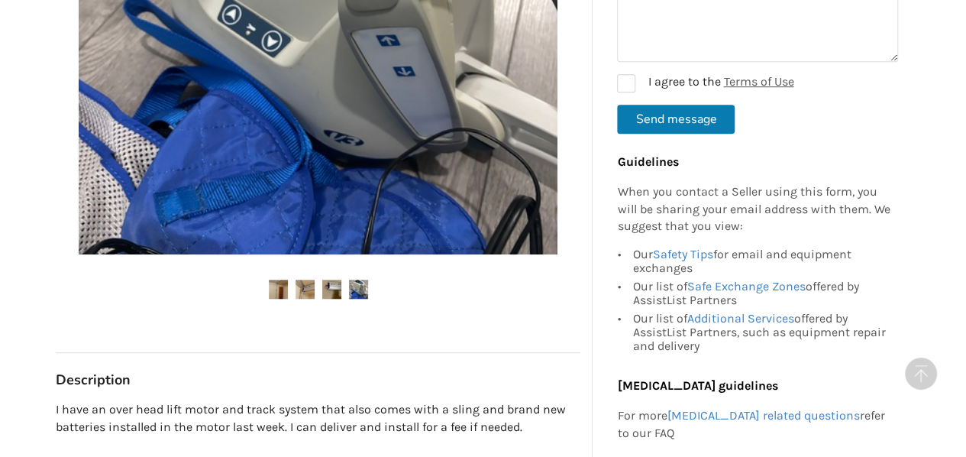
click at [280, 289] on img at bounding box center [278, 288] width 19 height 19
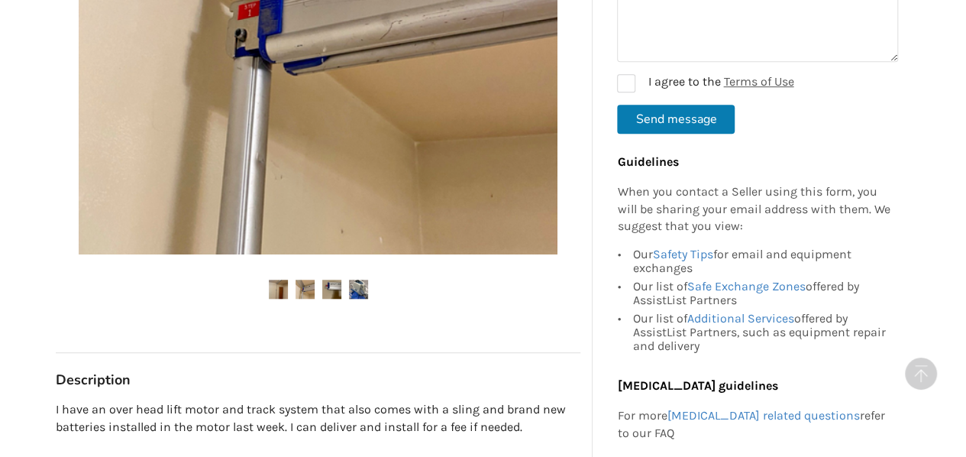
click at [299, 290] on img at bounding box center [305, 288] width 19 height 19
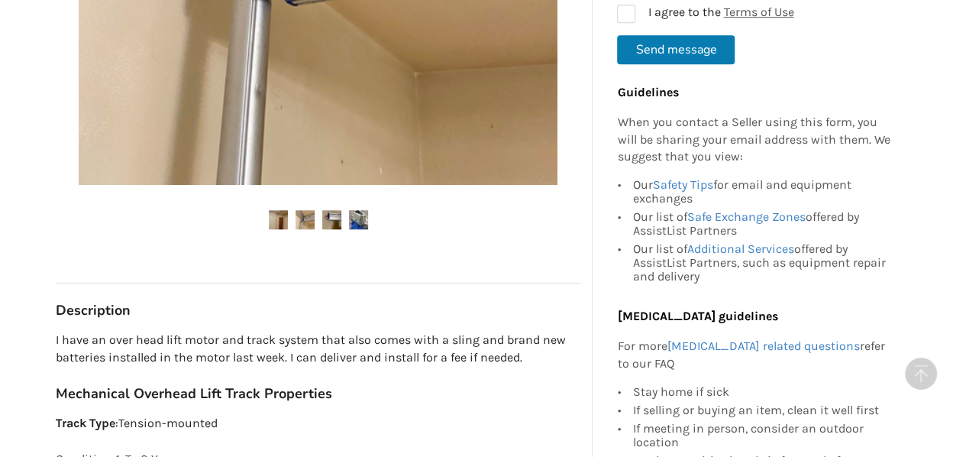
scroll to position [611, 0]
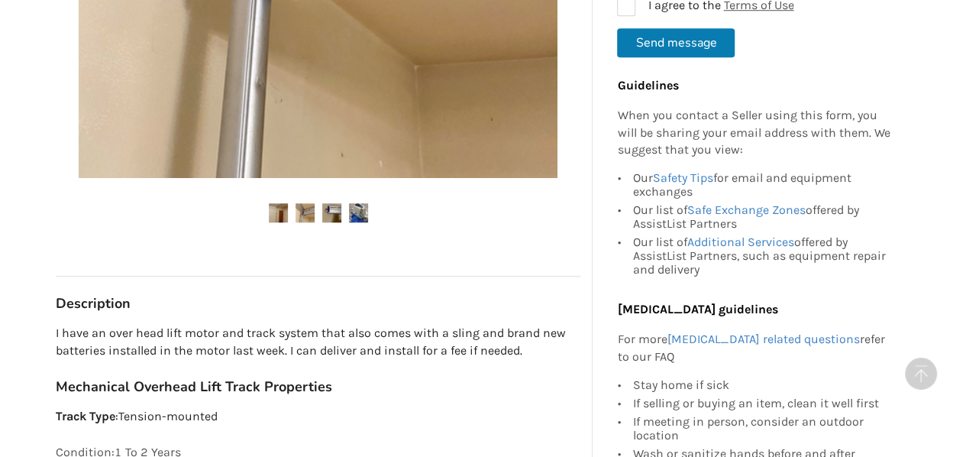
click at [282, 208] on img at bounding box center [278, 212] width 19 height 19
click at [331, 210] on img at bounding box center [331, 212] width 19 height 19
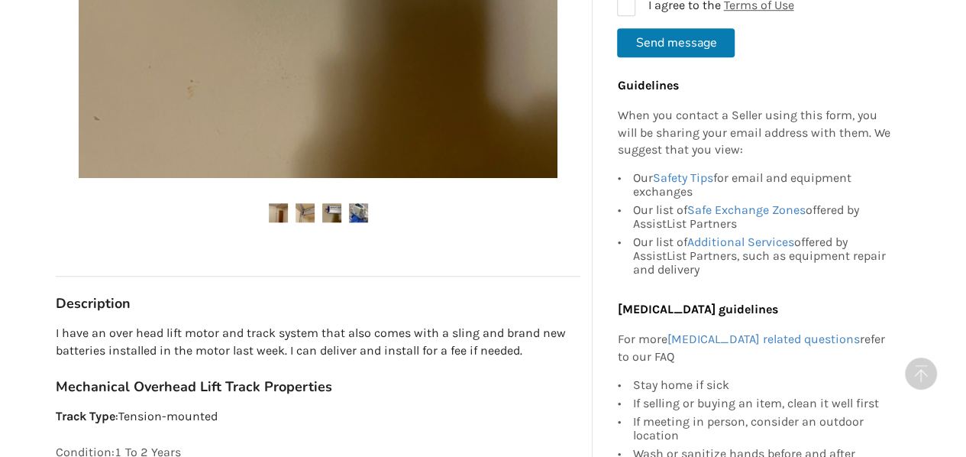
click at [360, 208] on img at bounding box center [358, 212] width 19 height 19
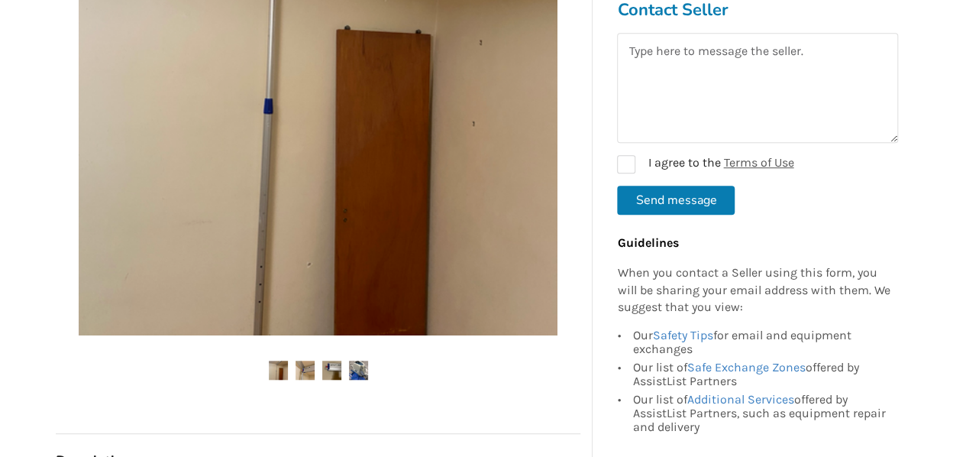
scroll to position [535, 0]
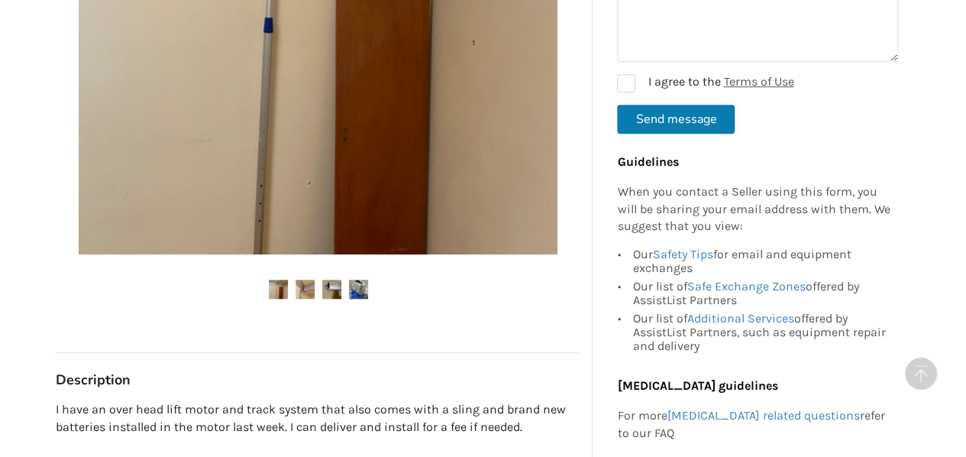
click at [306, 285] on img at bounding box center [305, 288] width 19 height 19
click at [307, 288] on img at bounding box center [305, 288] width 19 height 19
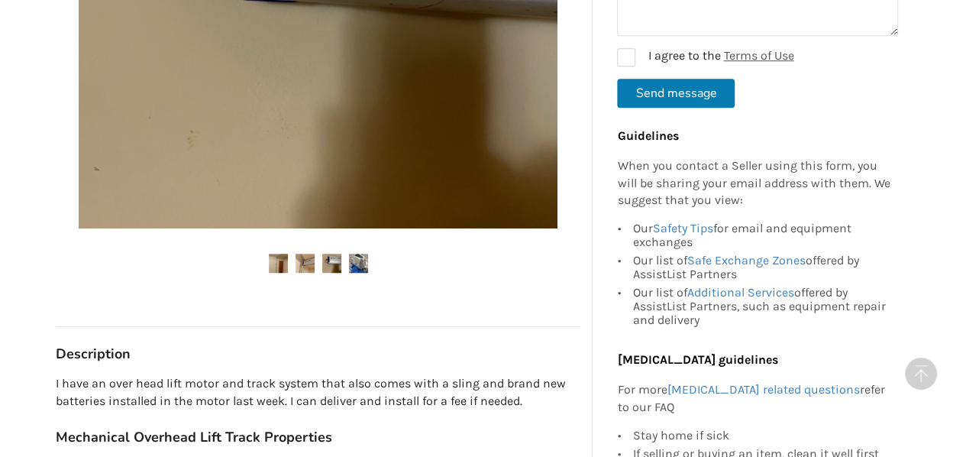
scroll to position [687, 0]
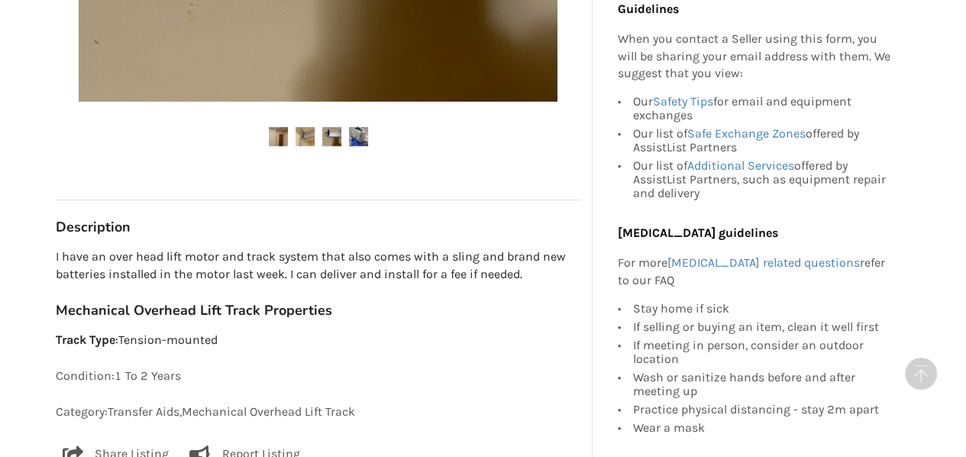
click at [310, 136] on img at bounding box center [305, 136] width 19 height 19
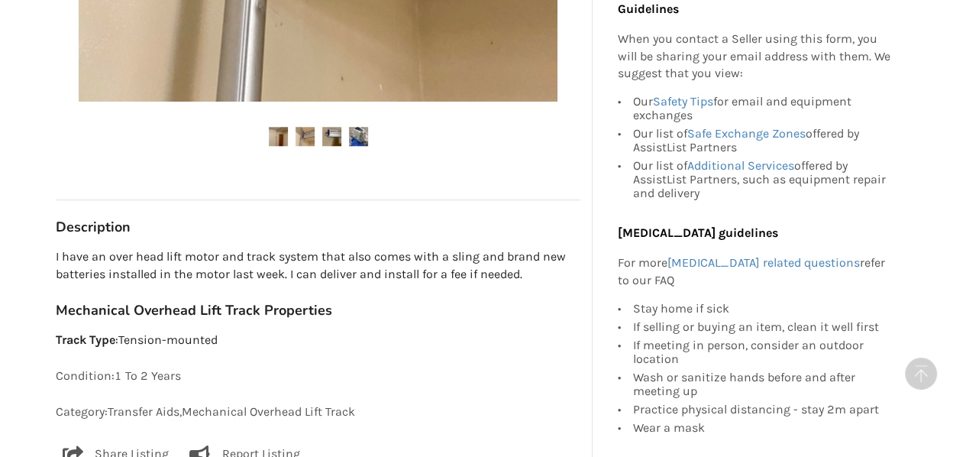
click at [334, 131] on img at bounding box center [331, 136] width 19 height 19
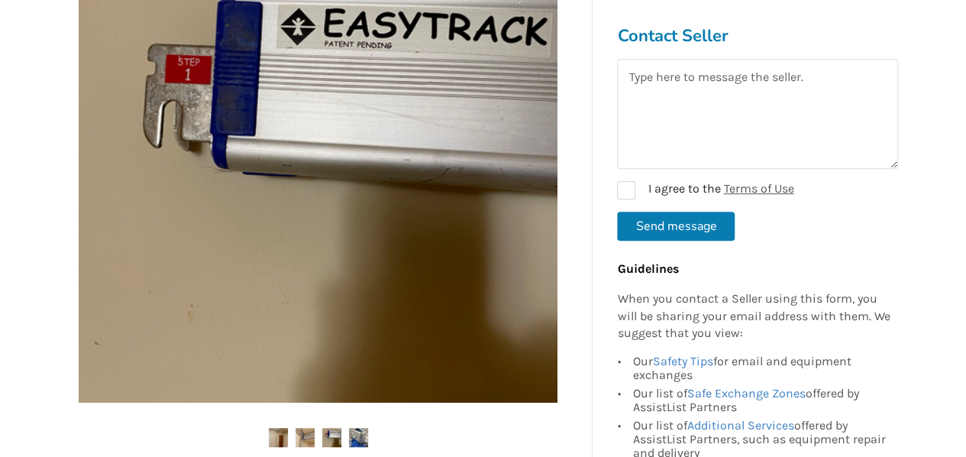
scroll to position [382, 0]
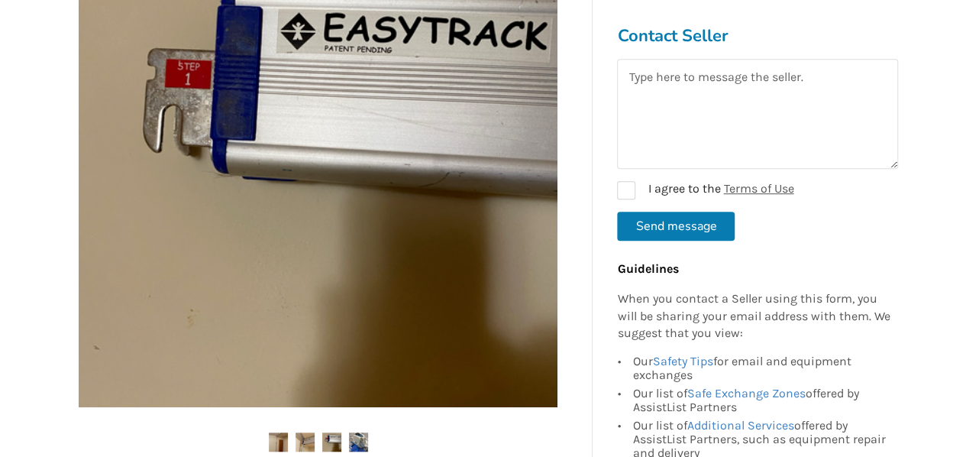
click at [363, 444] on img at bounding box center [358, 441] width 19 height 19
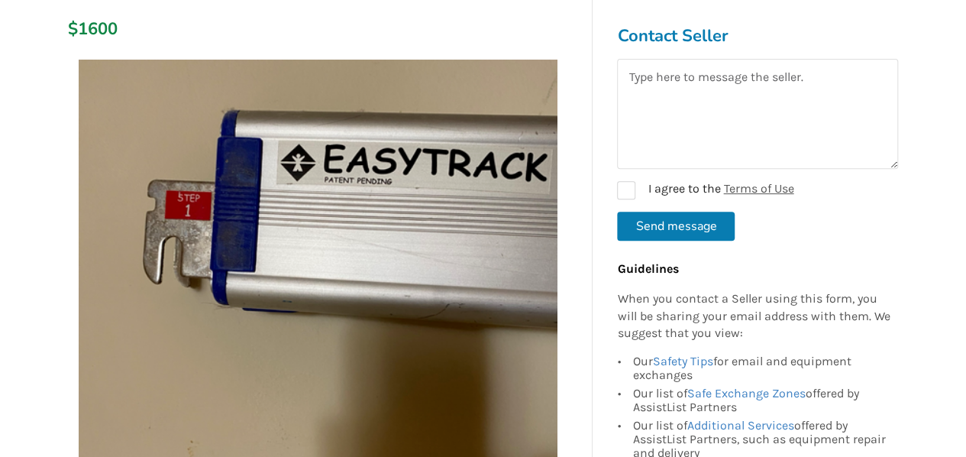
scroll to position [229, 0]
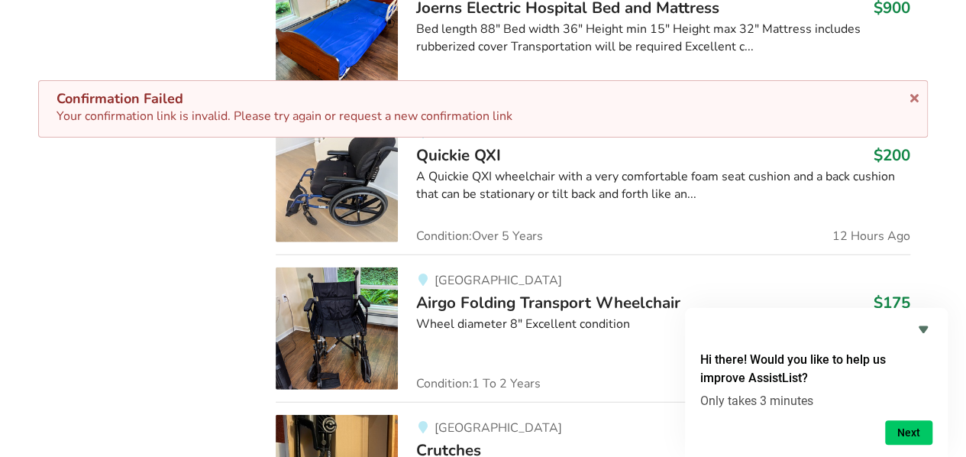
scroll to position [1920, 0]
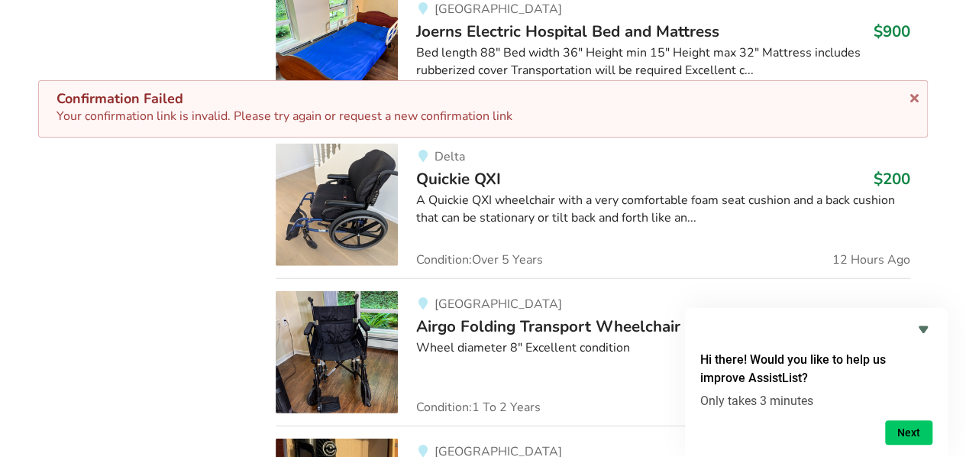
click at [366, 181] on img at bounding box center [337, 205] width 122 height 122
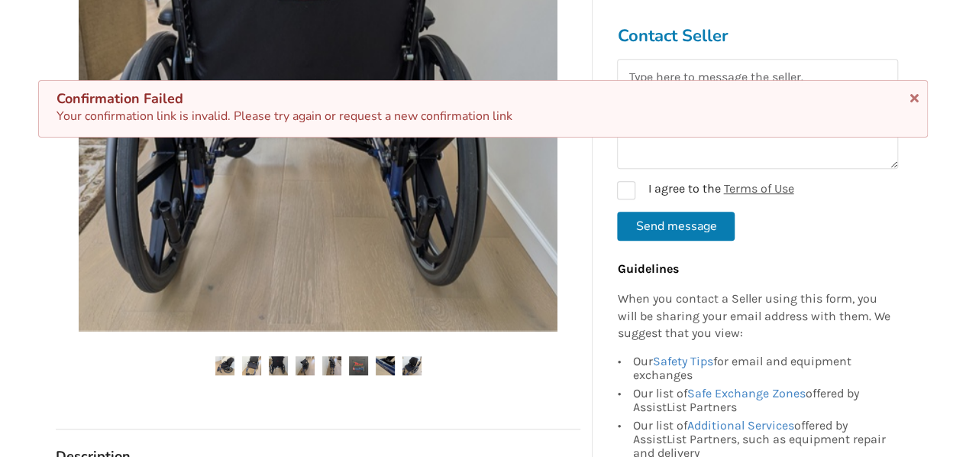
scroll to position [382, 0]
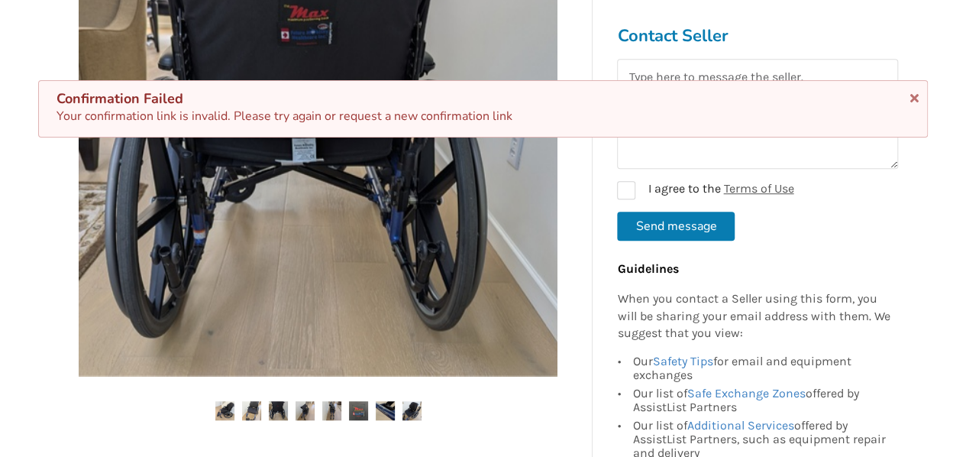
click at [226, 412] on img at bounding box center [224, 410] width 19 height 19
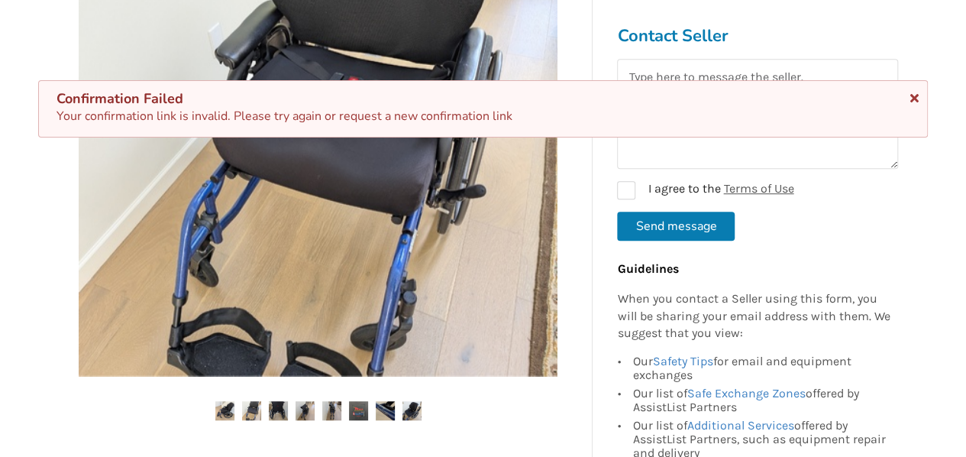
click at [909, 97] on icon at bounding box center [914, 95] width 15 height 12
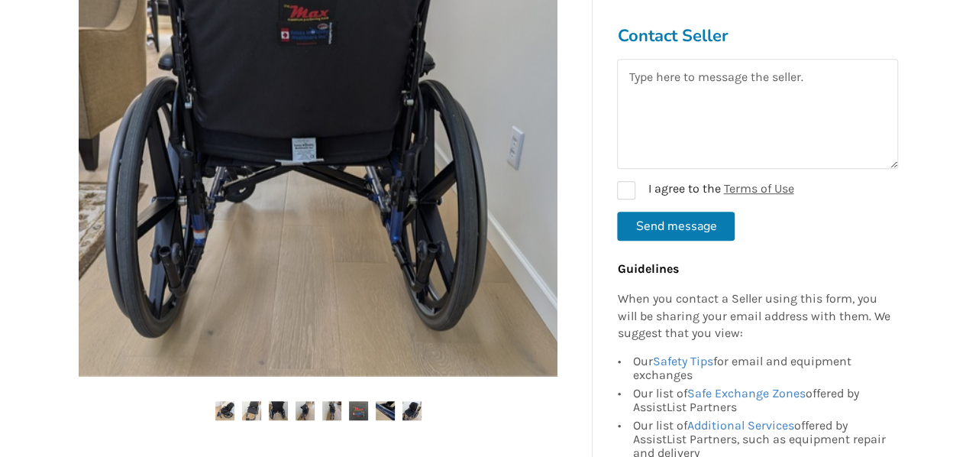
click at [253, 410] on img at bounding box center [251, 410] width 19 height 19
click at [277, 408] on img at bounding box center [278, 410] width 19 height 19
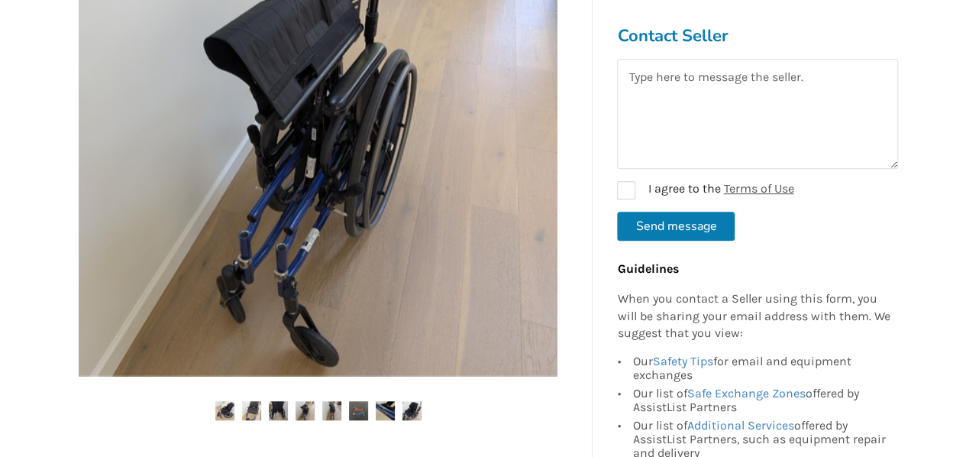
click at [306, 408] on img at bounding box center [305, 410] width 19 height 19
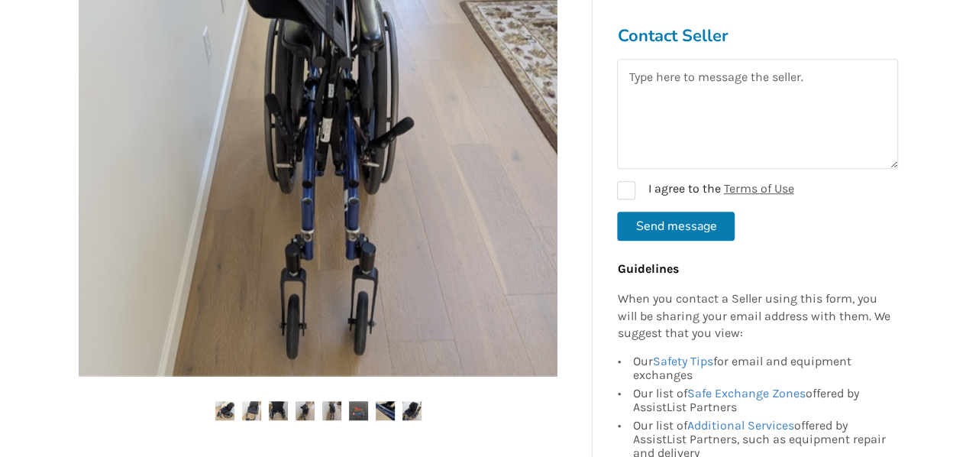
click at [331, 408] on img at bounding box center [331, 410] width 19 height 19
click at [356, 409] on img at bounding box center [358, 410] width 19 height 19
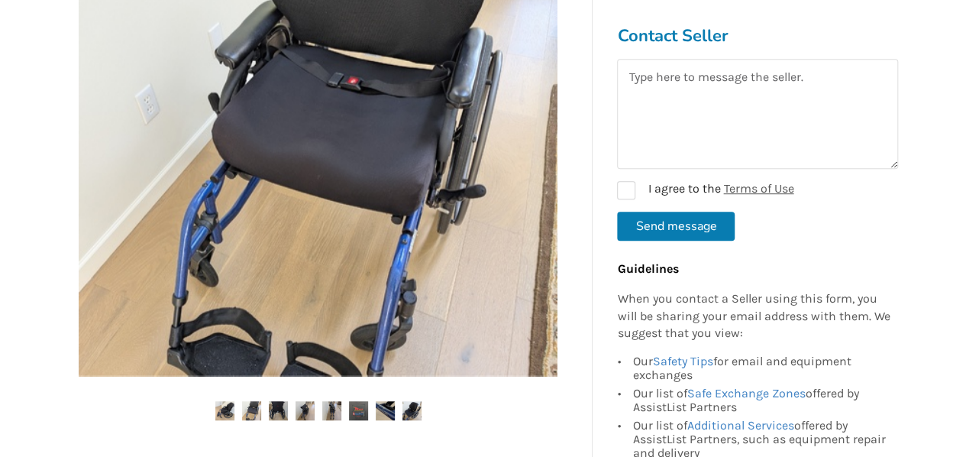
click at [383, 412] on img at bounding box center [385, 410] width 19 height 19
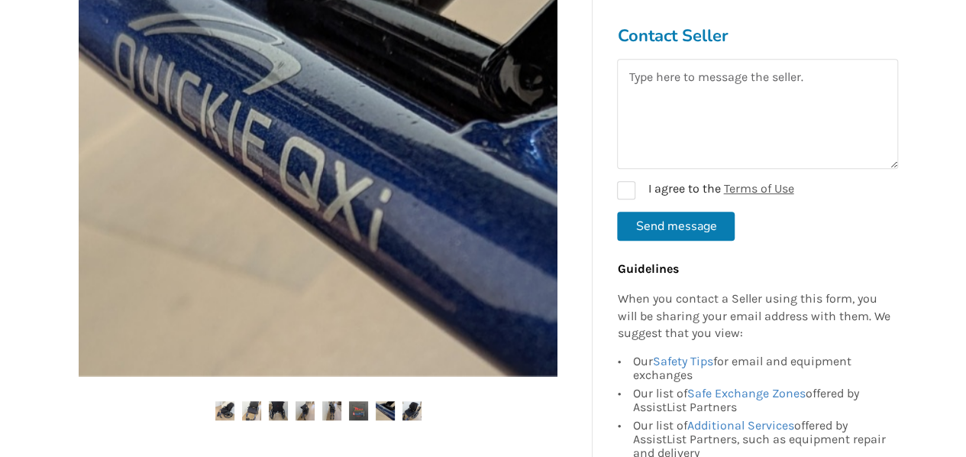
click at [409, 405] on img at bounding box center [411, 410] width 19 height 19
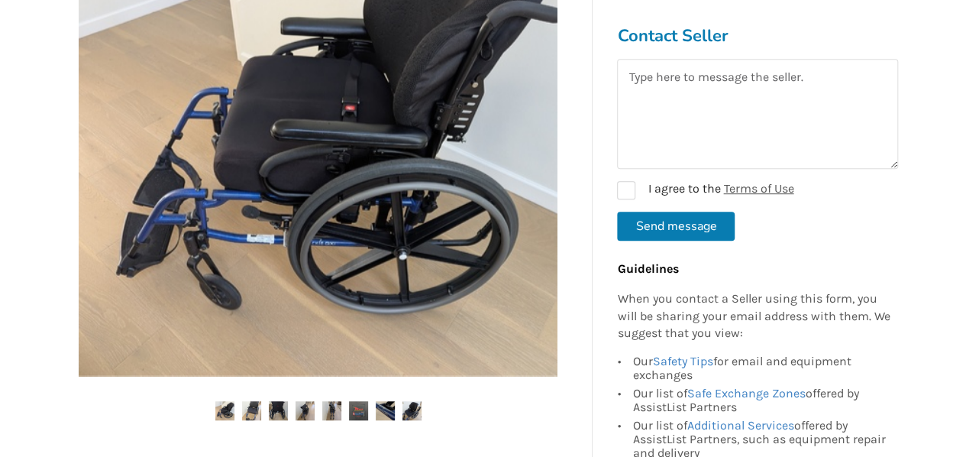
click at [334, 402] on img at bounding box center [331, 410] width 19 height 19
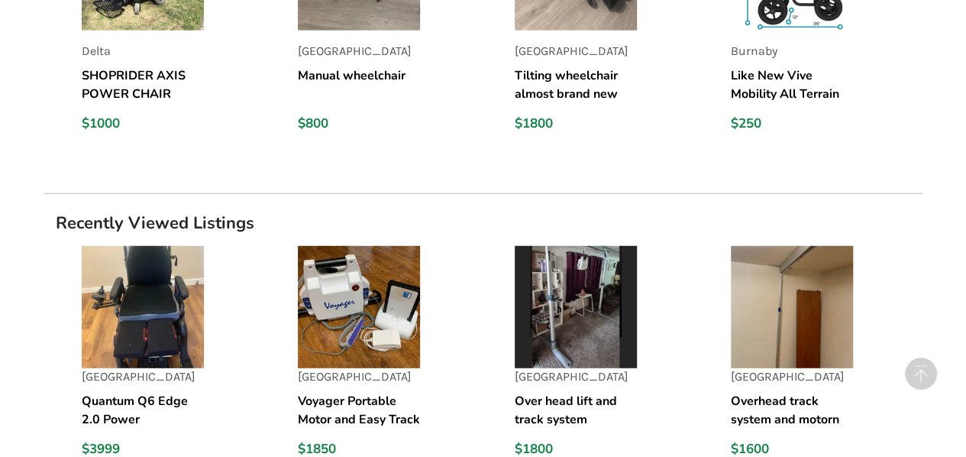
scroll to position [1985, 0]
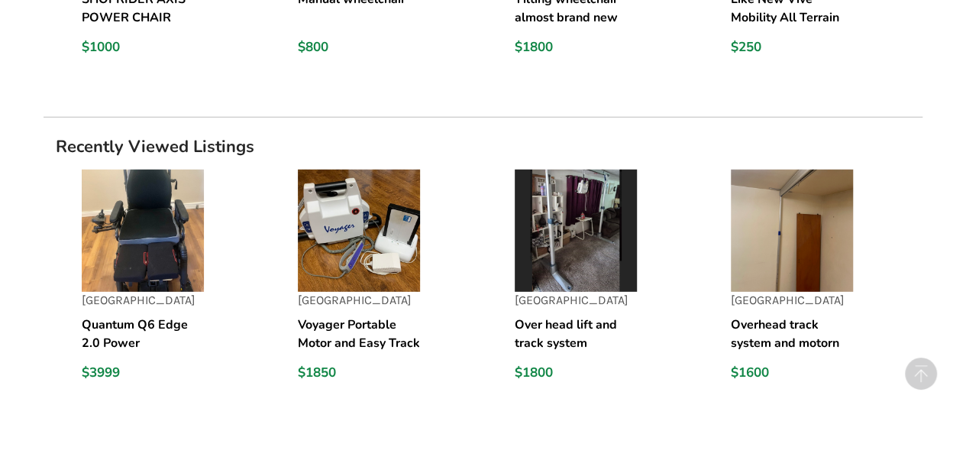
click at [346, 247] on img at bounding box center [359, 231] width 122 height 122
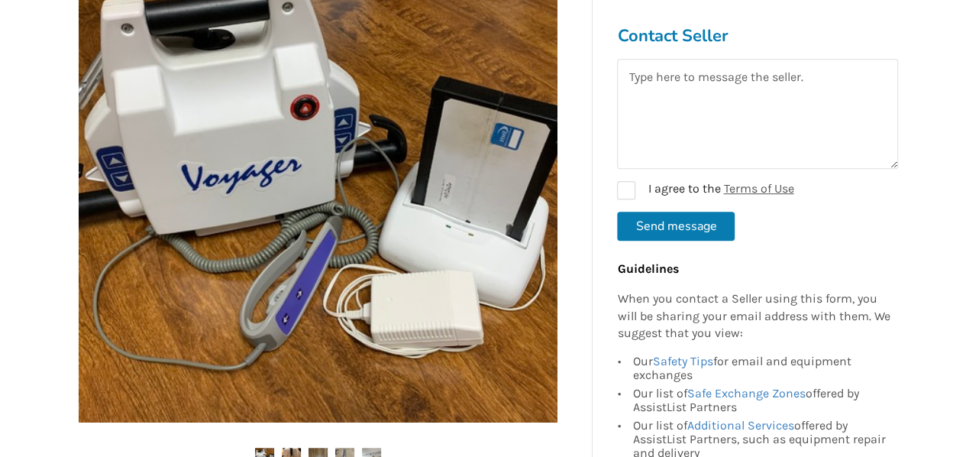
scroll to position [458, 0]
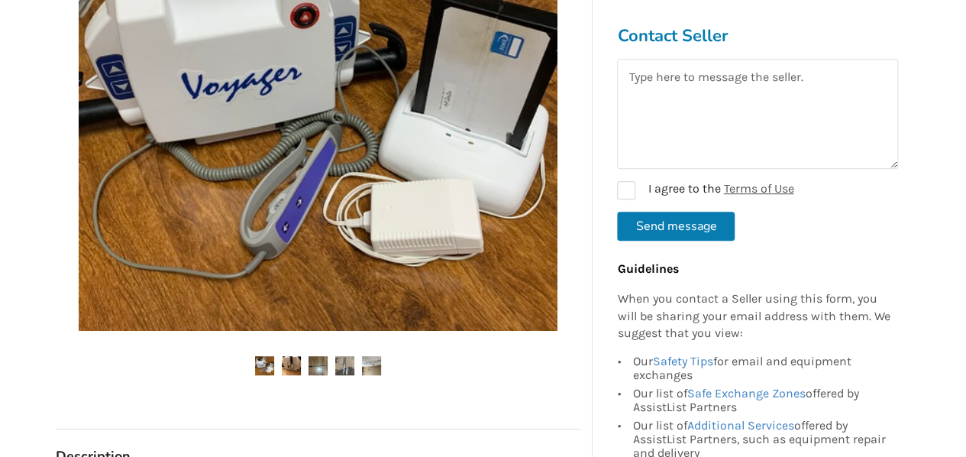
click at [266, 360] on img at bounding box center [264, 365] width 19 height 19
click at [290, 365] on img at bounding box center [291, 365] width 19 height 19
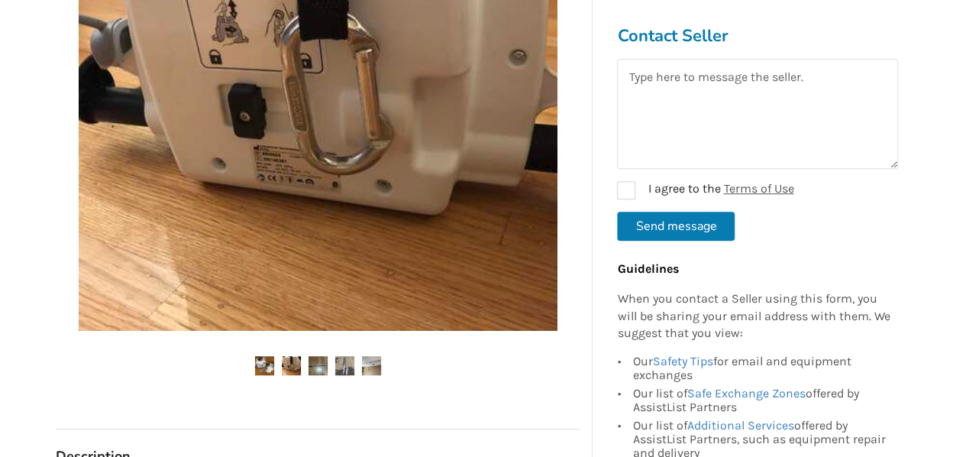
click at [316, 362] on img at bounding box center [317, 365] width 19 height 19
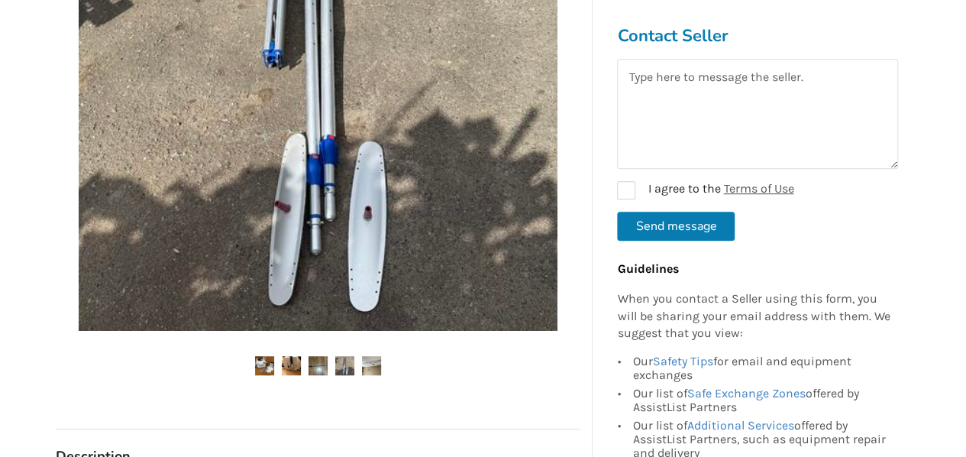
click at [345, 363] on img at bounding box center [344, 365] width 19 height 19
click at [365, 366] on img at bounding box center [371, 365] width 19 height 19
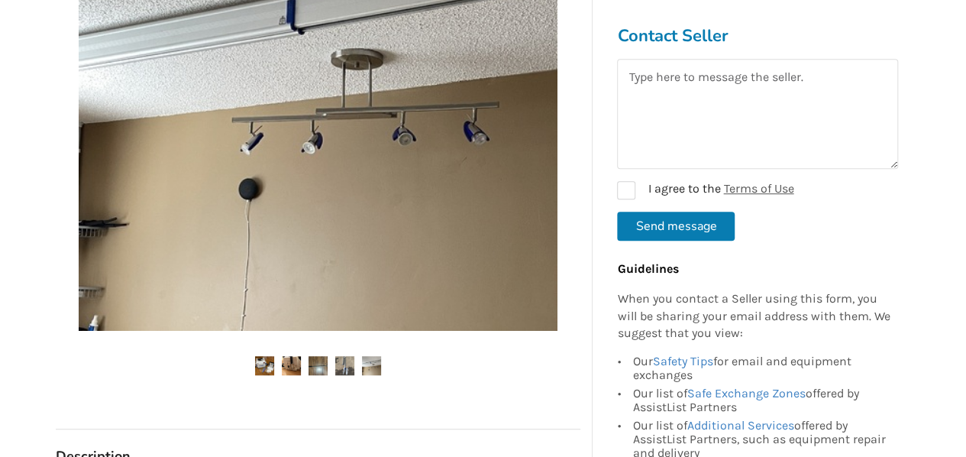
click at [344, 366] on img at bounding box center [344, 365] width 19 height 19
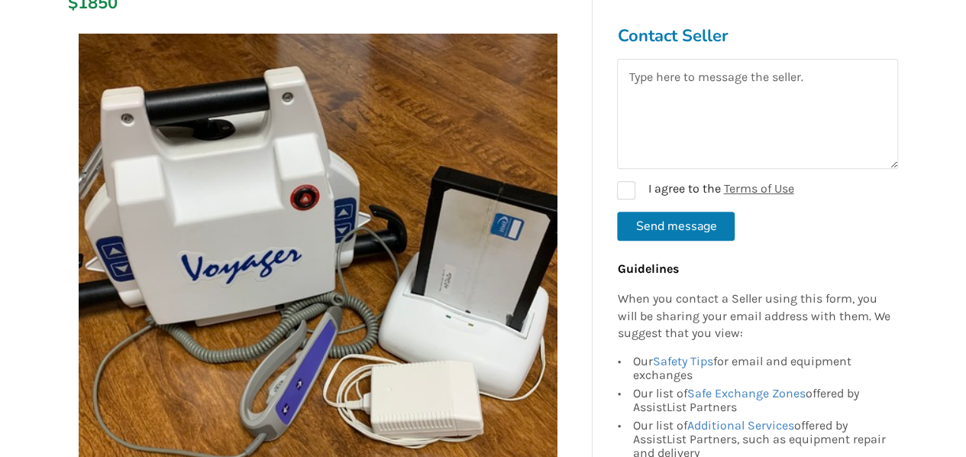
scroll to position [0, 0]
